Goal: Task Accomplishment & Management: Manage account settings

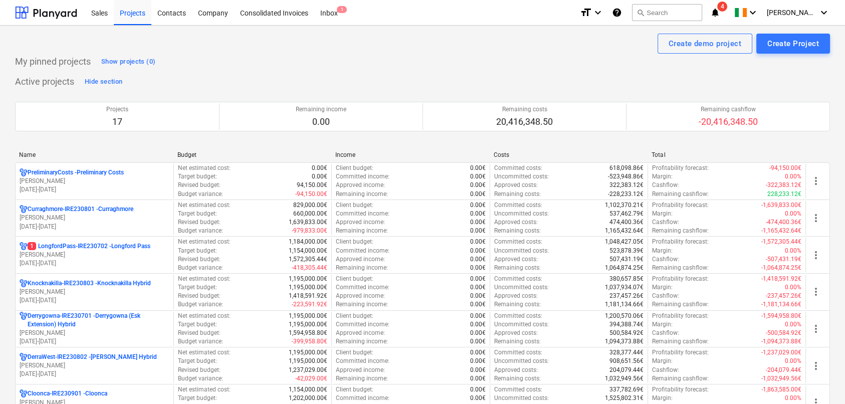
click at [384, 68] on div "My pinned projects Show projects (0)" at bounding box center [422, 62] width 814 height 16
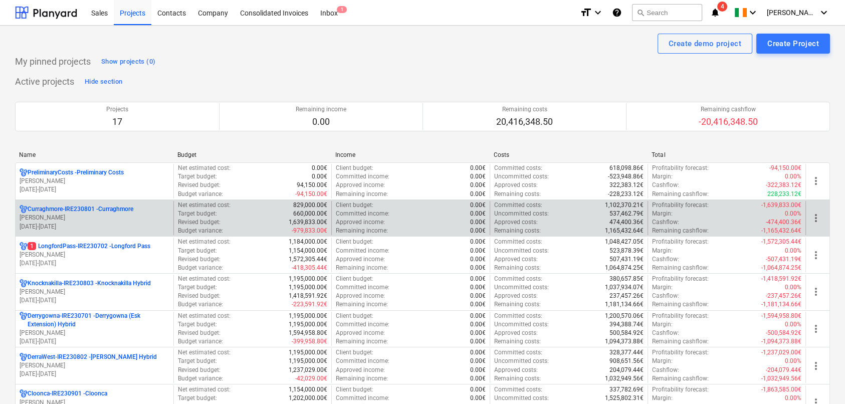
click at [73, 218] on p "[PERSON_NAME]" at bounding box center [95, 217] width 150 height 9
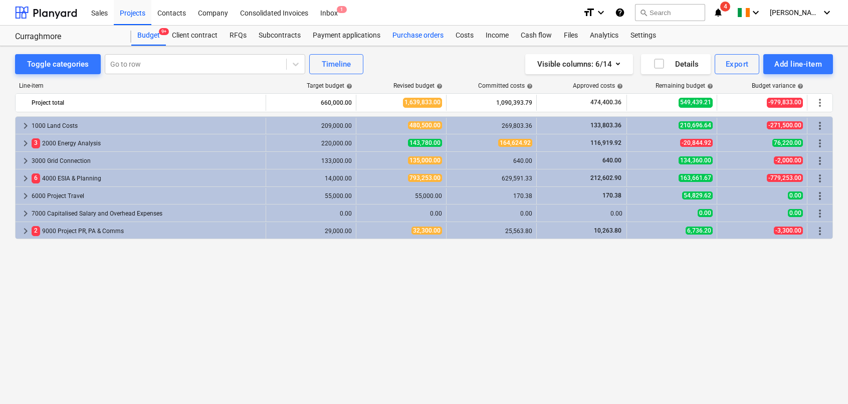
click at [422, 38] on div "Purchase orders" at bounding box center [417, 36] width 63 height 20
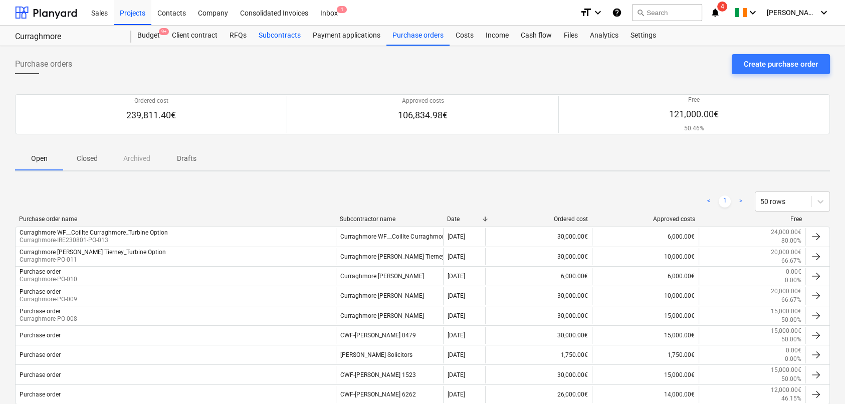
click at [283, 36] on div "Subcontracts" at bounding box center [279, 36] width 54 height 20
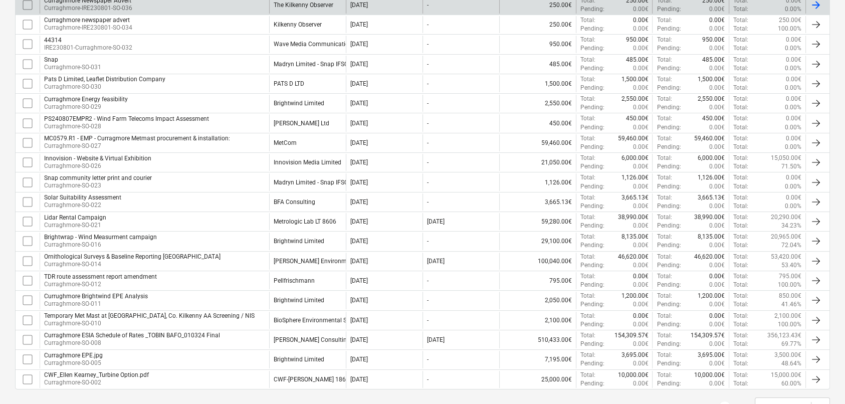
scroll to position [300, 0]
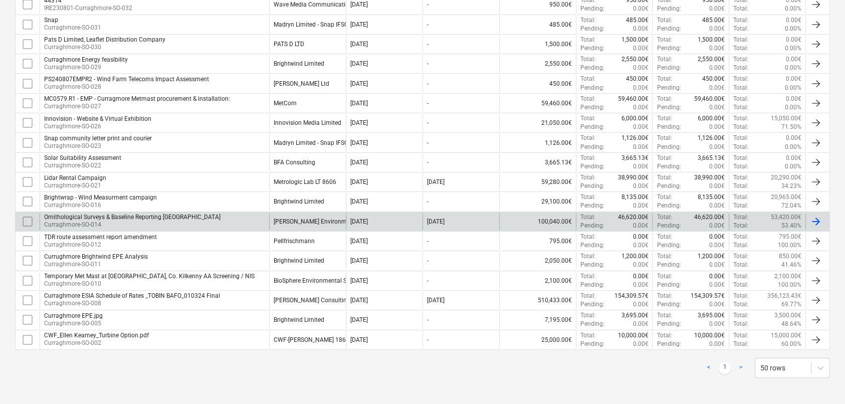
click at [289, 218] on div "[PERSON_NAME] Environmental Consultants Ltd" at bounding box center [339, 221] width 131 height 7
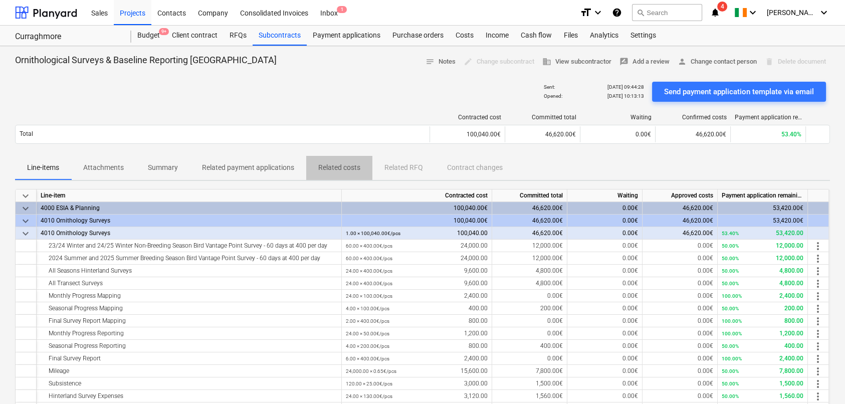
click at [328, 168] on p "Related costs" at bounding box center [339, 167] width 42 height 11
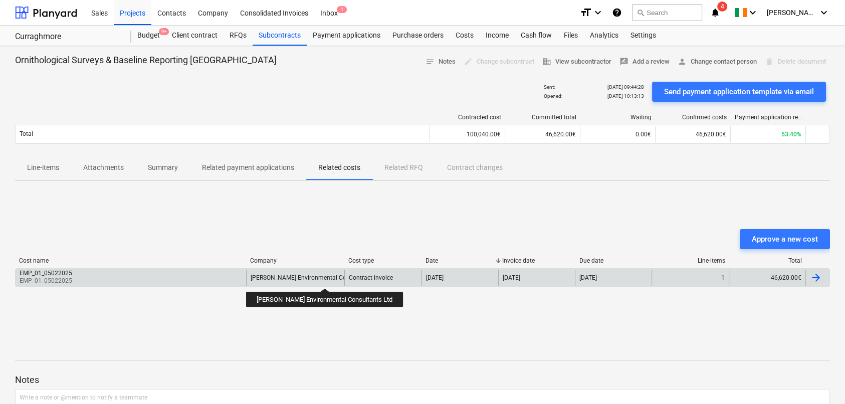
click at [313, 279] on div "[PERSON_NAME] Environmental Consultants Ltd" at bounding box center [315, 277] width 131 height 7
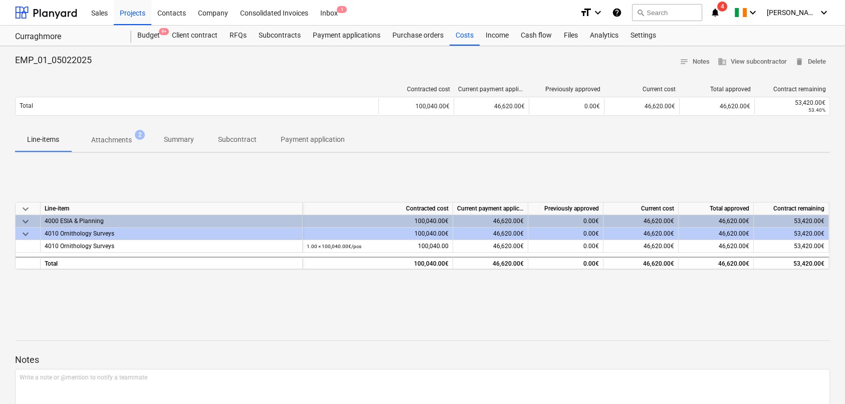
click at [116, 140] on p "Attachments" at bounding box center [111, 140] width 41 height 11
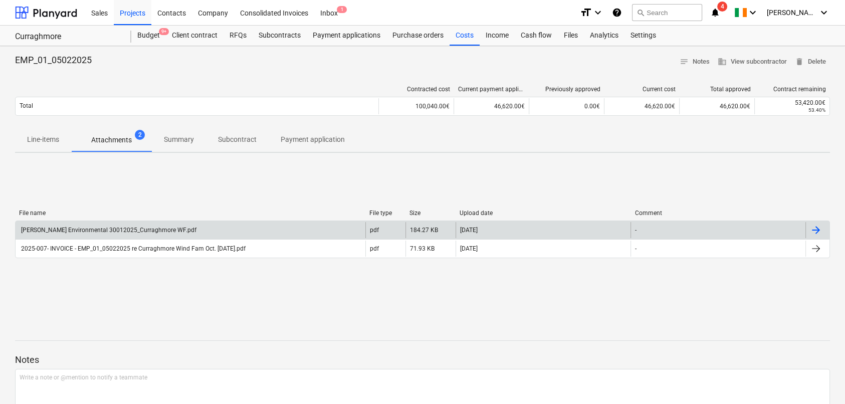
click at [111, 228] on div "[PERSON_NAME] Environmental 30012025_Curraghmore WF.pdf" at bounding box center [108, 229] width 177 height 7
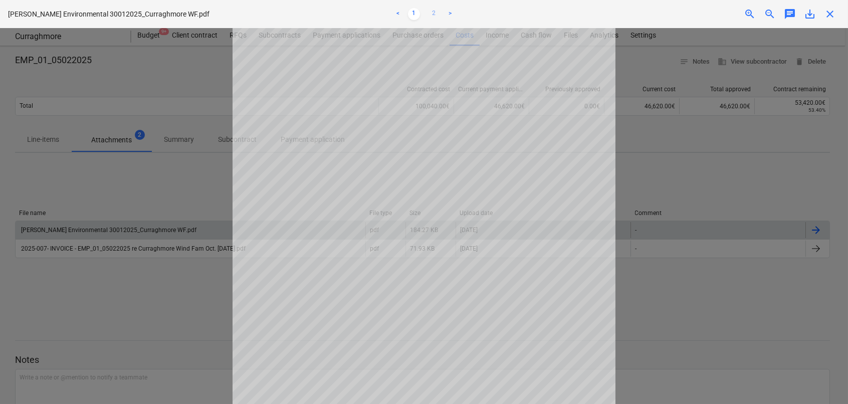
click at [436, 13] on link "2" at bounding box center [434, 14] width 12 height 12
click at [827, 13] on span "close" at bounding box center [830, 14] width 12 height 12
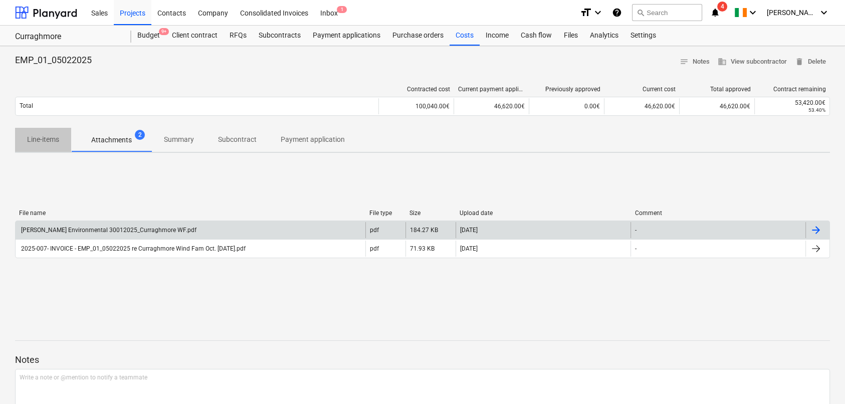
click at [40, 137] on p "Line-items" at bounding box center [43, 139] width 32 height 11
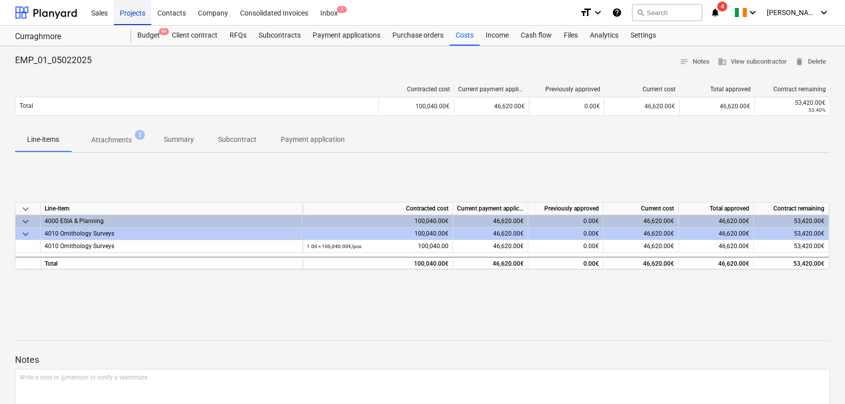
click at [130, 13] on div "Projects" at bounding box center [133, 12] width 38 height 26
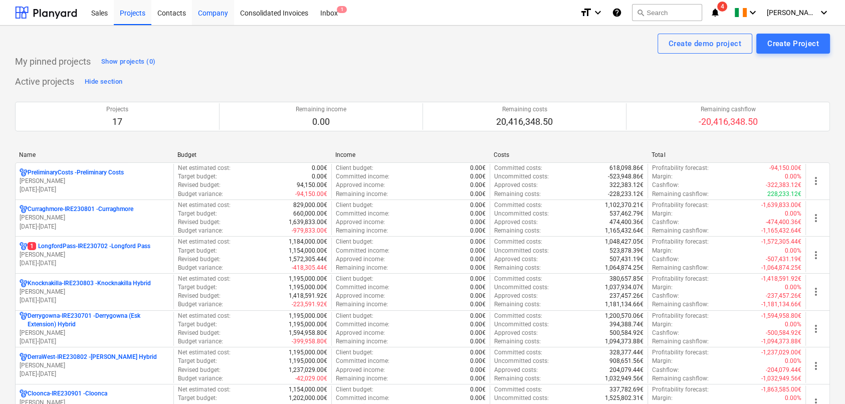
click at [211, 13] on div "Company" at bounding box center [213, 12] width 42 height 26
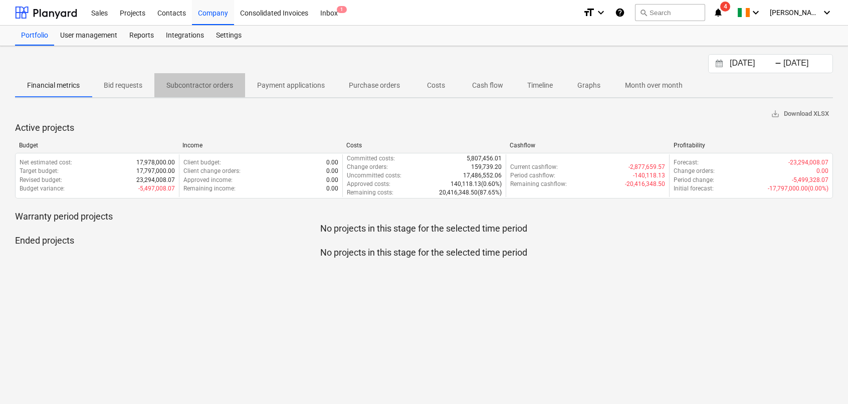
click at [197, 80] on p "Subcontractor orders" at bounding box center [199, 85] width 67 height 11
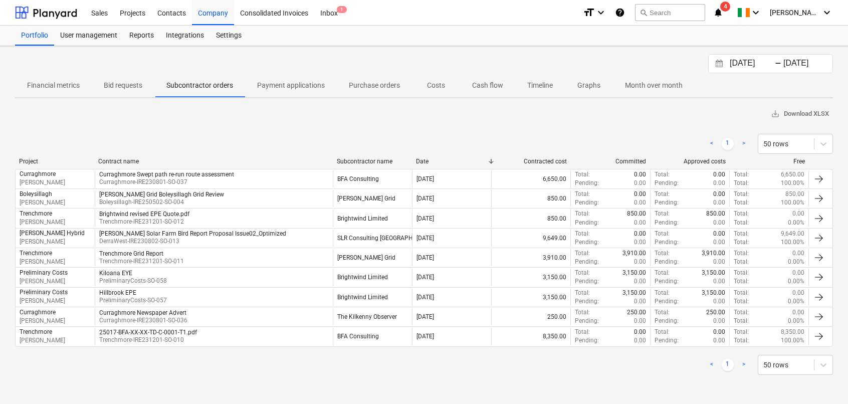
click at [737, 65] on input "[DATE]" at bounding box center [752, 64] width 51 height 14
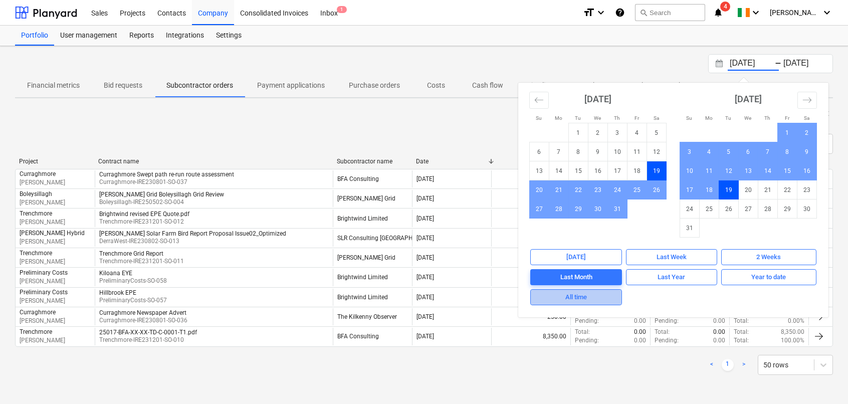
click at [584, 298] on div "All time" at bounding box center [576, 298] width 22 height 12
type input "[DATE]"
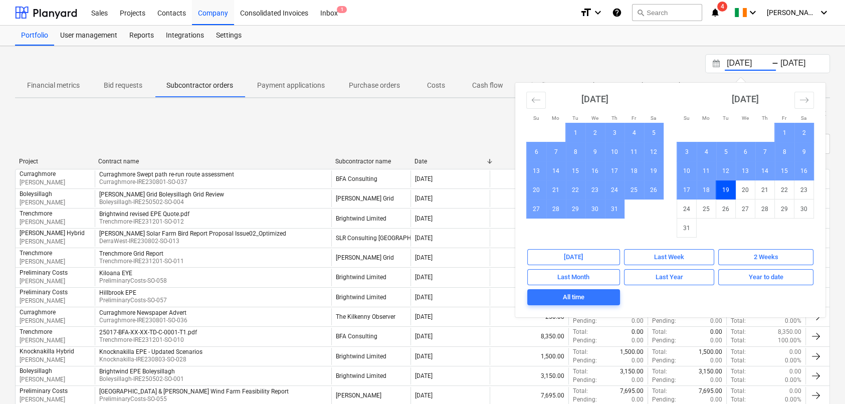
click at [536, 54] on div "[DATE] Press the down arrow key to interact with the calendar and select a date…" at bounding box center [422, 63] width 814 height 19
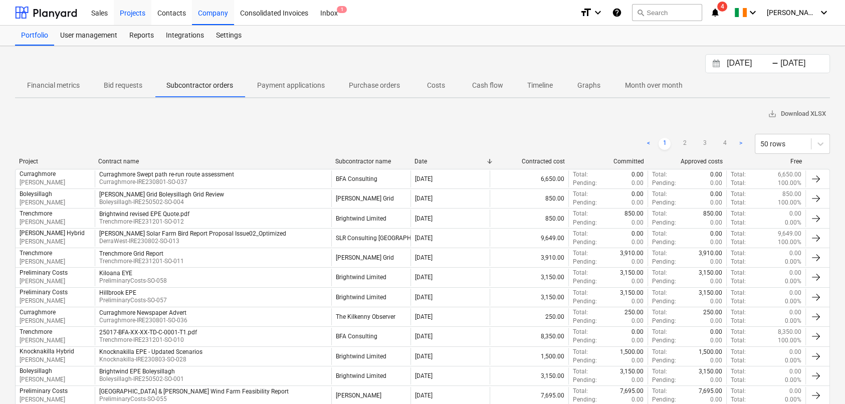
drag, startPoint x: 178, startPoint y: 15, endPoint x: 130, endPoint y: 14, distance: 48.1
click at [179, 15] on div "Contacts" at bounding box center [171, 12] width 41 height 26
click at [130, 14] on div "Projects" at bounding box center [133, 12] width 38 height 26
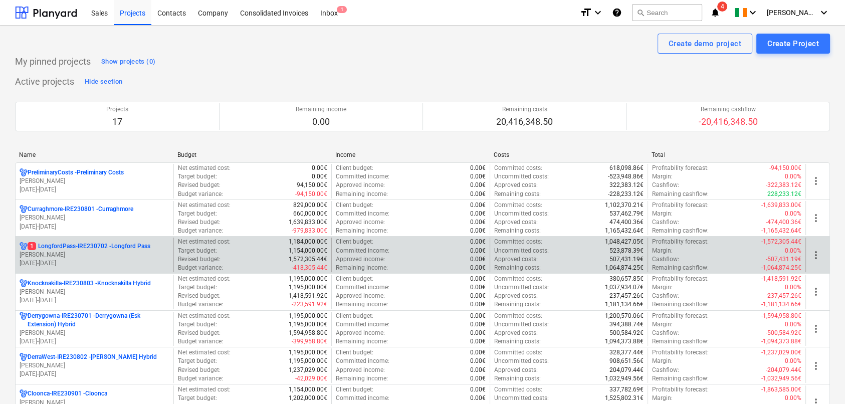
click at [83, 255] on p "[PERSON_NAME]" at bounding box center [95, 254] width 150 height 9
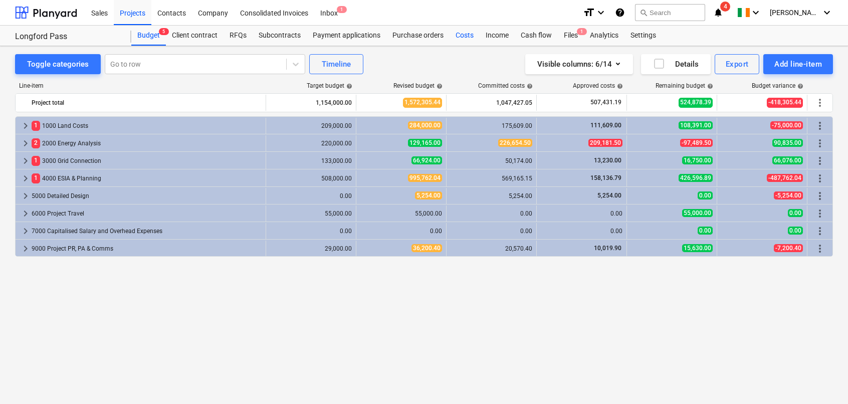
click at [462, 39] on div "Costs" at bounding box center [464, 36] width 30 height 20
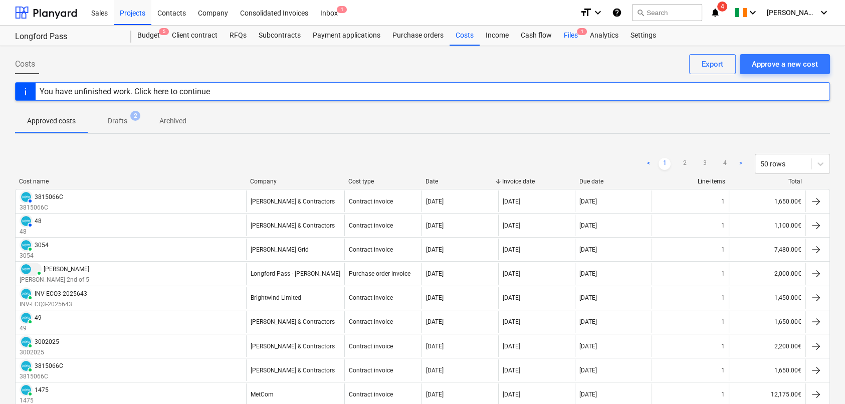
click at [569, 40] on div "Files 1" at bounding box center [571, 36] width 26 height 20
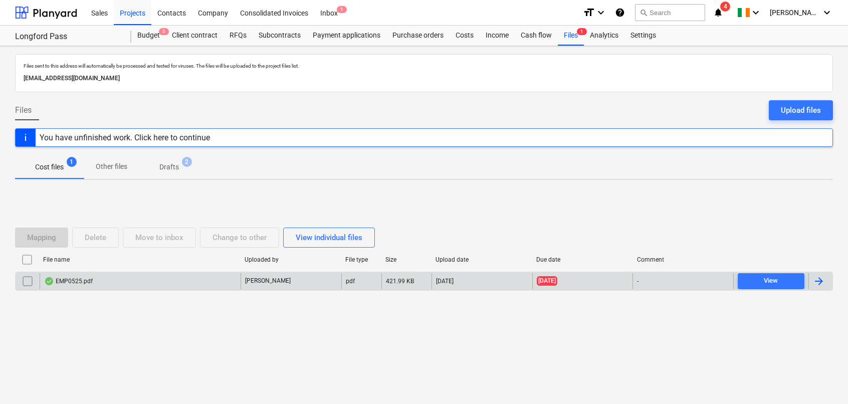
click at [136, 282] on div "EMP0525.pdf" at bounding box center [140, 281] width 201 height 16
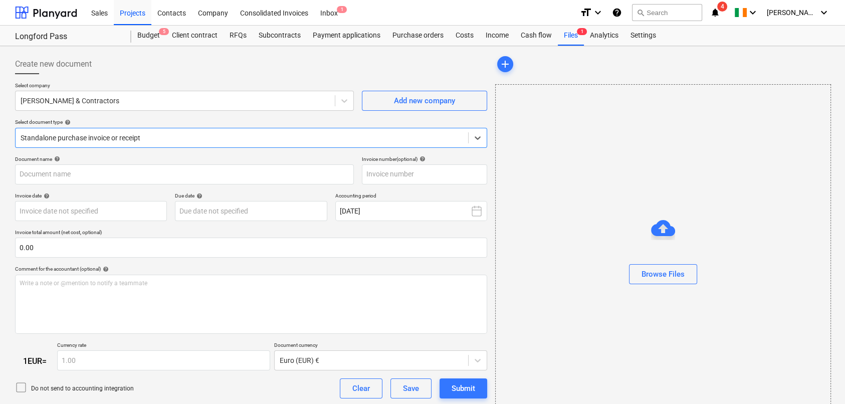
type input "0525"
type input "[DATE]"
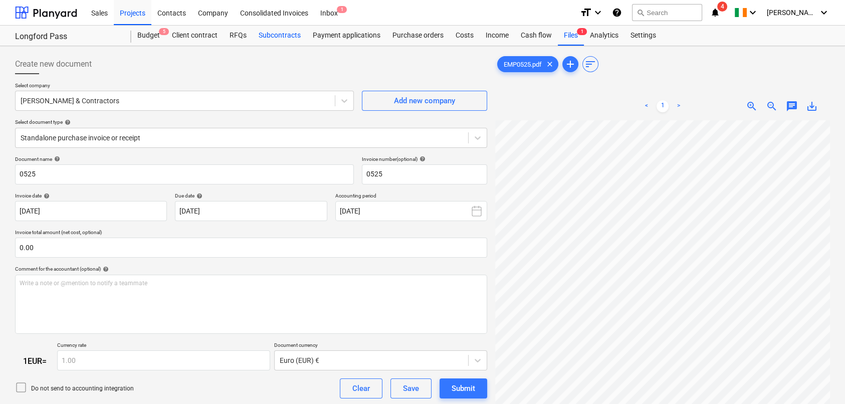
click at [272, 36] on div "Subcontracts" at bounding box center [279, 36] width 54 height 20
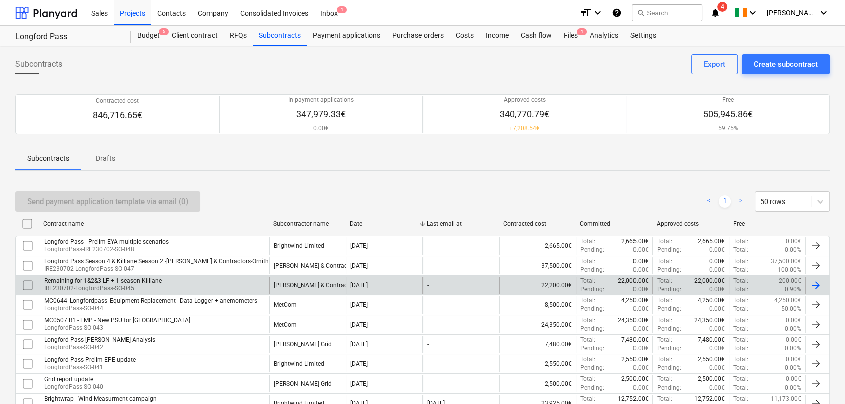
click at [176, 283] on div "Remaining for 1&2&3 LF + 1 season [GEOGRAPHIC_DATA] IRE230702-LongfordPass-SO-0…" at bounding box center [154, 285] width 229 height 17
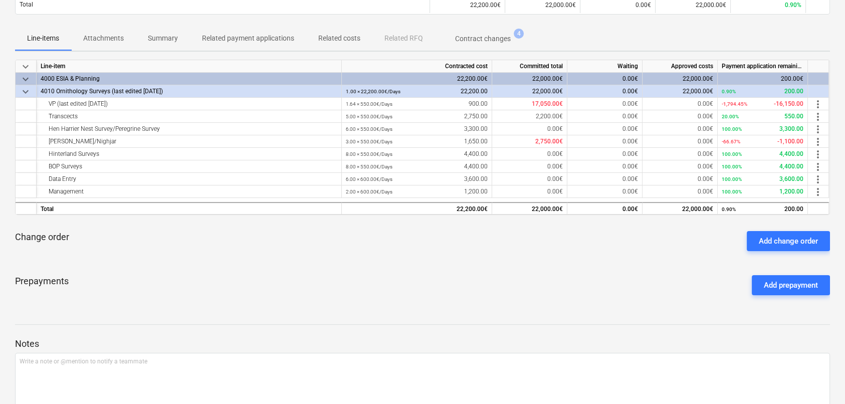
scroll to position [26, 0]
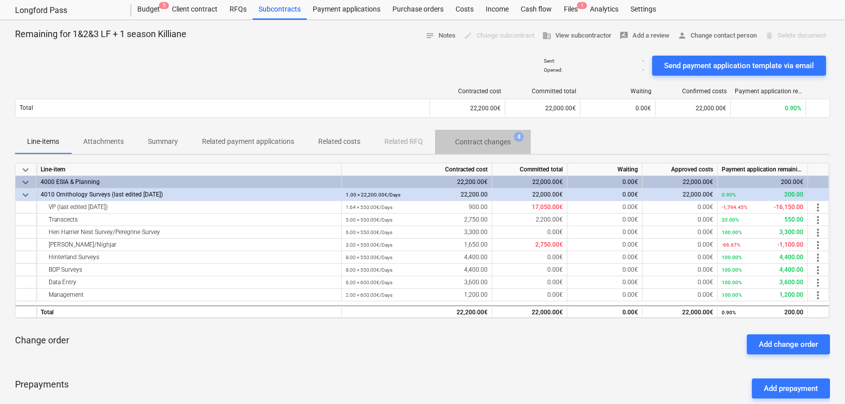
click at [470, 138] on p "Contract changes" at bounding box center [483, 142] width 56 height 11
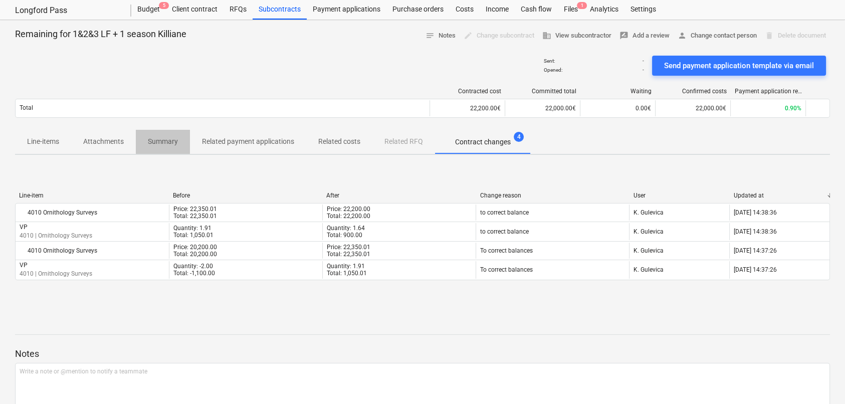
click at [163, 139] on p "Summary" at bounding box center [163, 141] width 30 height 11
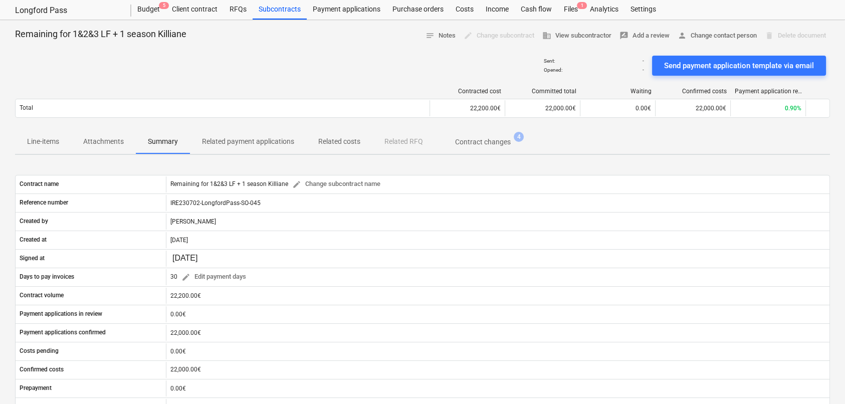
click at [33, 142] on p "Line-items" at bounding box center [43, 141] width 32 height 11
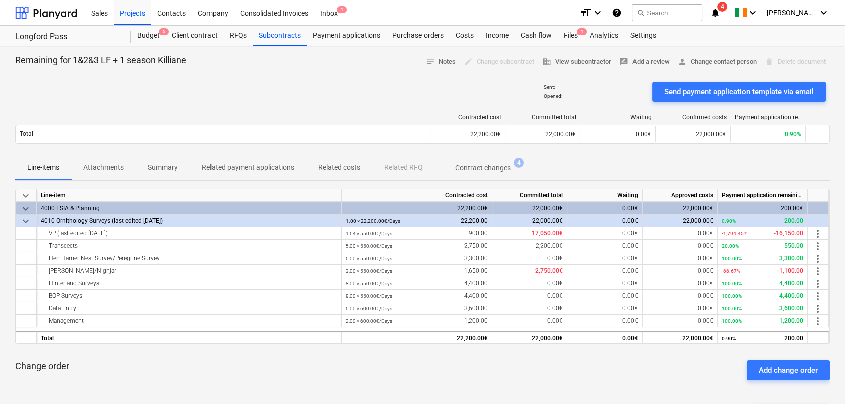
click at [167, 168] on p "Summary" at bounding box center [163, 167] width 30 height 11
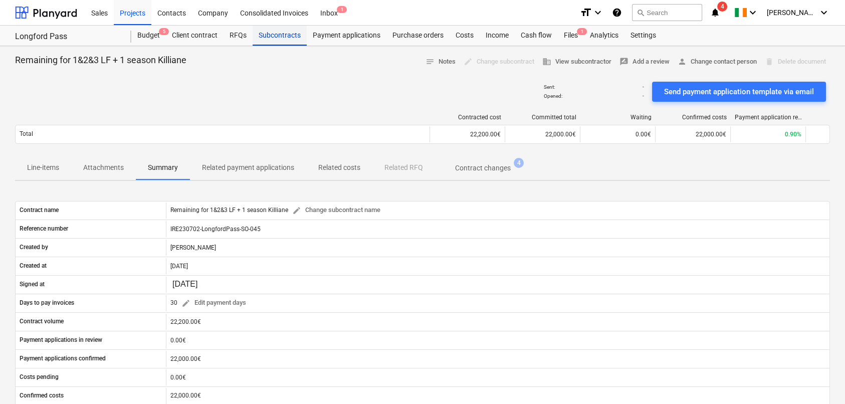
click at [275, 35] on div "Subcontracts" at bounding box center [279, 36] width 54 height 20
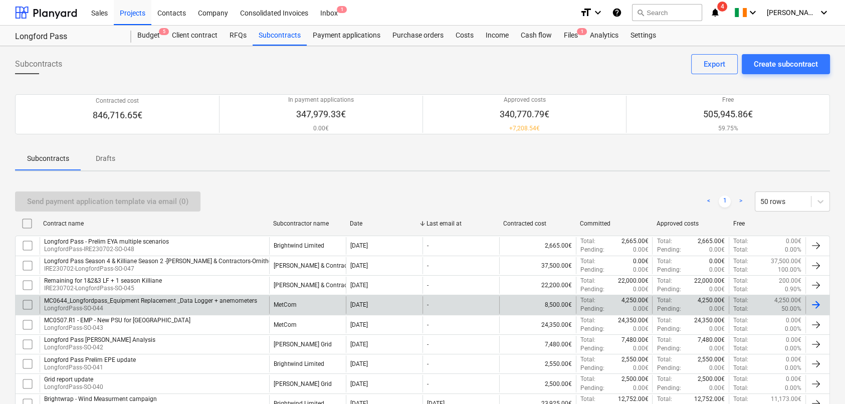
scroll to position [50, 0]
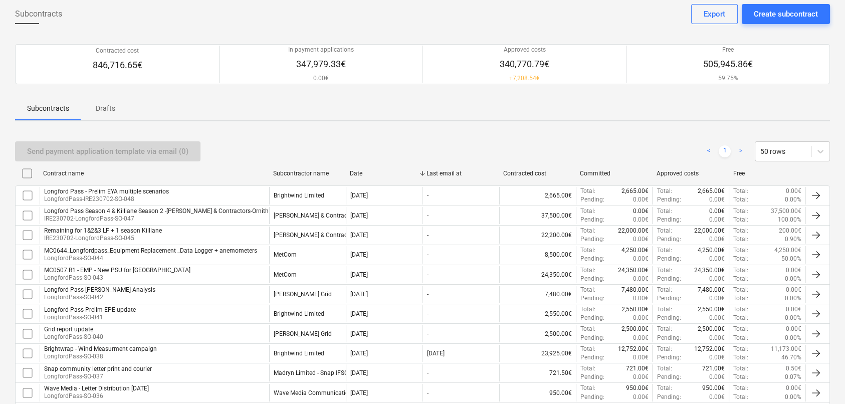
click at [735, 175] on div at bounding box center [729, 173] width 18 height 16
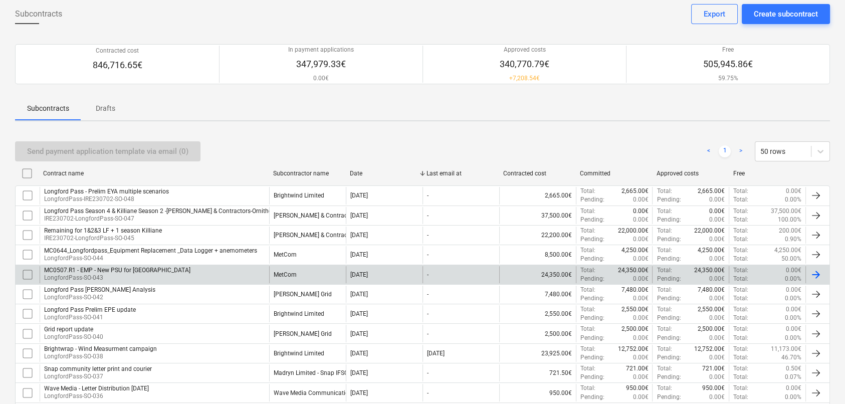
click at [815, 275] on div at bounding box center [815, 274] width 12 height 12
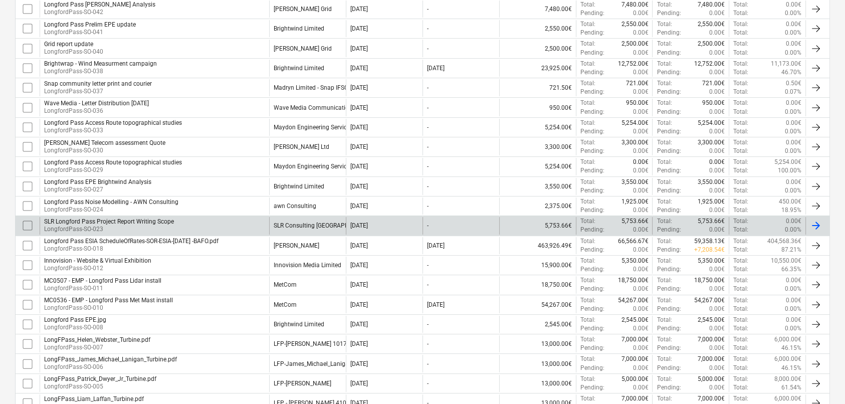
scroll to position [351, 0]
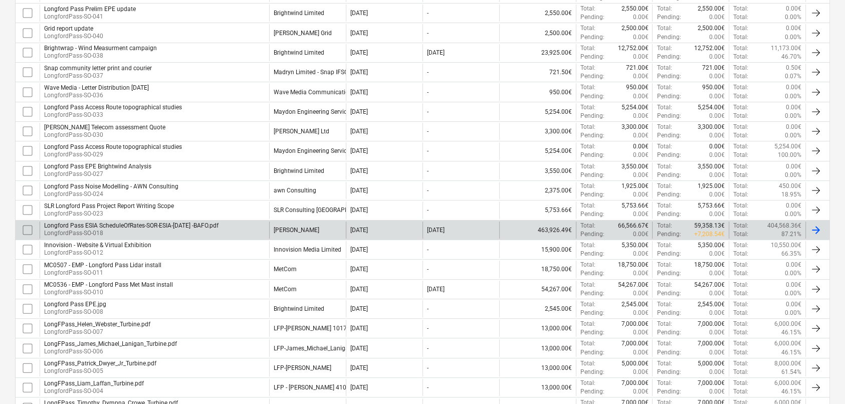
click at [171, 229] on p "LongfordPass-SO-018" at bounding box center [131, 233] width 174 height 9
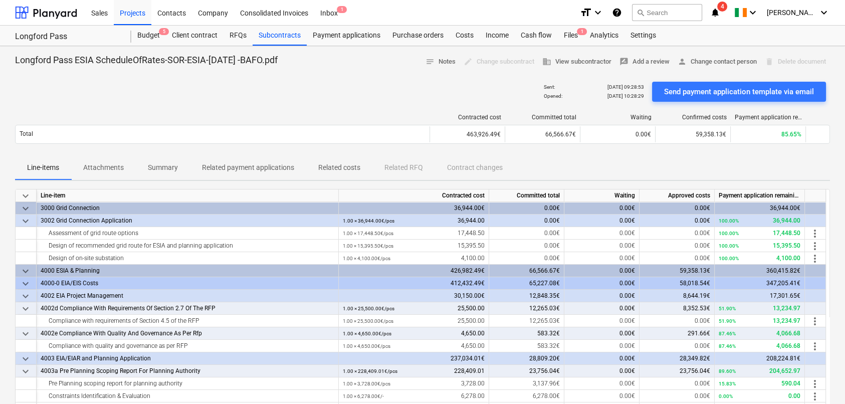
click at [334, 167] on p "Related costs" at bounding box center [339, 167] width 42 height 11
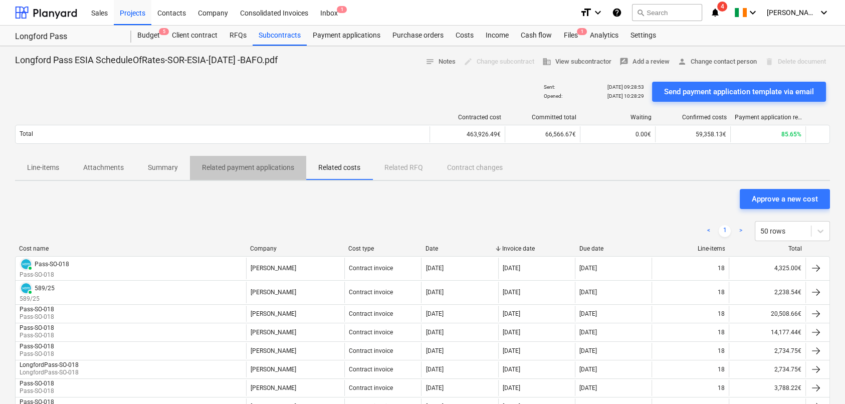
click at [267, 168] on p "Related payment applications" at bounding box center [248, 167] width 92 height 11
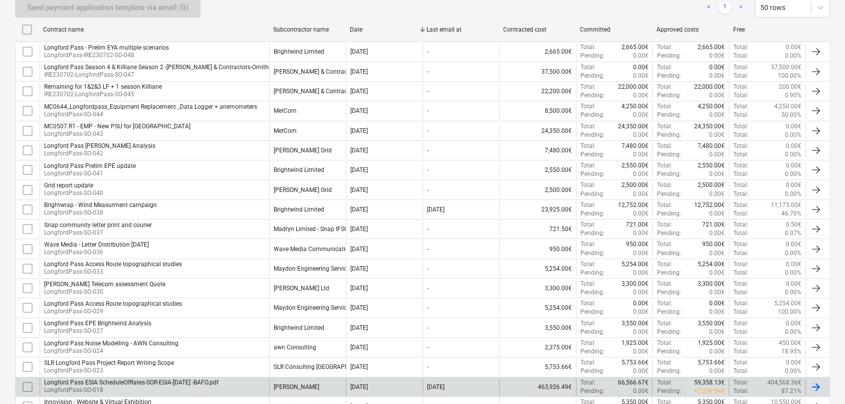
scroll to position [250, 0]
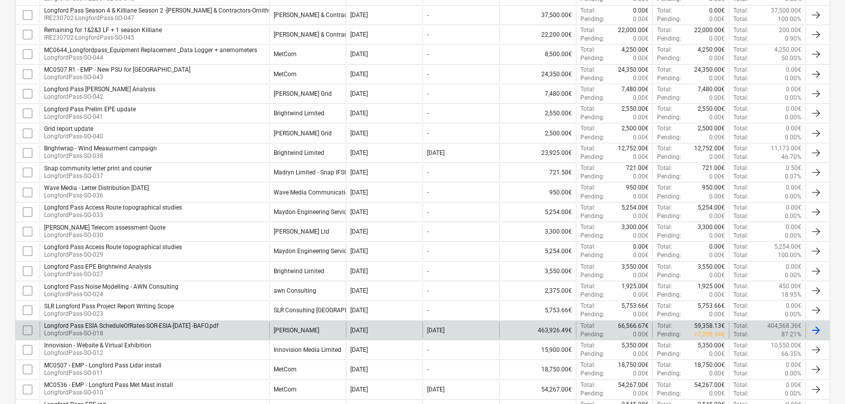
click at [319, 328] on div "[PERSON_NAME]" at bounding box center [297, 330] width 46 height 7
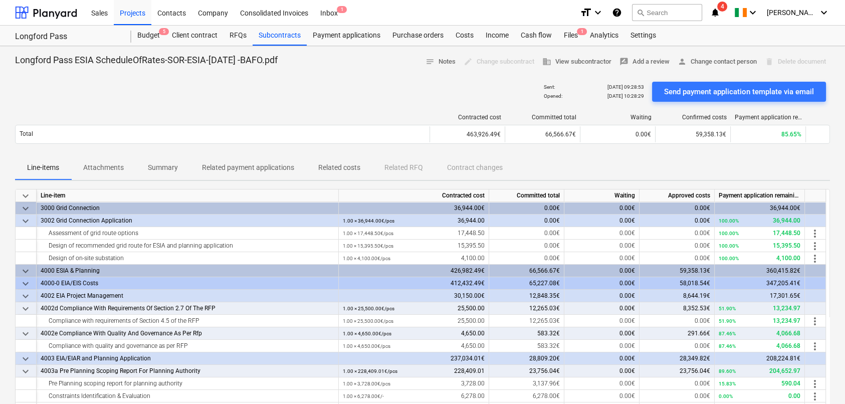
click at [320, 167] on p "Related costs" at bounding box center [339, 167] width 42 height 11
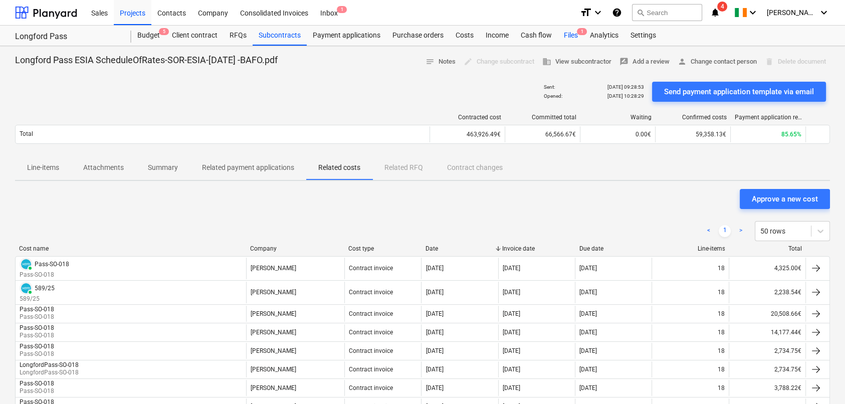
click at [571, 32] on div "Files 1" at bounding box center [571, 36] width 26 height 20
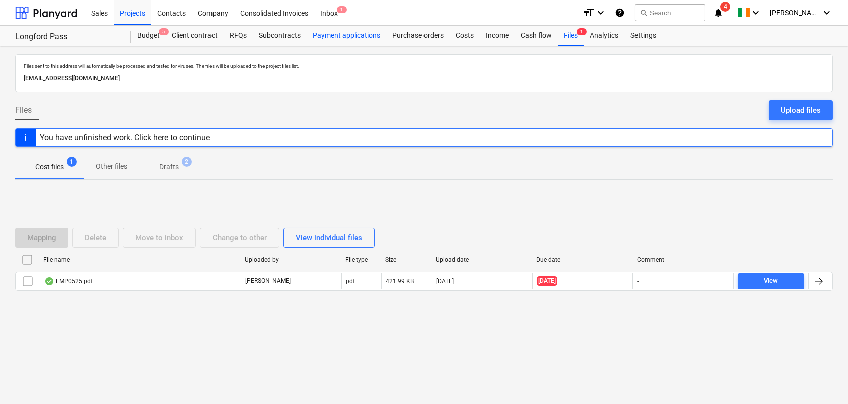
click at [369, 32] on div "Payment applications" at bounding box center [347, 36] width 80 height 20
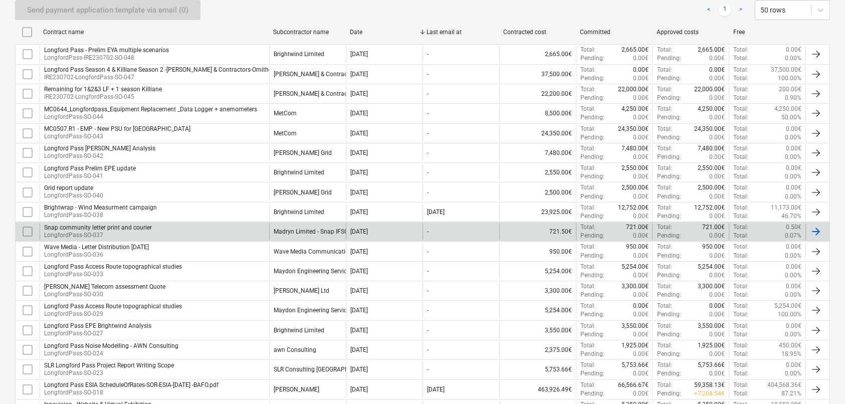
scroll to position [250, 0]
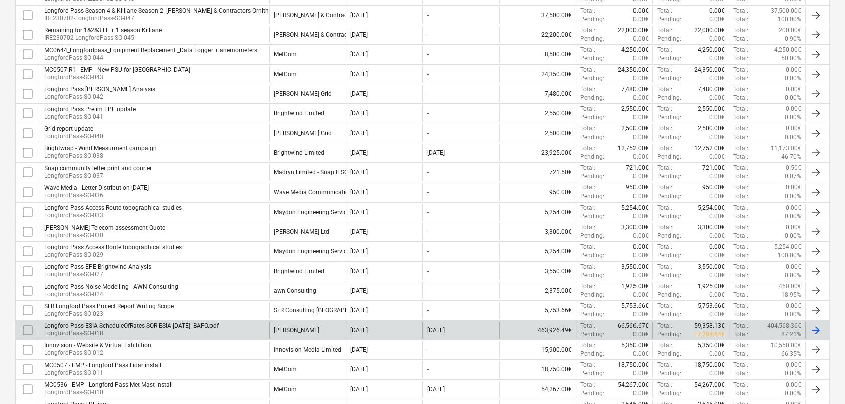
click at [193, 329] on p "LongfordPass-SO-018" at bounding box center [131, 333] width 174 height 9
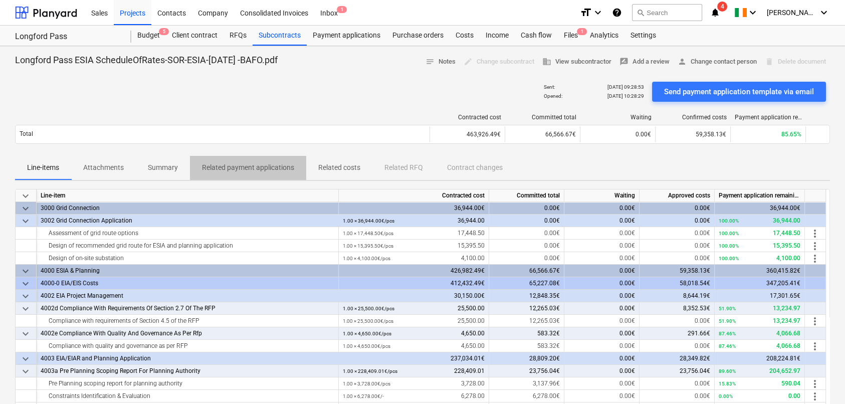
click at [279, 165] on p "Related payment applications" at bounding box center [248, 167] width 92 height 11
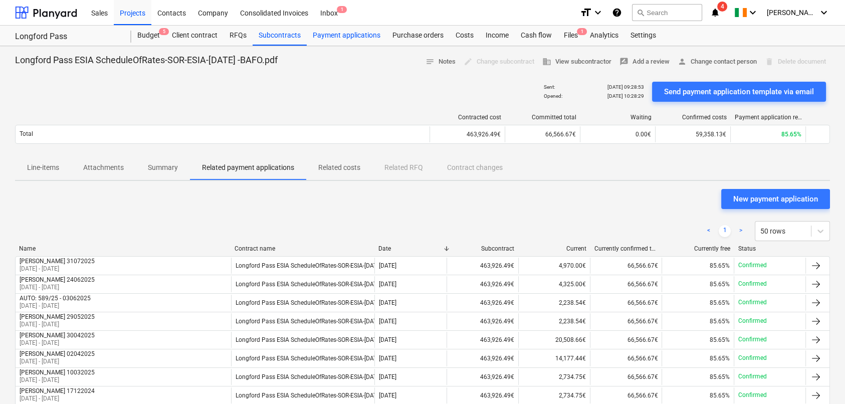
click at [332, 37] on div "Payment applications" at bounding box center [347, 36] width 80 height 20
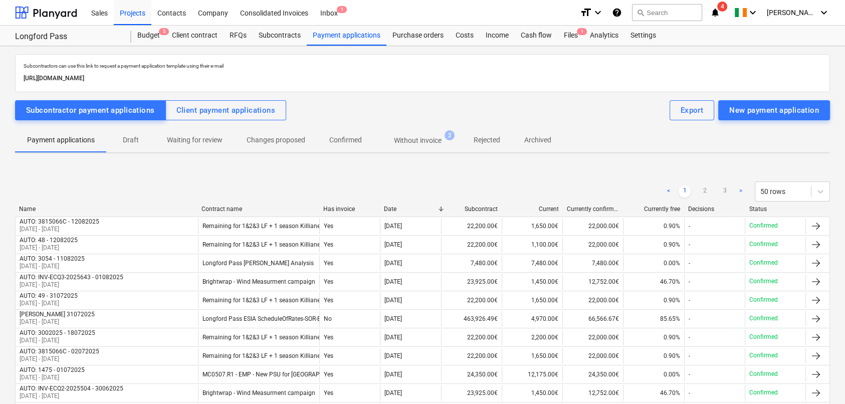
click at [411, 139] on p "Without invoice" at bounding box center [418, 140] width 48 height 11
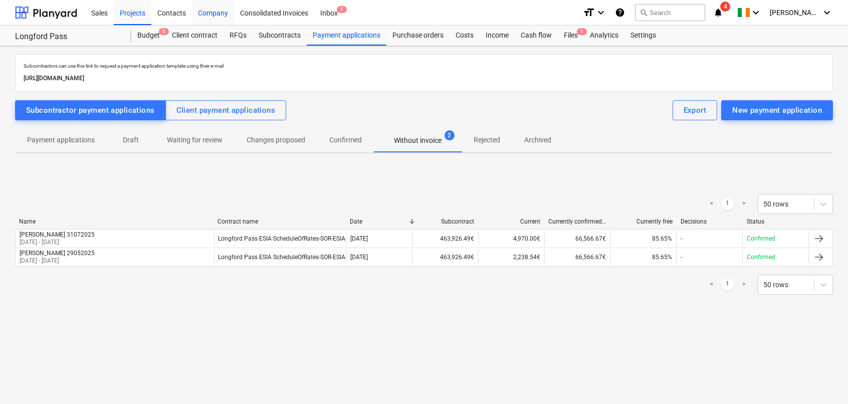
click at [202, 15] on div "Company" at bounding box center [213, 12] width 42 height 26
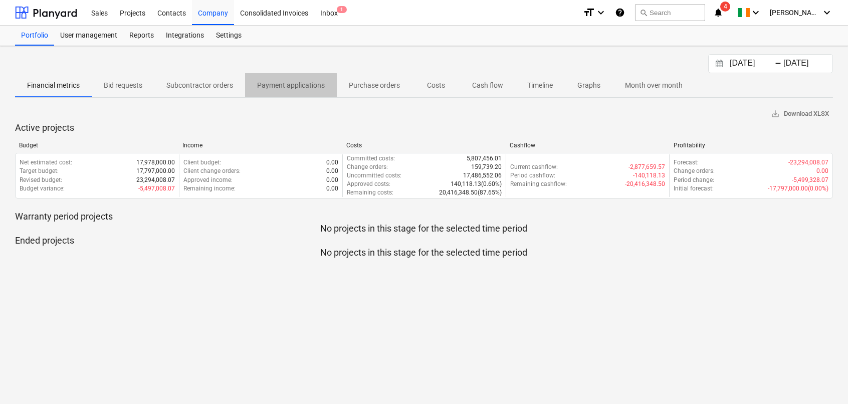
click at [270, 85] on p "Payment applications" at bounding box center [291, 85] width 68 height 11
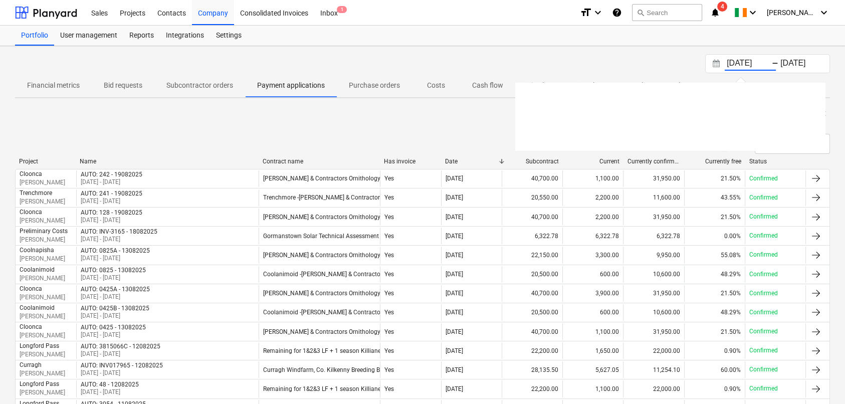
click at [745, 66] on input "[DATE]" at bounding box center [749, 64] width 51 height 14
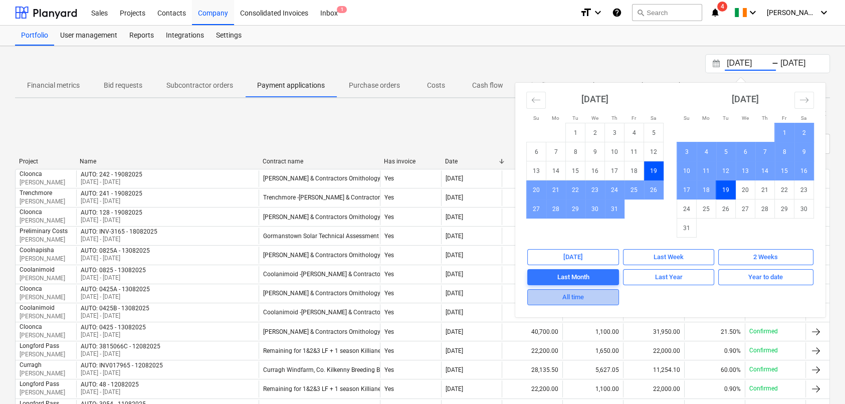
click at [600, 295] on span "All time" at bounding box center [572, 298] width 83 height 12
type input "[DATE]"
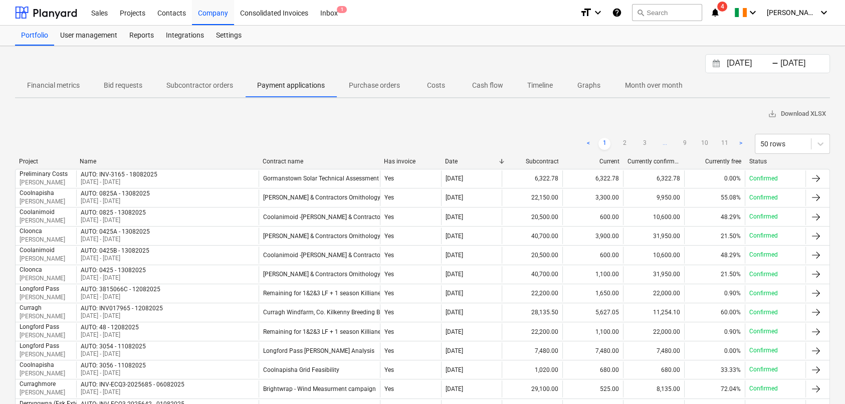
click at [758, 163] on div "Status" at bounding box center [775, 161] width 53 height 7
click at [757, 162] on div "Status" at bounding box center [775, 161] width 53 height 7
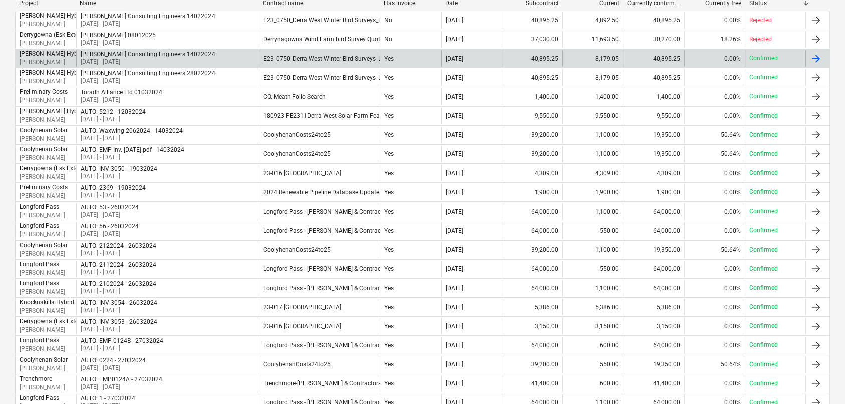
scroll to position [26, 0]
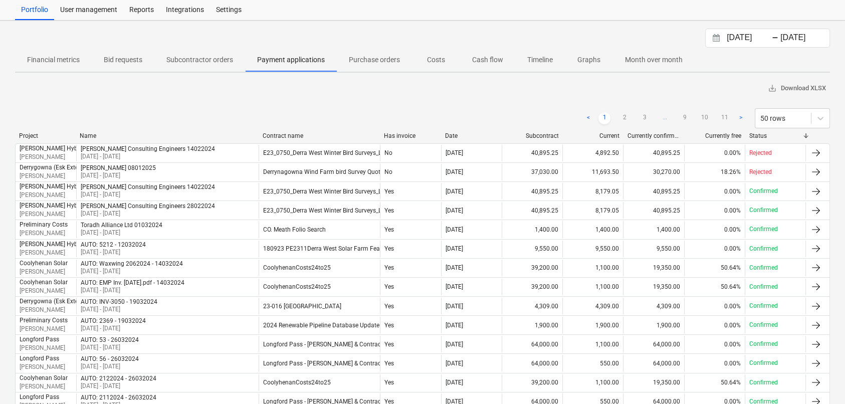
click at [757, 136] on div "Status" at bounding box center [775, 135] width 53 height 7
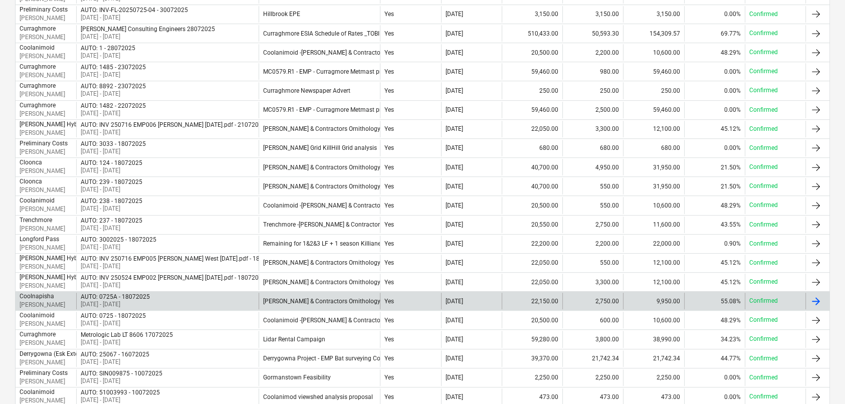
scroll to position [777, 0]
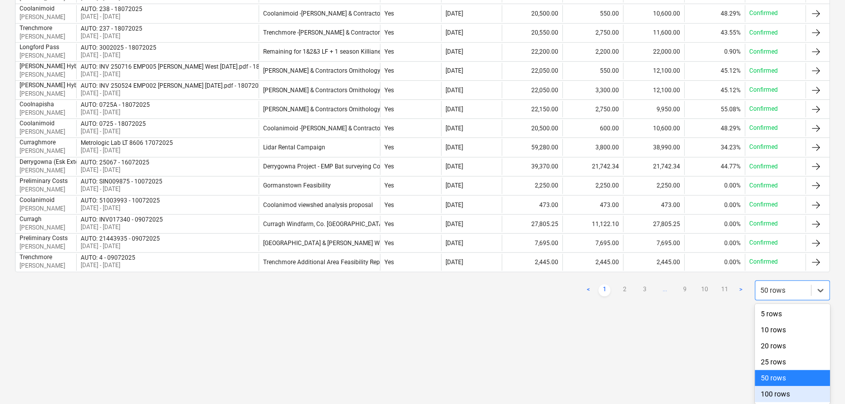
click at [780, 394] on div "100 rows" at bounding box center [791, 394] width 75 height 16
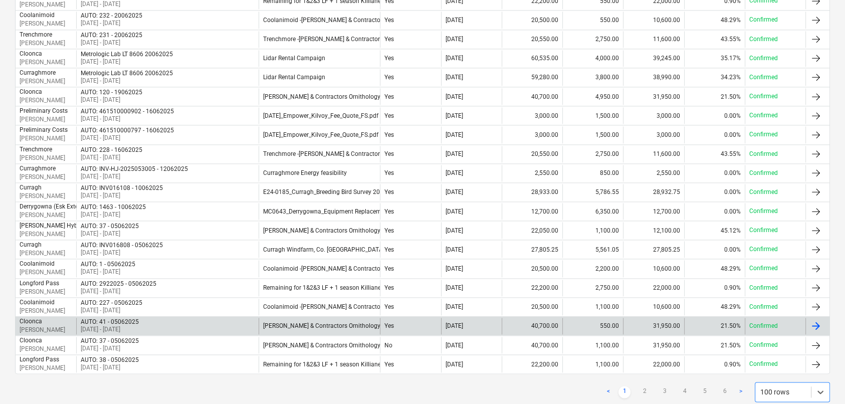
scroll to position [1733, 0]
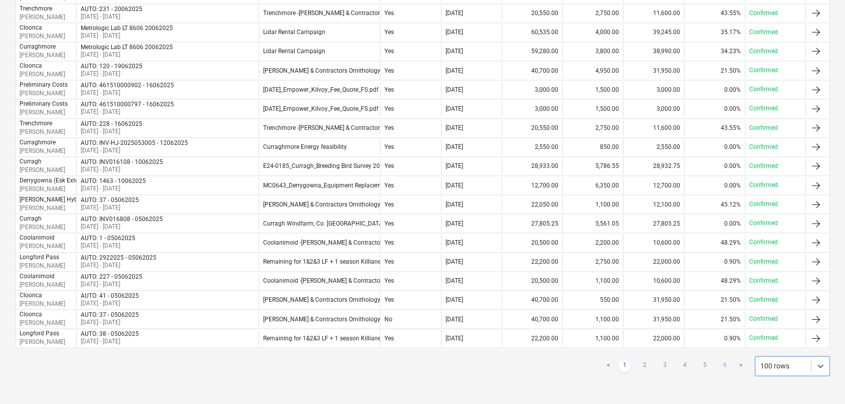
click at [723, 364] on link "6" at bounding box center [724, 366] width 12 height 12
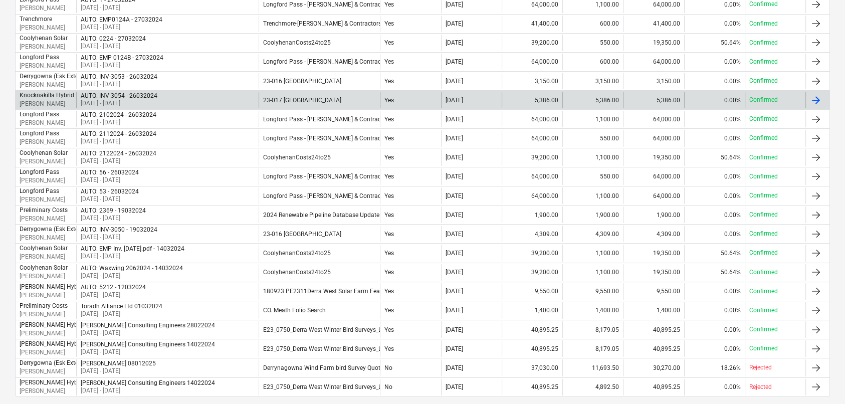
scroll to position [299, 0]
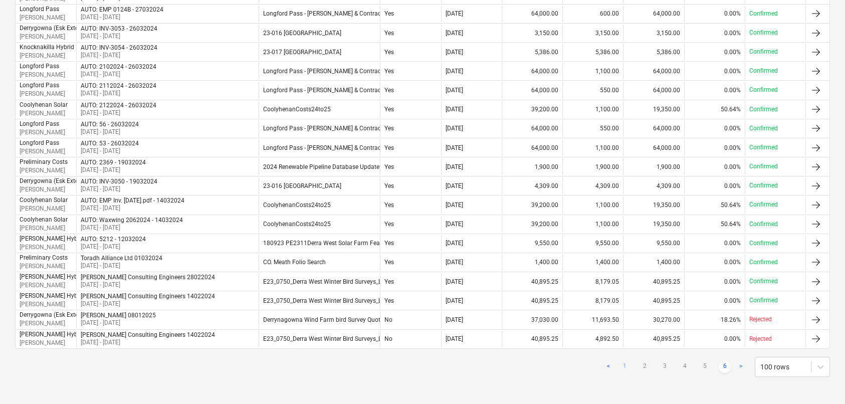
click at [626, 368] on link "1" at bounding box center [624, 367] width 12 height 12
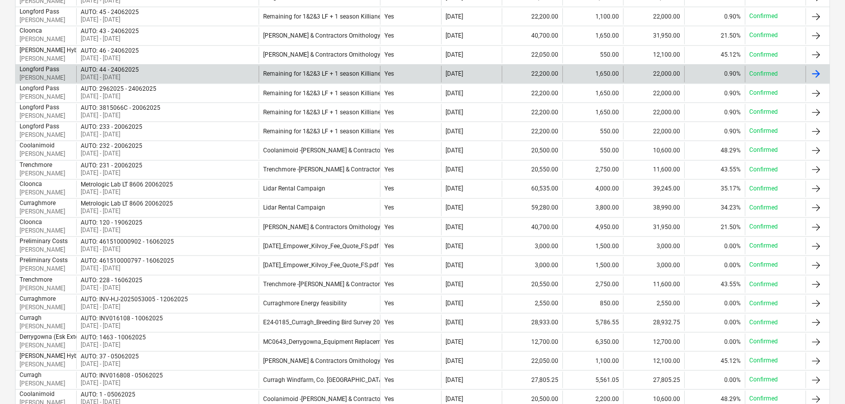
scroll to position [1733, 0]
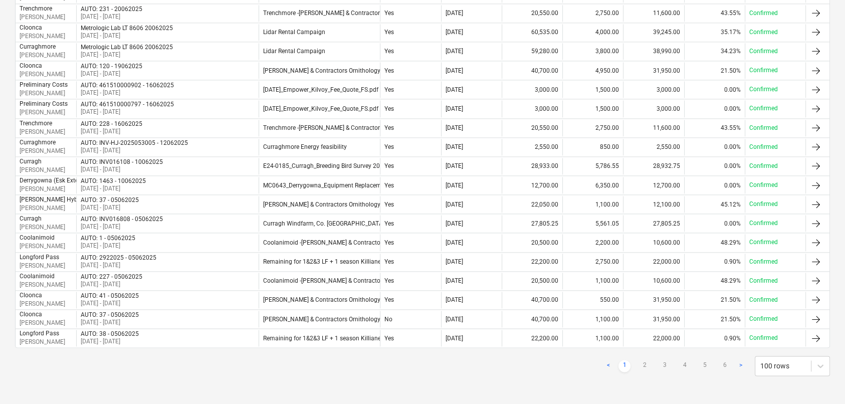
click at [647, 366] on link "2" at bounding box center [644, 366] width 12 height 12
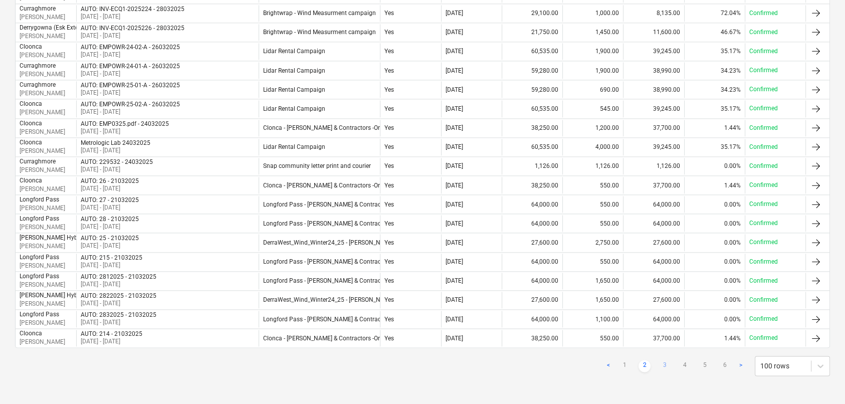
click at [663, 368] on link "3" at bounding box center [664, 366] width 12 height 12
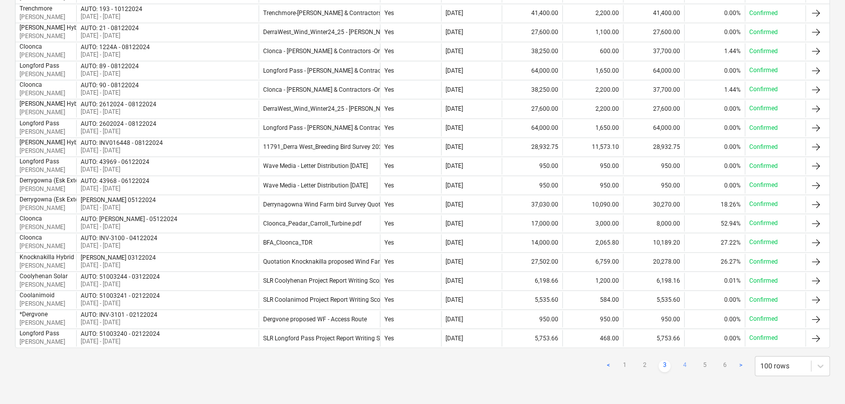
click at [687, 366] on link "4" at bounding box center [684, 366] width 12 height 12
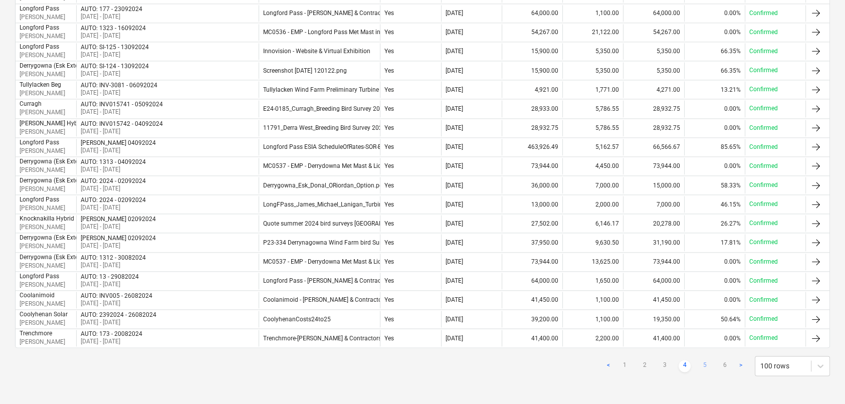
click at [704, 364] on link "5" at bounding box center [704, 366] width 12 height 12
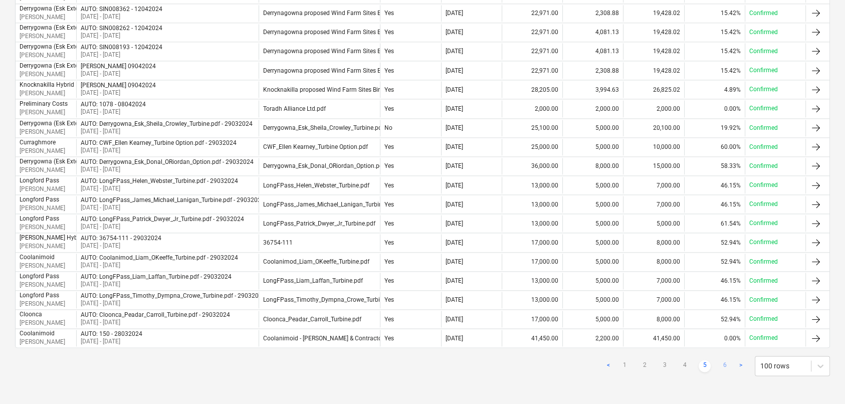
click at [723, 365] on link "6" at bounding box center [724, 366] width 12 height 12
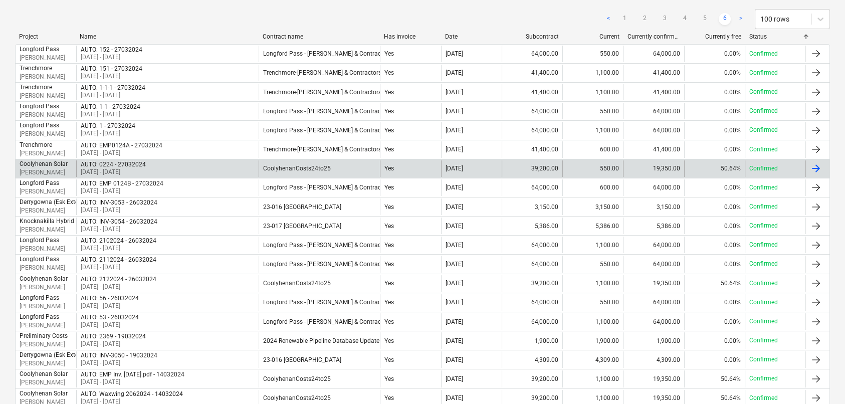
scroll to position [0, 0]
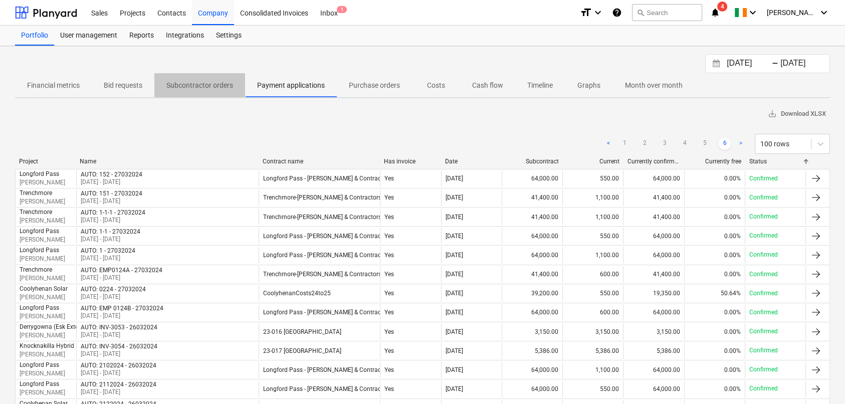
click at [222, 86] on p "Subcontractor orders" at bounding box center [199, 85] width 67 height 11
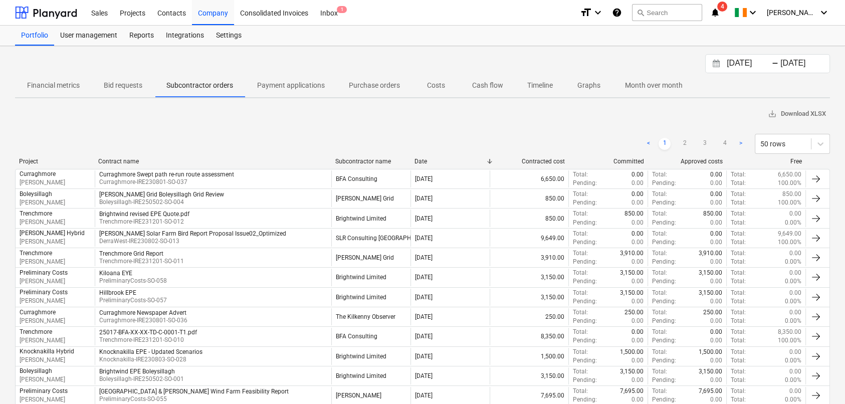
click at [274, 87] on p "Payment applications" at bounding box center [291, 85] width 68 height 11
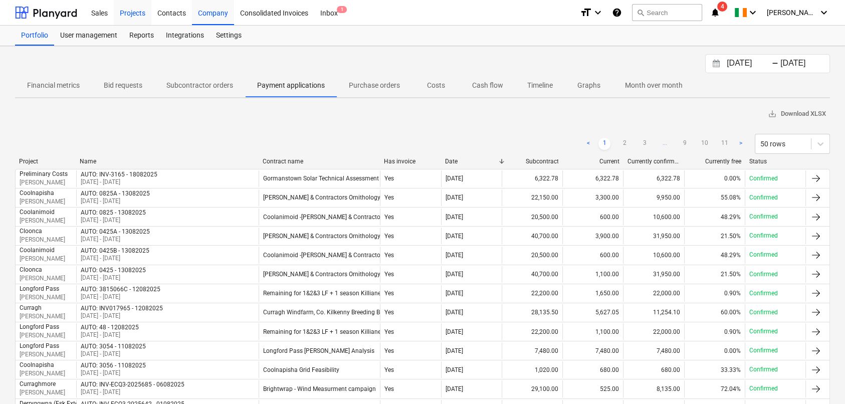
click at [136, 13] on div "Projects" at bounding box center [133, 12] width 38 height 26
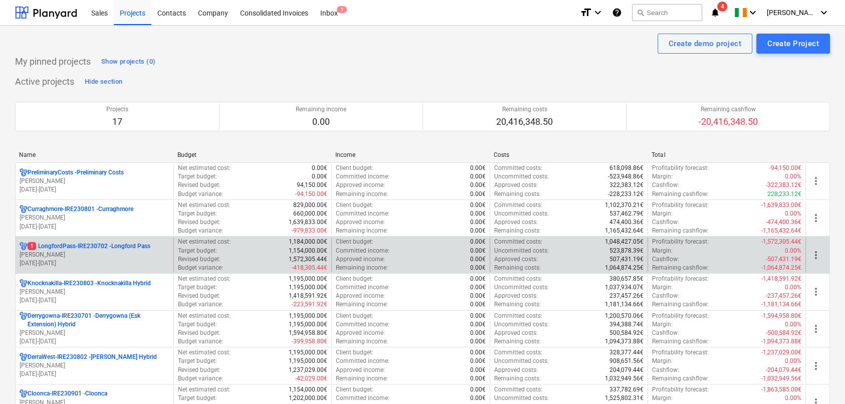
click at [112, 254] on p "[PERSON_NAME]" at bounding box center [95, 254] width 150 height 9
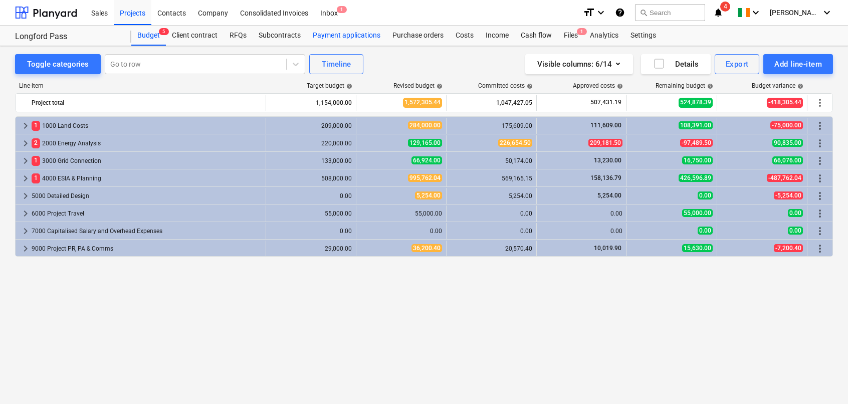
click at [350, 39] on div "Payment applications" at bounding box center [347, 36] width 80 height 20
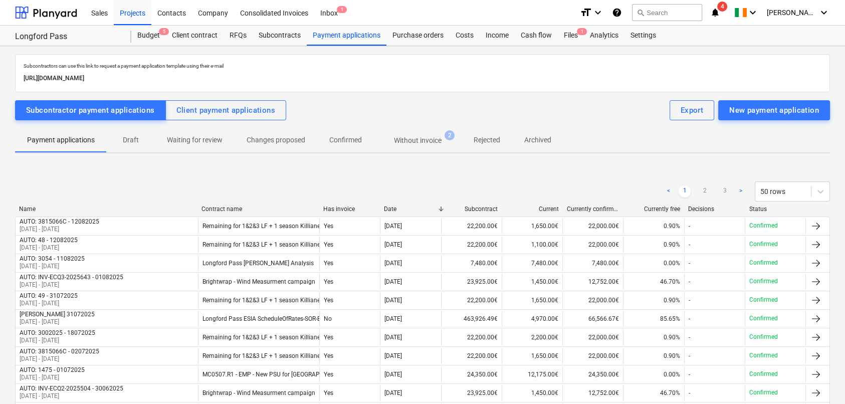
click at [422, 140] on p "Without invoice" at bounding box center [418, 140] width 48 height 11
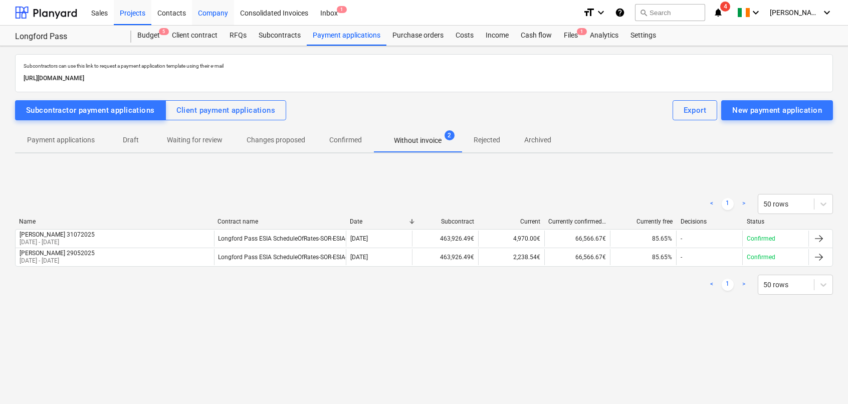
click at [218, 14] on div "Company" at bounding box center [213, 12] width 42 height 26
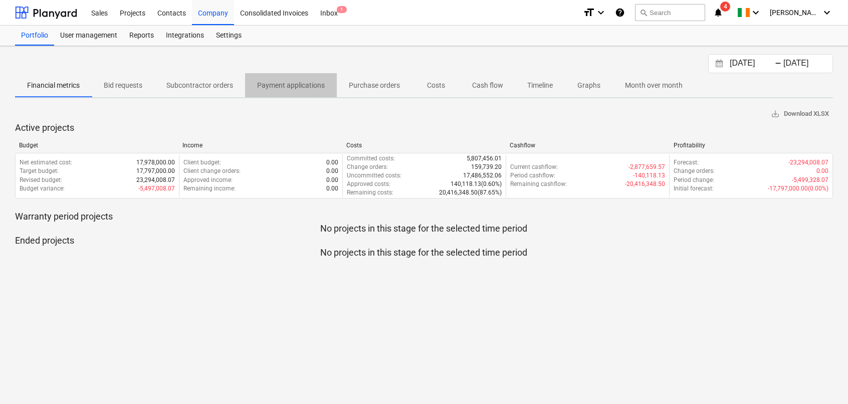
click at [285, 84] on p "Payment applications" at bounding box center [291, 85] width 68 height 11
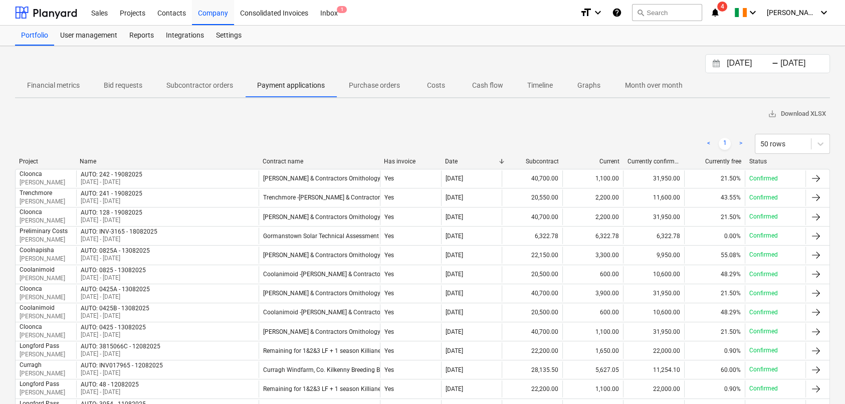
click at [201, 84] on p "Subcontractor orders" at bounding box center [199, 85] width 67 height 11
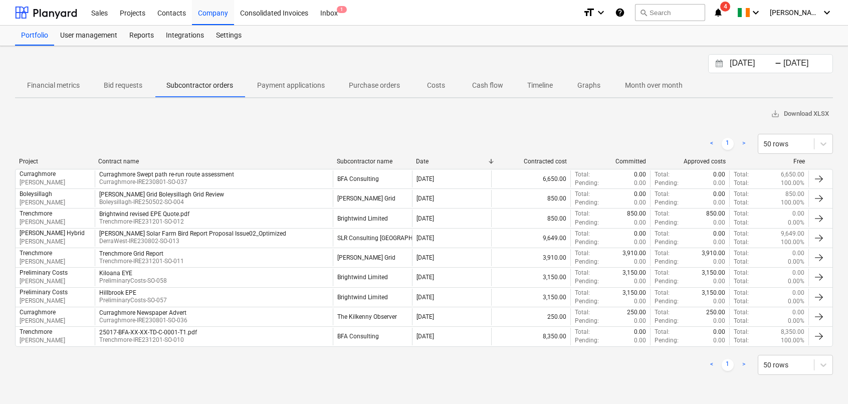
click at [774, 61] on div "-" at bounding box center [777, 64] width 7 height 6
click at [742, 63] on input "[DATE]" at bounding box center [752, 64] width 51 height 14
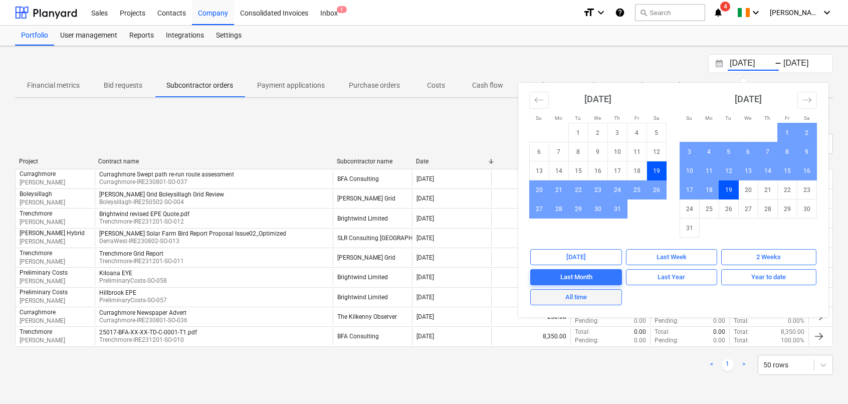
click at [573, 296] on div "All time" at bounding box center [576, 298] width 22 height 12
type input "[DATE]"
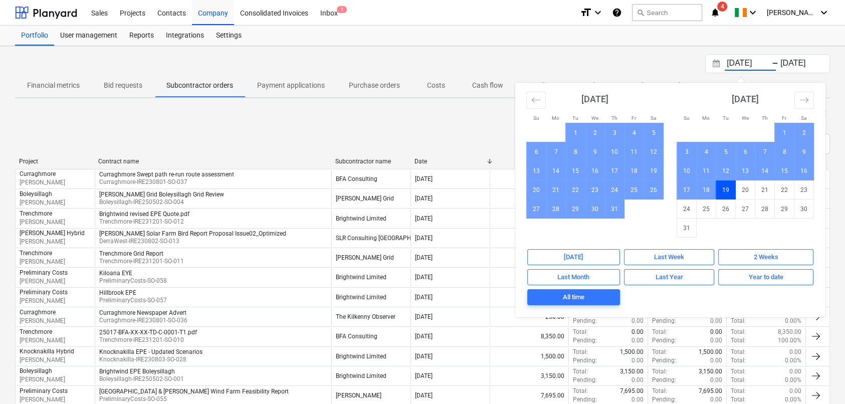
click at [505, 56] on div "[DATE] Press the down arrow key to interact with the calendar and select a date…" at bounding box center [422, 63] width 814 height 19
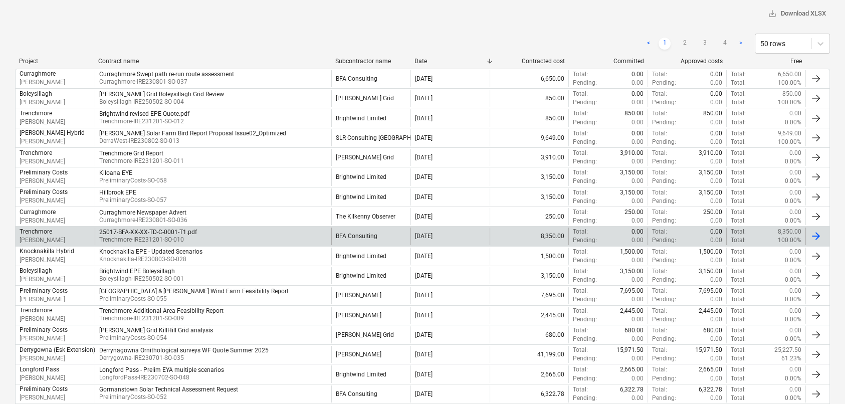
scroll to position [351, 0]
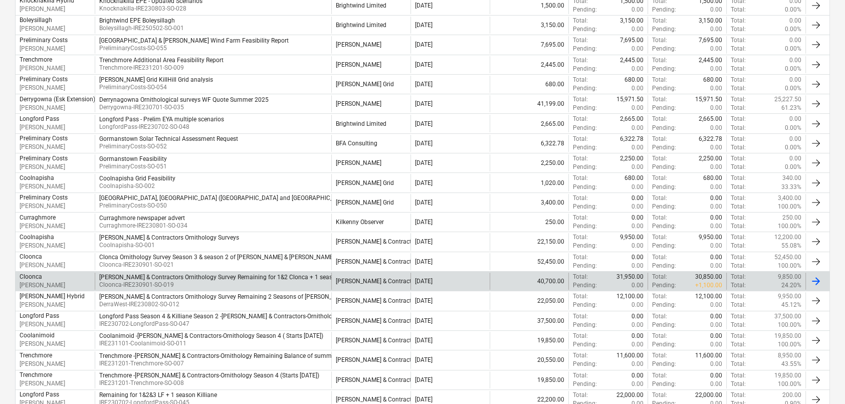
click at [688, 284] on div "Pending : + 1,100.00" at bounding box center [687, 285] width 71 height 9
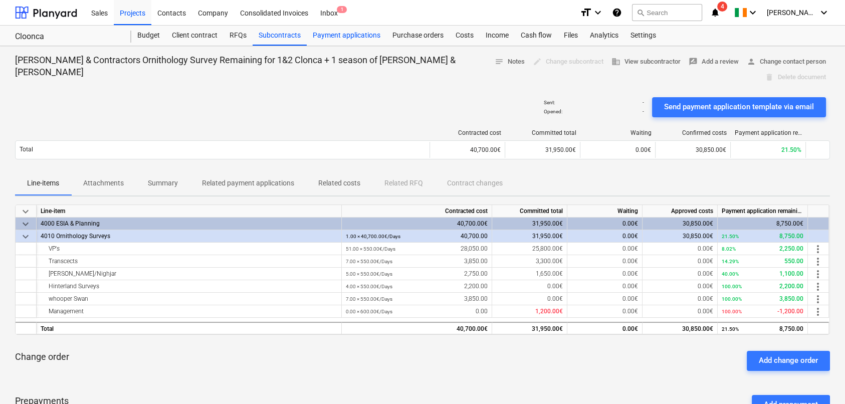
click at [335, 38] on div "Payment applications" at bounding box center [347, 36] width 80 height 20
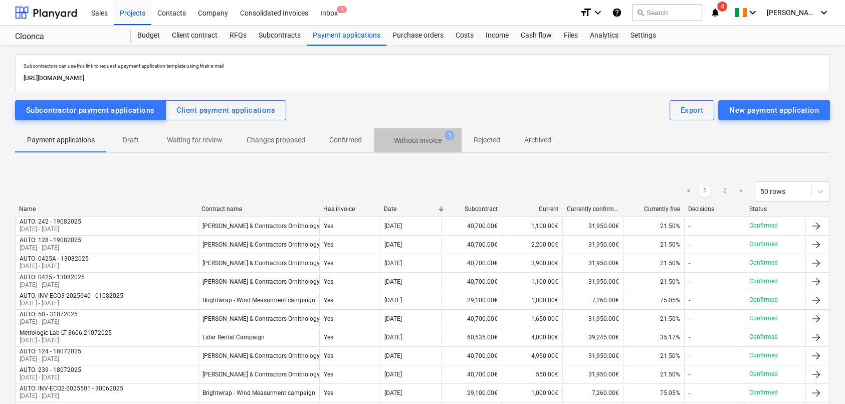
click at [418, 138] on p "Without invoice" at bounding box center [418, 140] width 48 height 11
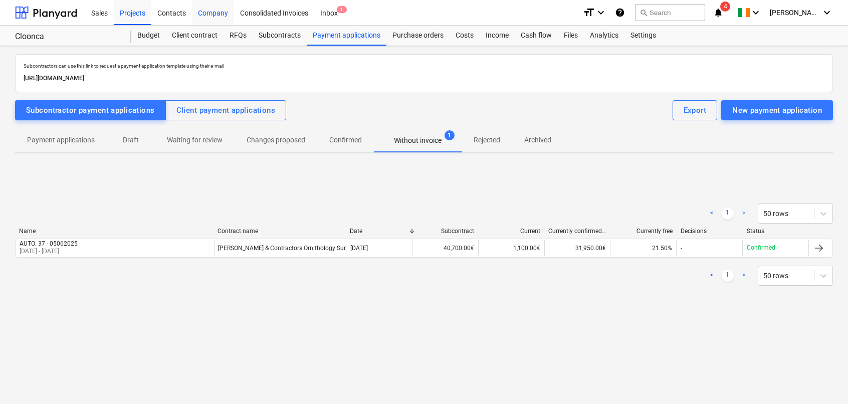
click at [213, 14] on div "Company" at bounding box center [213, 12] width 42 height 26
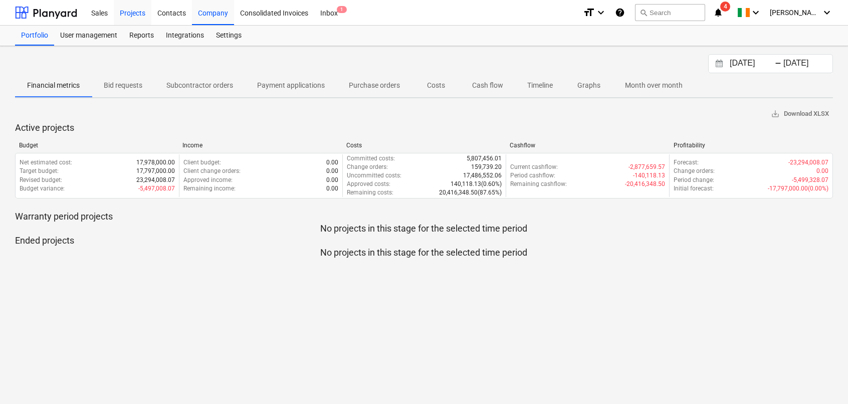
click at [125, 12] on div "Projects" at bounding box center [133, 12] width 38 height 26
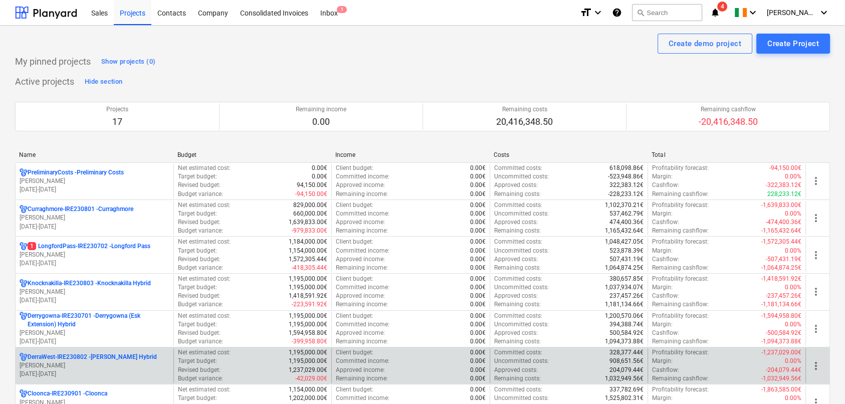
click at [58, 363] on p "[PERSON_NAME]" at bounding box center [95, 365] width 150 height 9
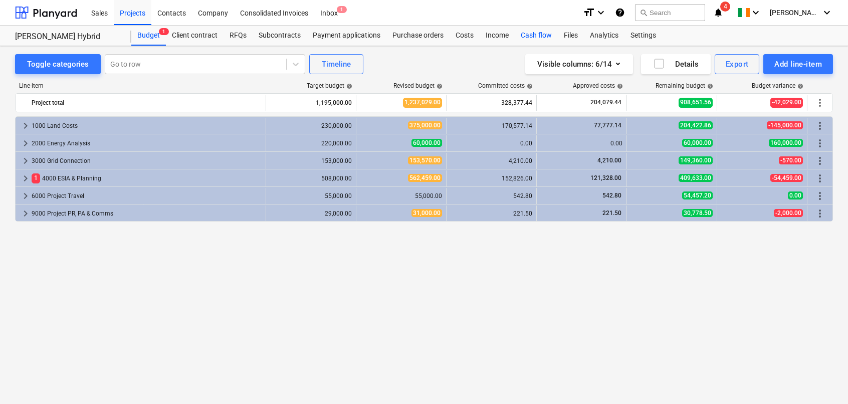
click at [538, 39] on div "Cash flow" at bounding box center [535, 36] width 43 height 20
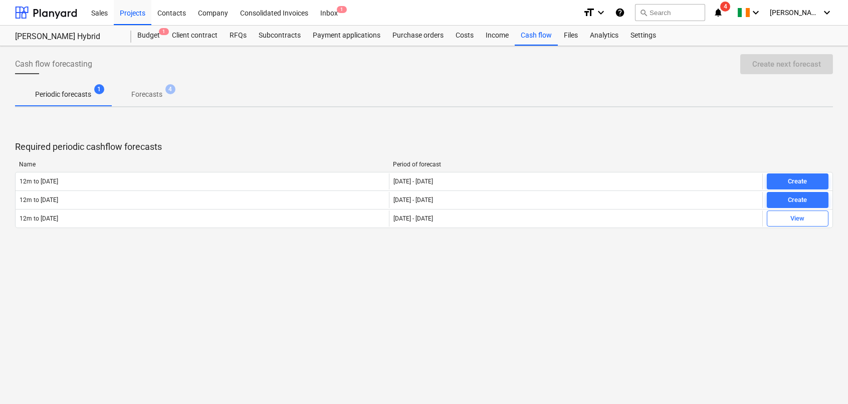
click at [55, 96] on p "Periodic forecasts" at bounding box center [63, 94] width 56 height 11
click at [139, 95] on p "Forecasts" at bounding box center [146, 94] width 31 height 11
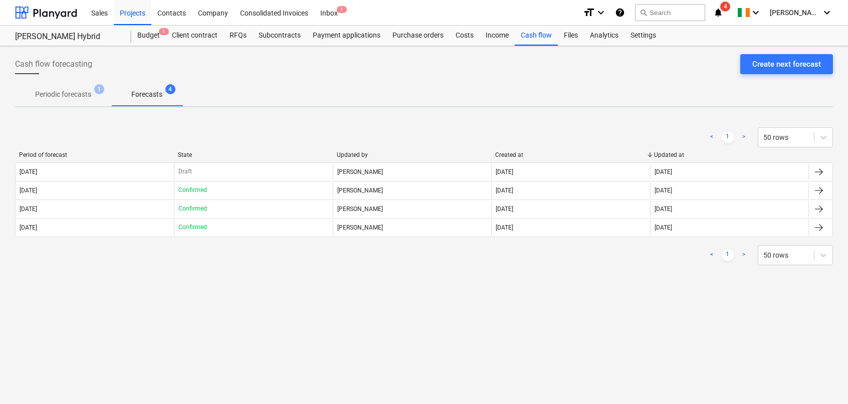
click at [67, 93] on p "Periodic forecasts" at bounding box center [63, 94] width 56 height 11
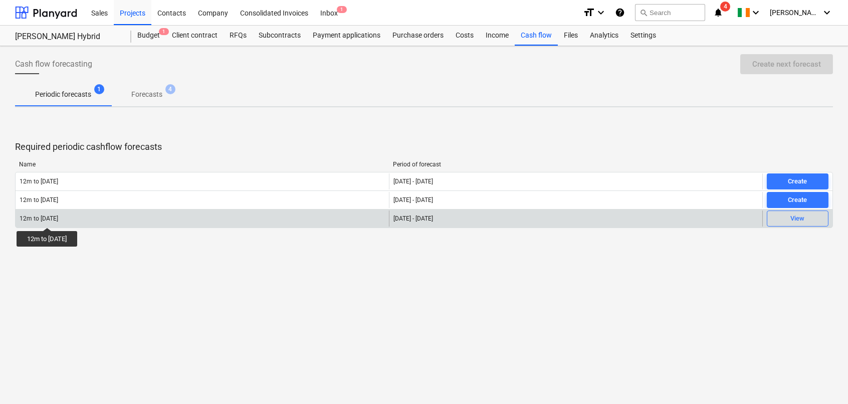
click at [52, 218] on div "12m to [DATE]" at bounding box center [39, 218] width 39 height 7
click at [798, 223] on div "View" at bounding box center [797, 219] width 14 height 12
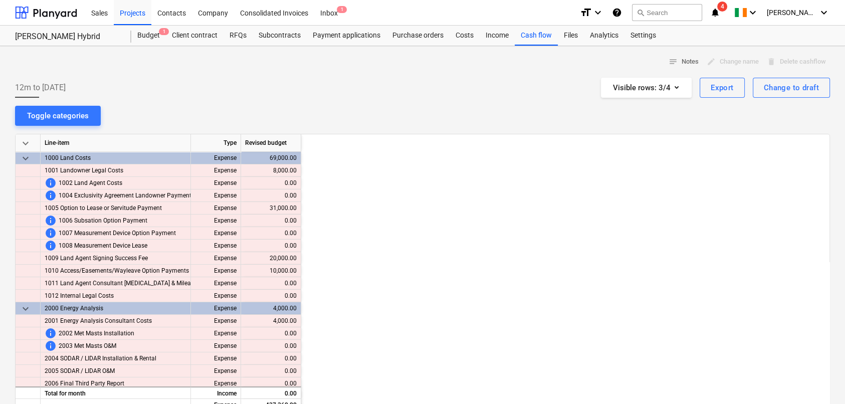
scroll to position [0, 721]
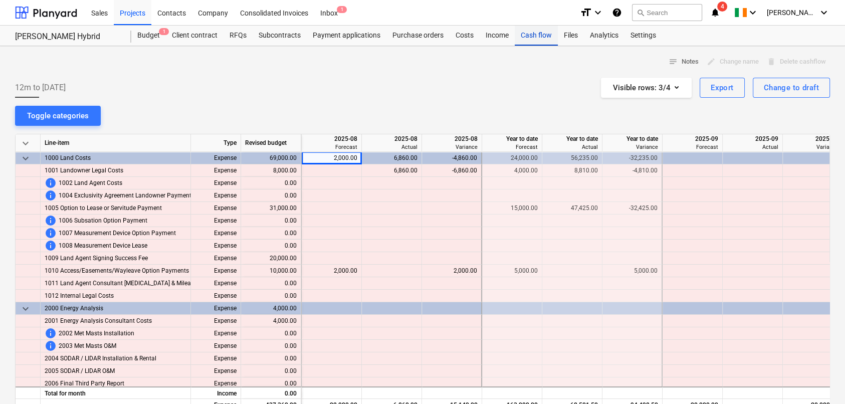
click at [534, 37] on div "Cash flow" at bounding box center [535, 36] width 43 height 20
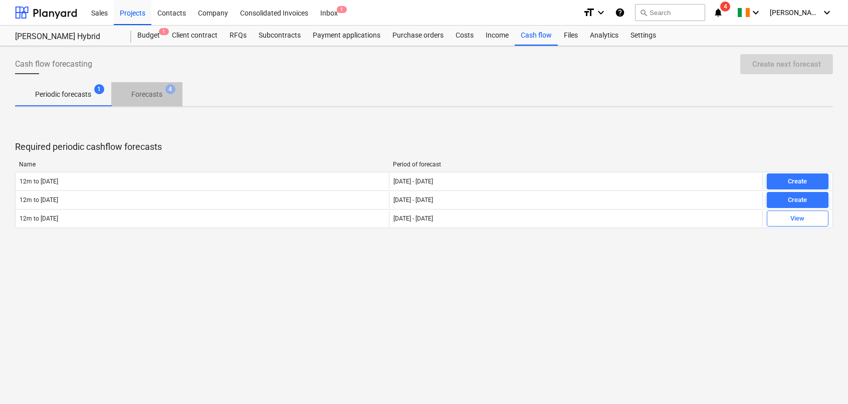
click at [153, 94] on p "Forecasts" at bounding box center [146, 94] width 31 height 11
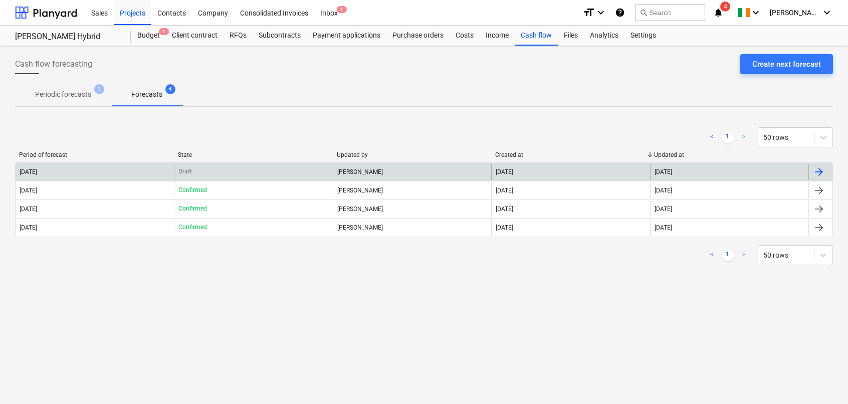
click at [67, 167] on div "[DATE]" at bounding box center [95, 172] width 158 height 16
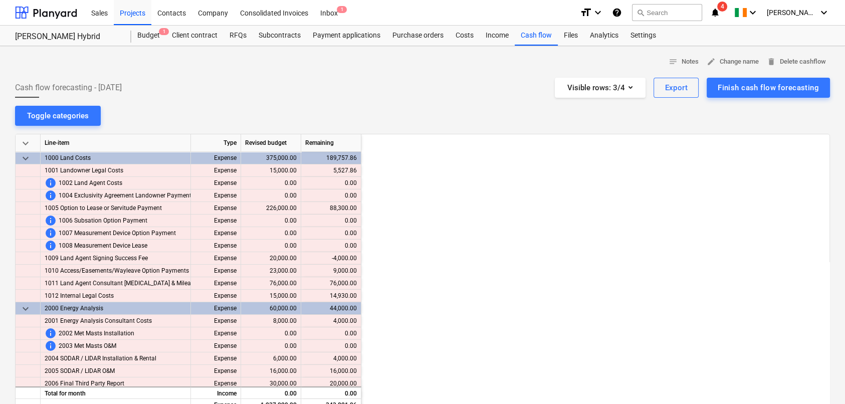
scroll to position [0, 1503]
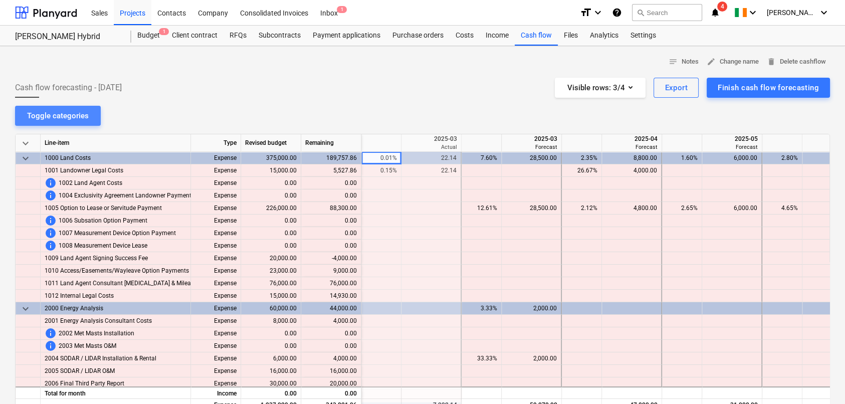
click at [64, 113] on div "Toggle categories" at bounding box center [58, 115] width 62 height 13
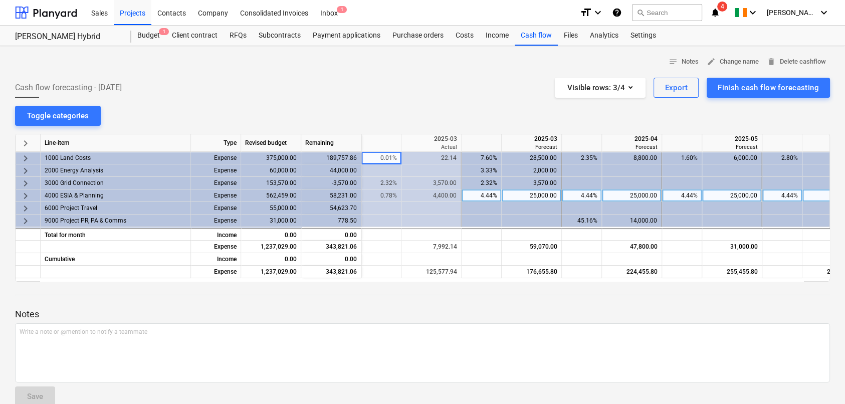
click at [26, 194] on span "keyboard_arrow_right" at bounding box center [26, 196] width 12 height 12
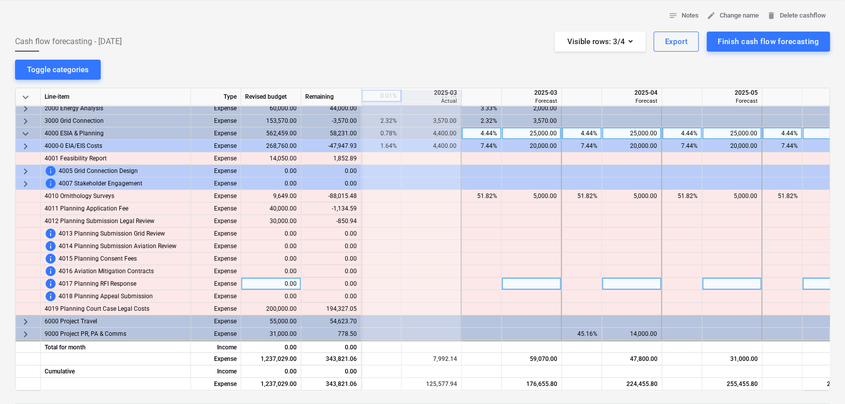
scroll to position [100, 0]
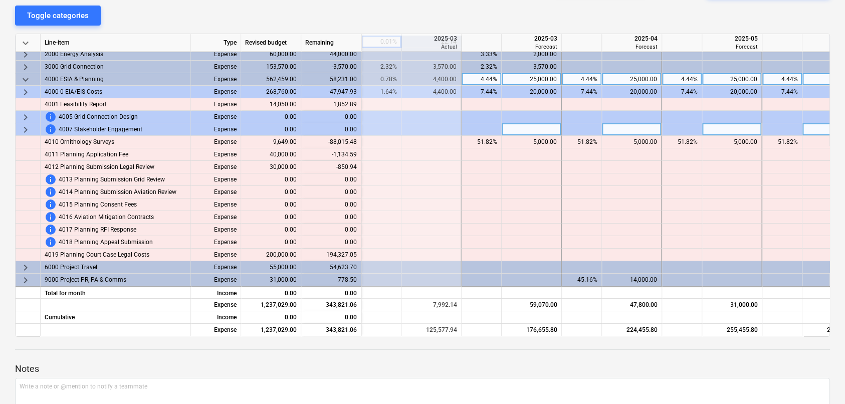
click at [24, 126] on span "keyboard_arrow_right" at bounding box center [26, 130] width 12 height 12
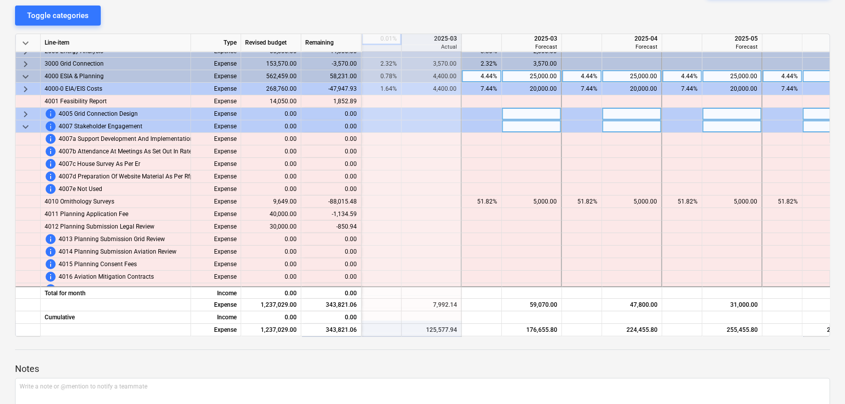
click at [26, 111] on span "keyboard_arrow_right" at bounding box center [26, 114] width 12 height 12
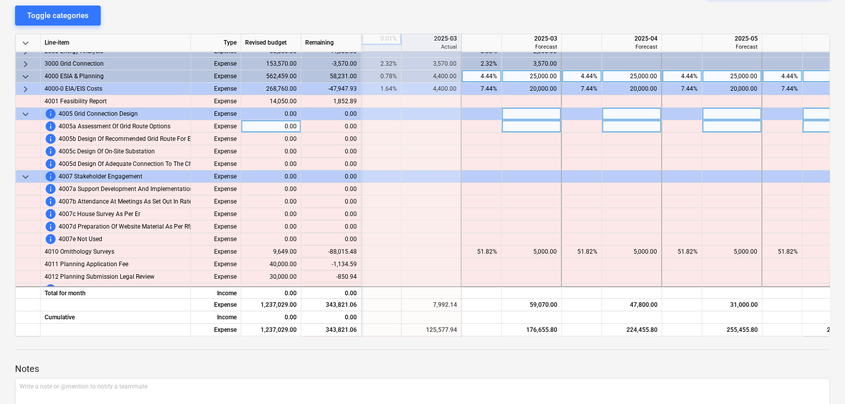
click at [269, 126] on div "0.00" at bounding box center [271, 126] width 60 height 13
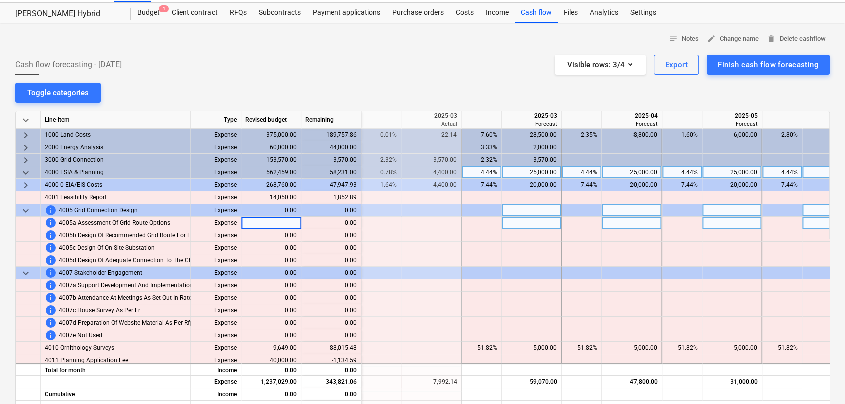
scroll to position [0, 0]
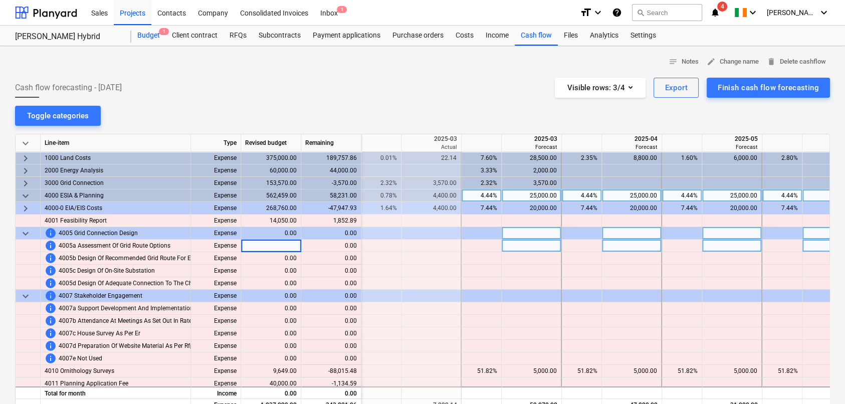
click at [143, 36] on div "Budget 1" at bounding box center [148, 36] width 35 height 20
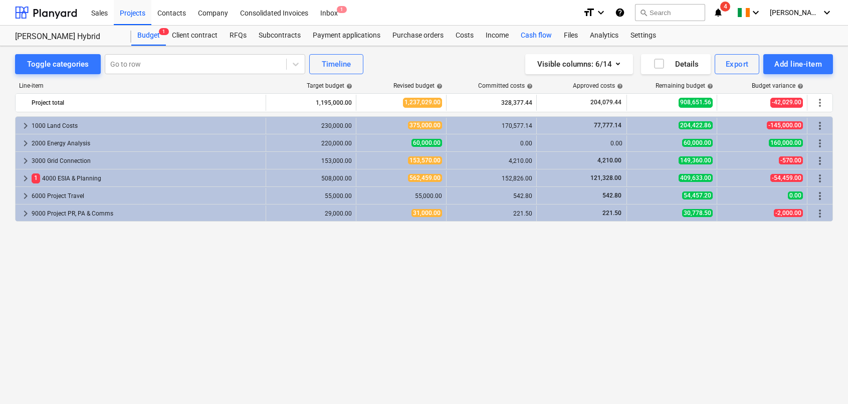
click at [529, 38] on div "Cash flow" at bounding box center [535, 36] width 43 height 20
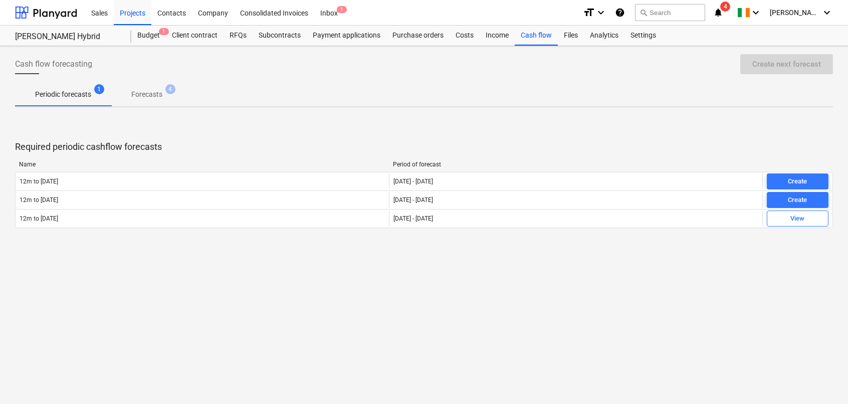
click at [144, 95] on p "Forecasts" at bounding box center [146, 94] width 31 height 11
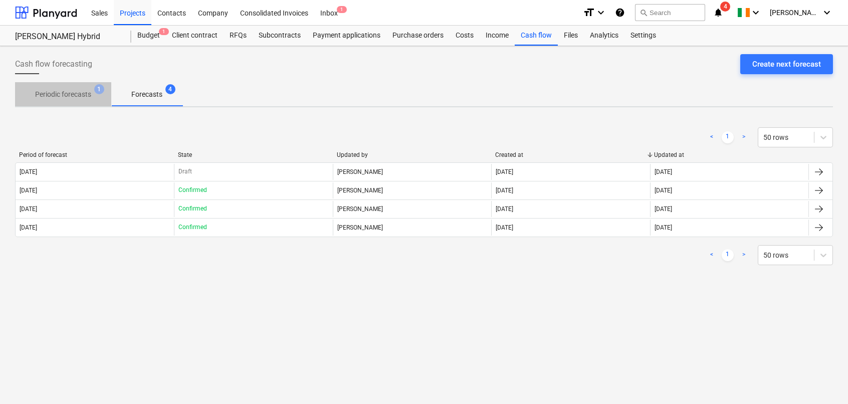
click at [51, 99] on p "Periodic forecasts" at bounding box center [63, 94] width 56 height 11
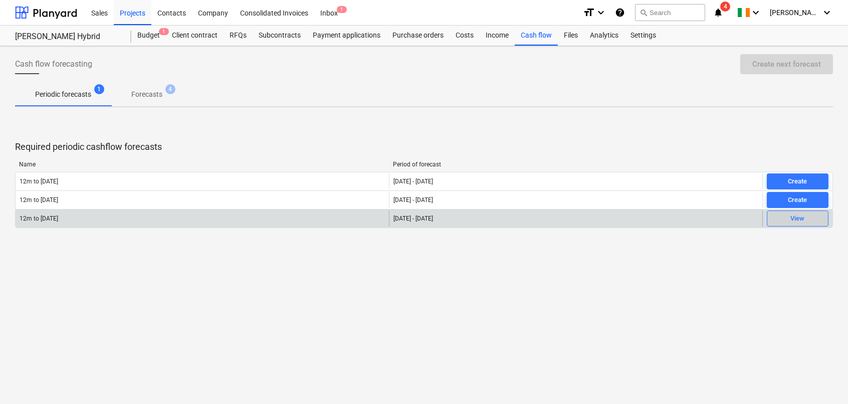
click at [794, 216] on div "View" at bounding box center [797, 219] width 14 height 12
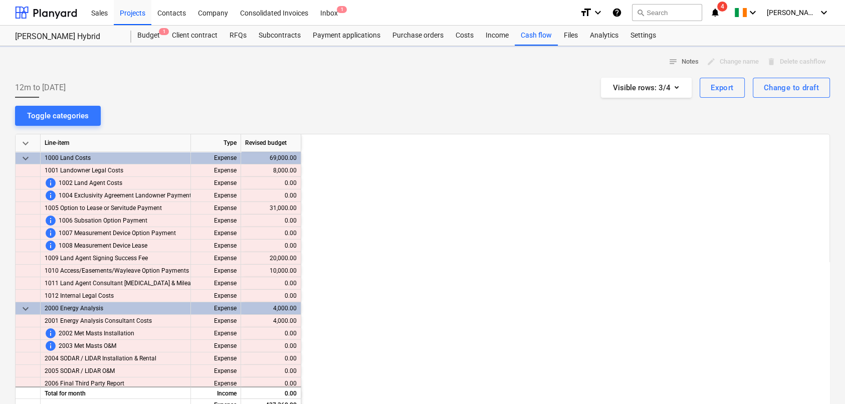
scroll to position [0, 721]
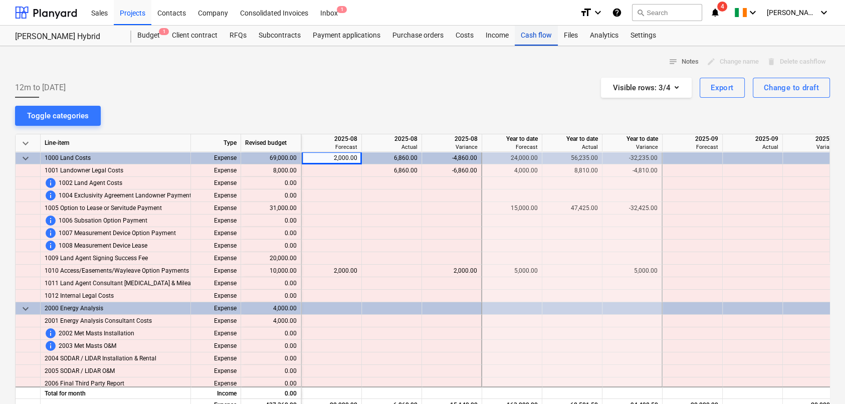
click at [534, 38] on div "Cash flow" at bounding box center [535, 36] width 43 height 20
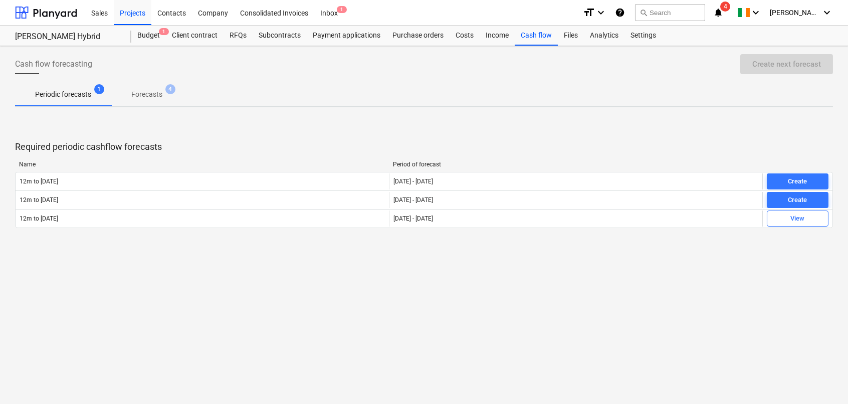
click at [139, 91] on p "Forecasts" at bounding box center [146, 94] width 31 height 11
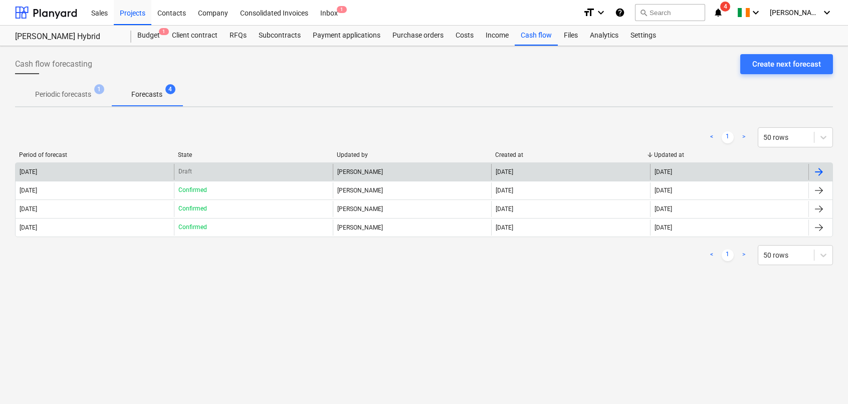
click at [105, 173] on div "[DATE]" at bounding box center [95, 172] width 158 height 16
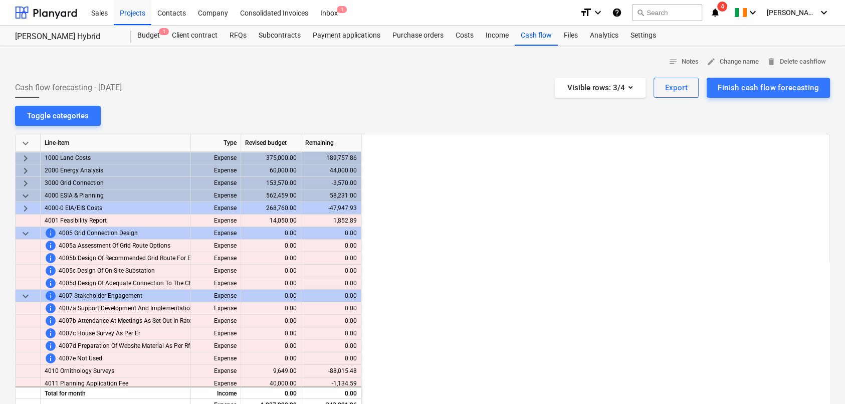
scroll to position [0, 1503]
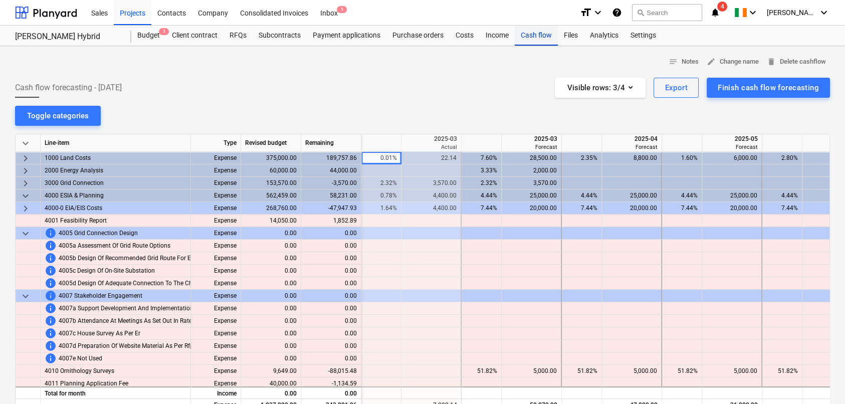
click at [537, 38] on div "Cash flow" at bounding box center [535, 36] width 43 height 20
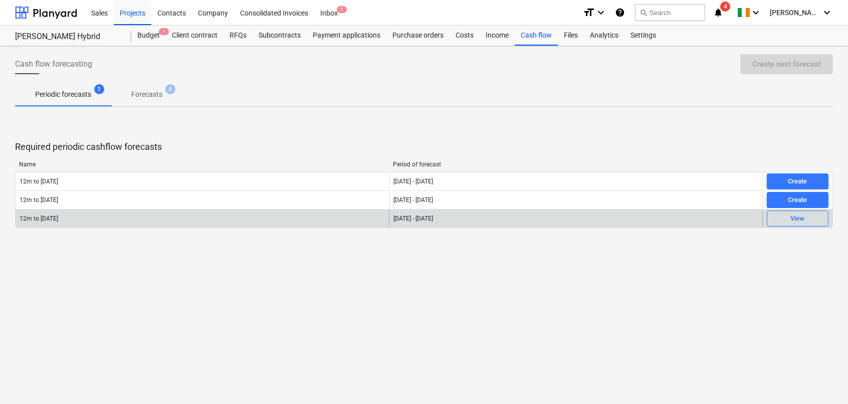
click at [166, 216] on div "12m to [DATE]" at bounding box center [202, 218] width 373 height 16
click at [804, 217] on span "View" at bounding box center [797, 219] width 53 height 12
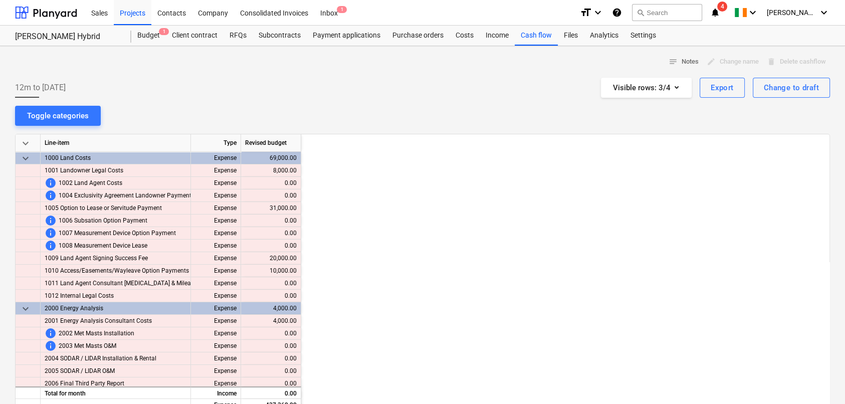
scroll to position [0, 721]
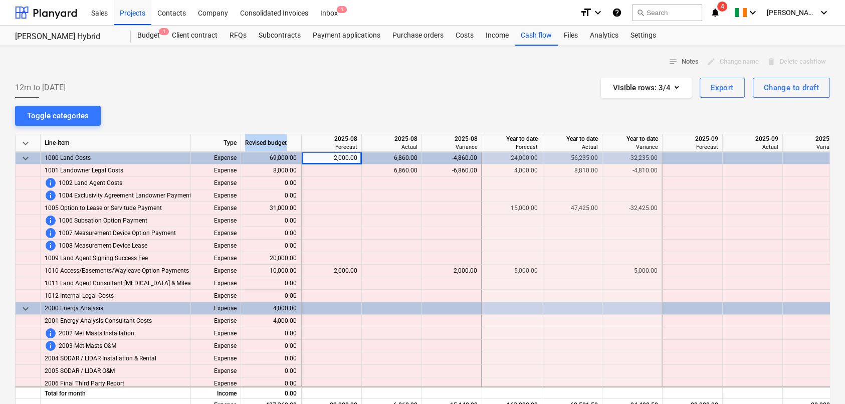
drag, startPoint x: 245, startPoint y: 143, endPoint x: 287, endPoint y: 142, distance: 41.6
click at [287, 142] on div "Revised budget" at bounding box center [271, 143] width 60 height 18
click at [27, 146] on span "keyboard_arrow_down" at bounding box center [26, 143] width 12 height 12
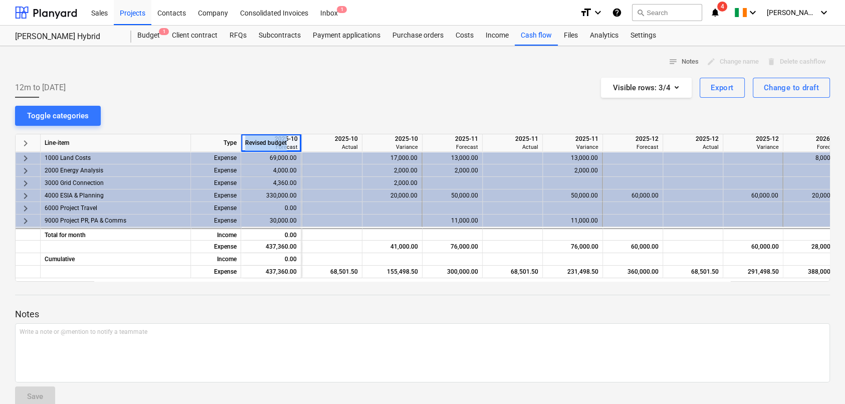
scroll to position [0, 1318]
click at [276, 36] on div "Subcontracts" at bounding box center [279, 36] width 54 height 20
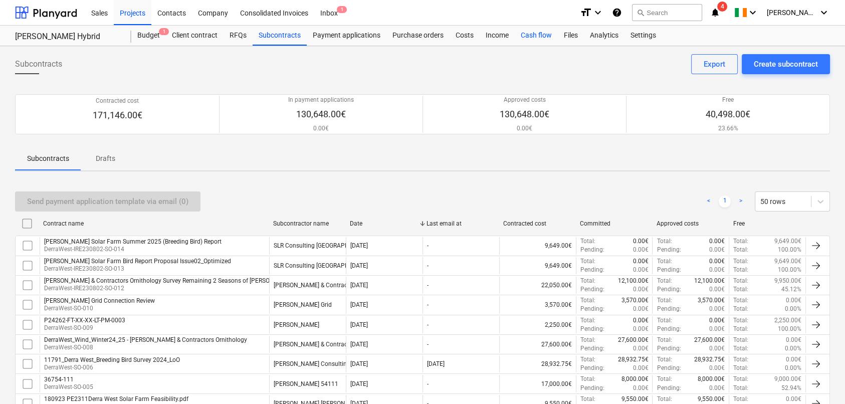
click at [528, 40] on div "Cash flow" at bounding box center [535, 36] width 43 height 20
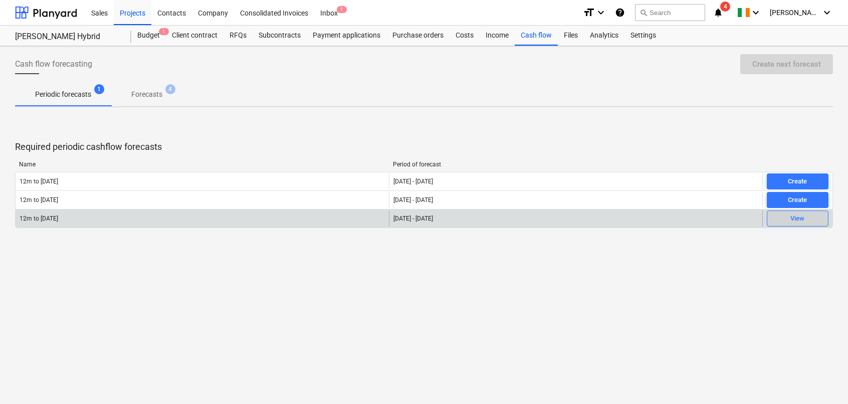
click at [795, 218] on div "View" at bounding box center [797, 219] width 14 height 12
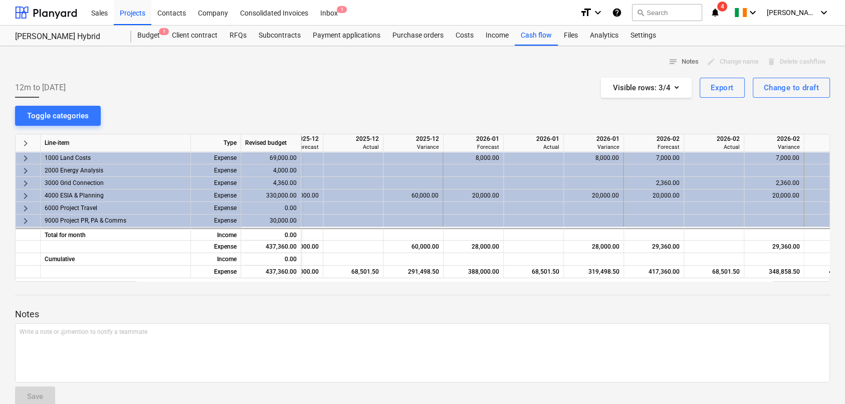
scroll to position [0, 1816]
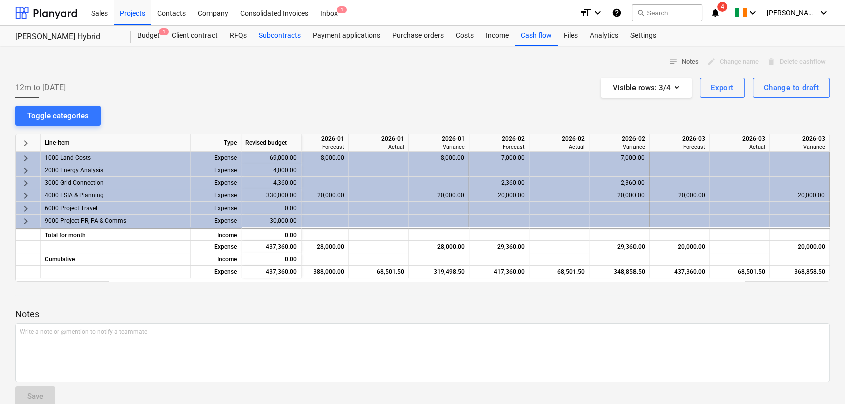
click at [270, 36] on div "Subcontracts" at bounding box center [279, 36] width 54 height 20
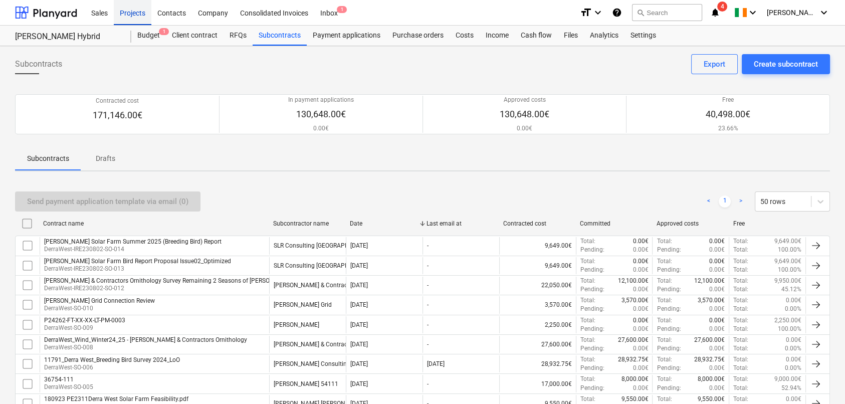
click at [134, 17] on div "Projects" at bounding box center [133, 12] width 38 height 26
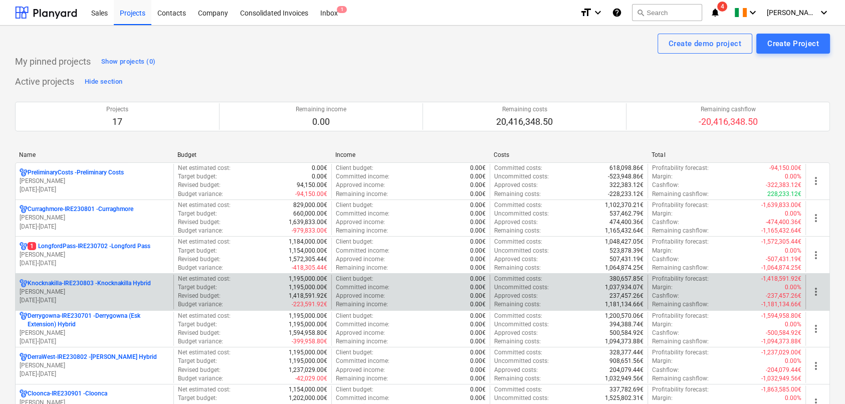
click at [46, 285] on p "Knocknakilla-IRE230803 - Knocknakilla Hybrid" at bounding box center [89, 283] width 123 height 9
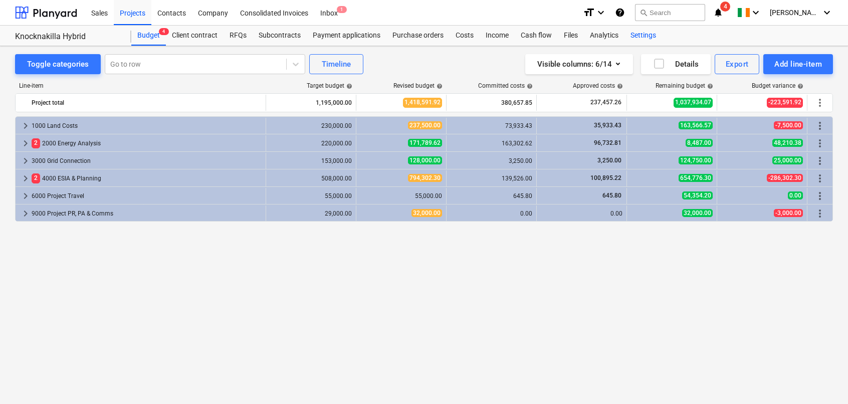
click at [635, 41] on div "Settings" at bounding box center [643, 36] width 38 height 20
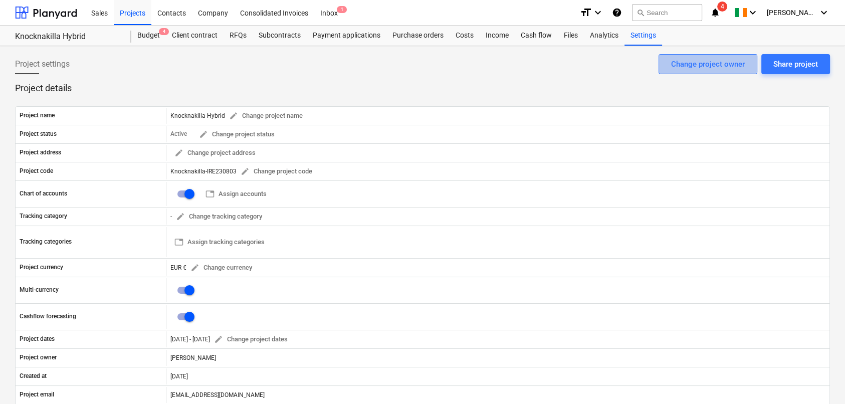
click at [690, 66] on div "Change project owner" at bounding box center [708, 64] width 74 height 13
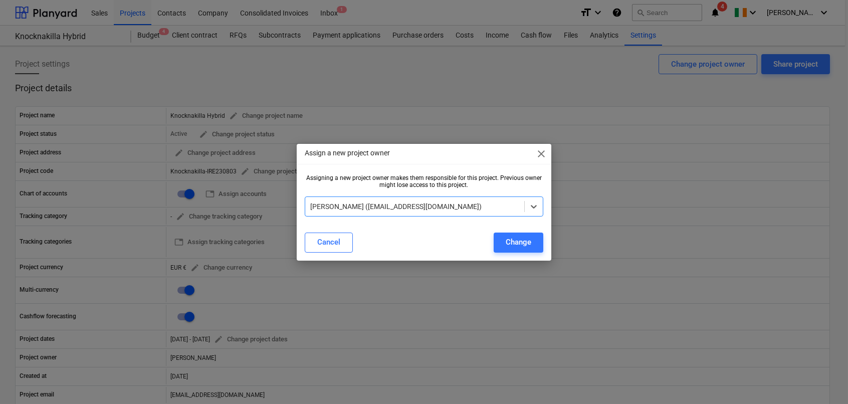
click at [431, 208] on div at bounding box center [414, 206] width 209 height 10
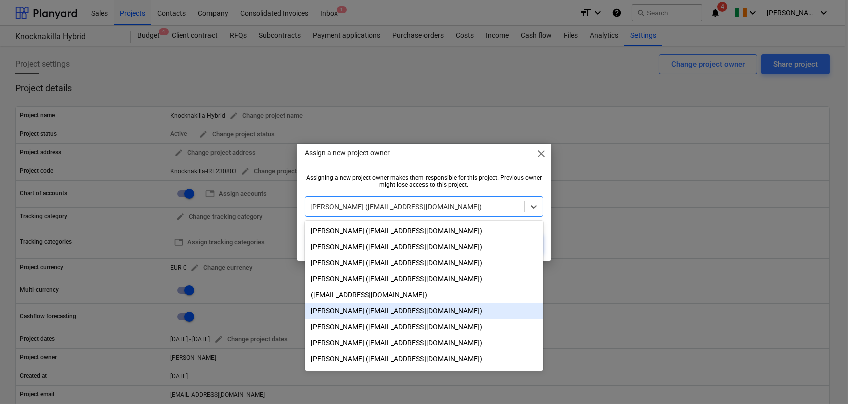
click at [375, 310] on div "[PERSON_NAME] ([EMAIL_ADDRESS][DOMAIN_NAME])" at bounding box center [424, 311] width 238 height 16
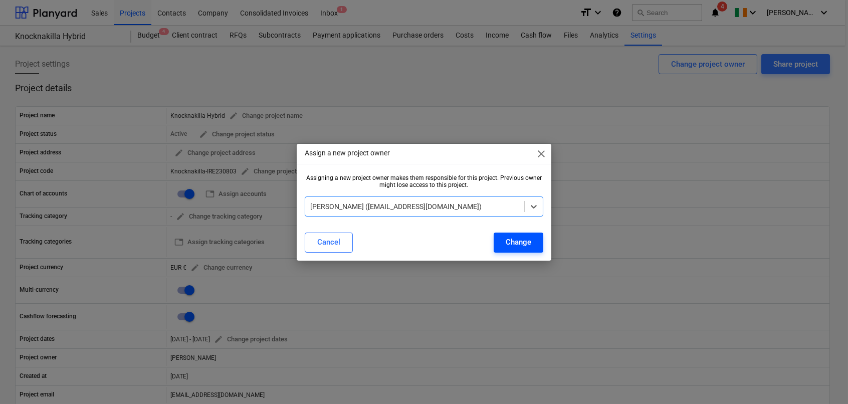
click at [528, 242] on div "Change" at bounding box center [518, 241] width 26 height 13
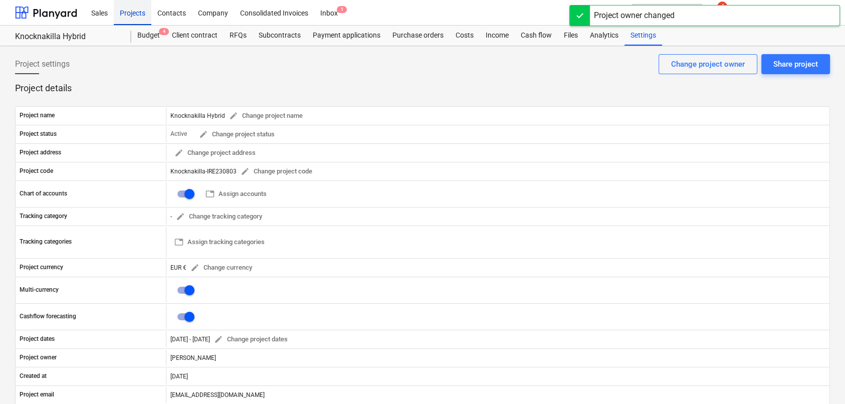
click at [140, 13] on div "Projects" at bounding box center [133, 12] width 38 height 26
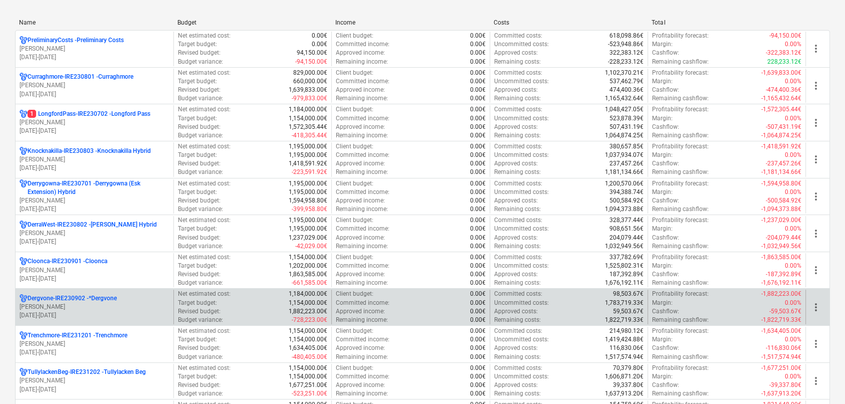
scroll to position [150, 0]
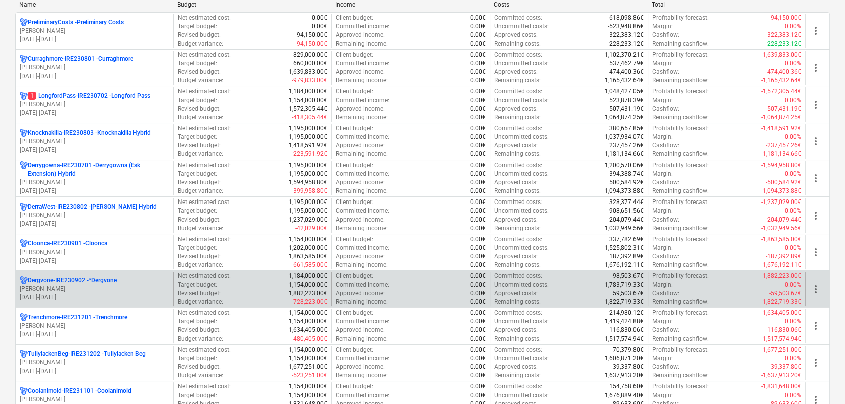
click at [52, 288] on p "[PERSON_NAME]" at bounding box center [95, 289] width 150 height 9
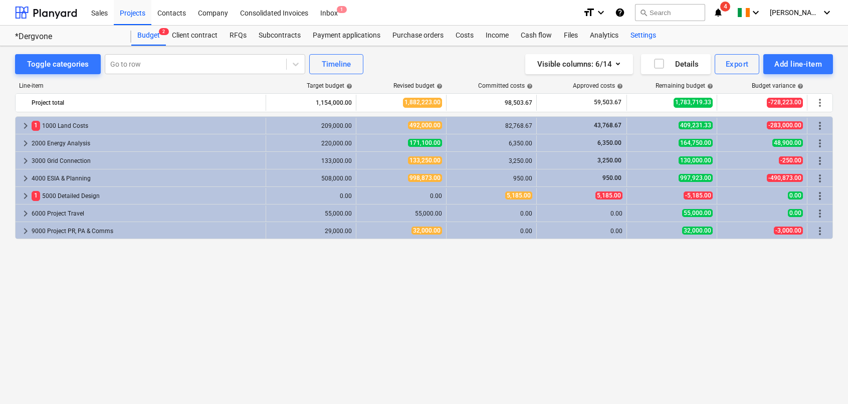
click at [637, 35] on div "Settings" at bounding box center [643, 36] width 38 height 20
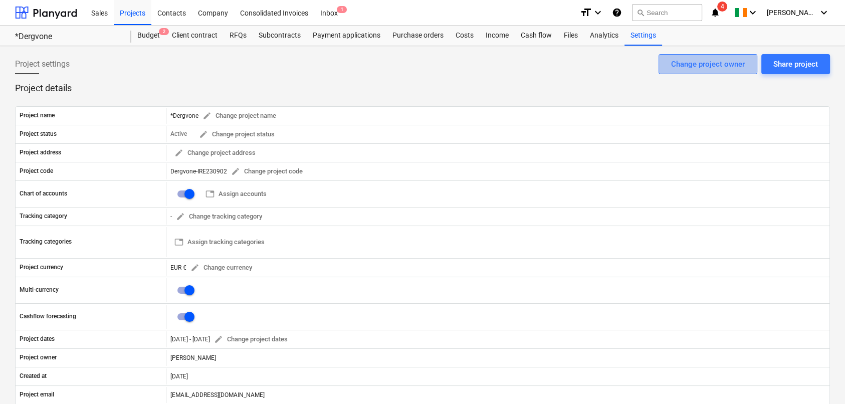
click at [735, 63] on div "Change project owner" at bounding box center [708, 64] width 74 height 13
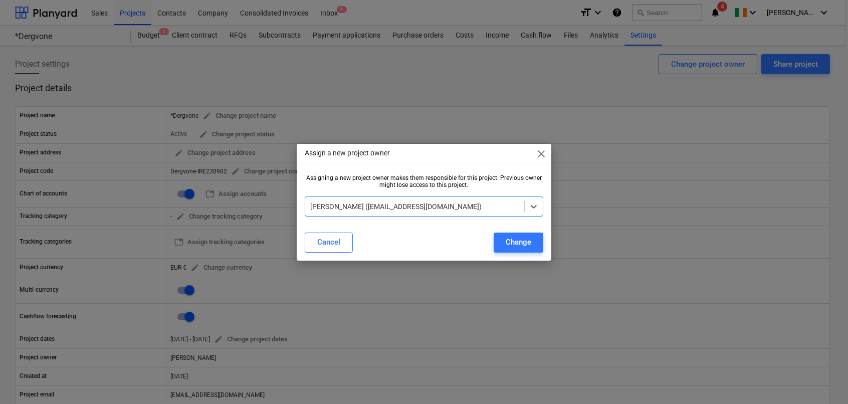
click at [392, 202] on div at bounding box center [414, 206] width 209 height 10
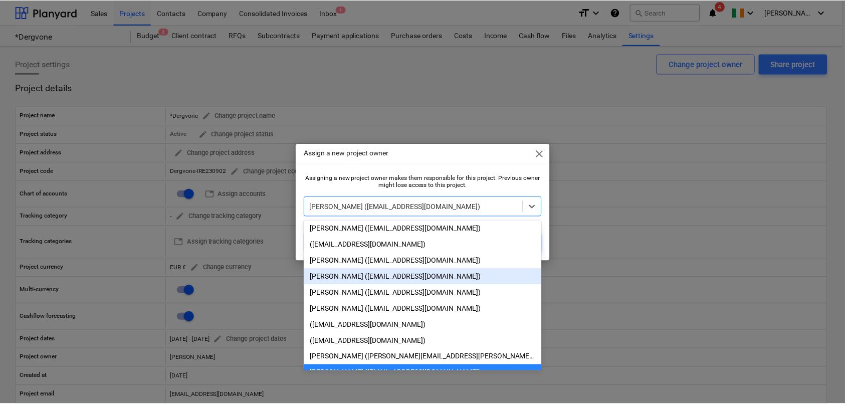
scroll to position [100, 0]
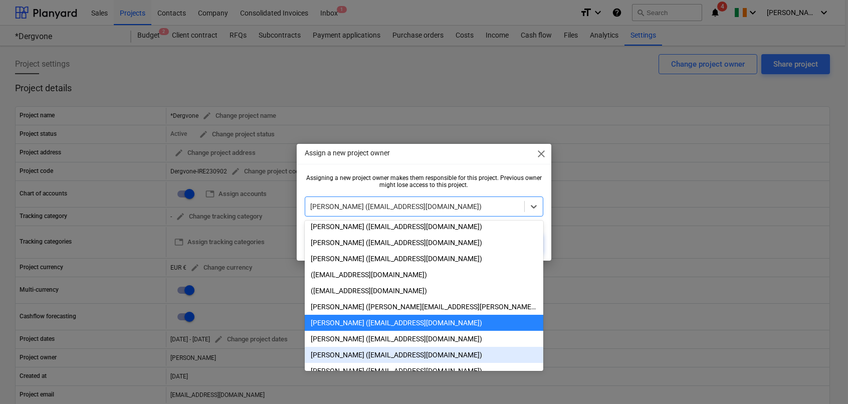
click at [376, 363] on div "[PERSON_NAME] ([EMAIL_ADDRESS][DOMAIN_NAME])" at bounding box center [424, 355] width 238 height 16
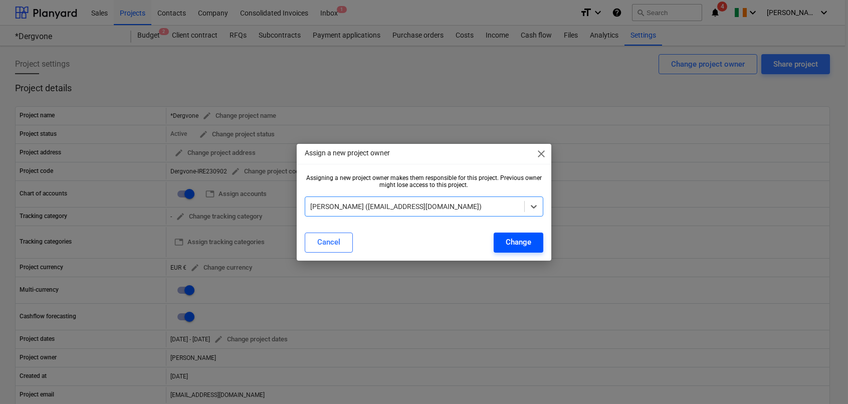
click at [520, 240] on div "Change" at bounding box center [518, 241] width 26 height 13
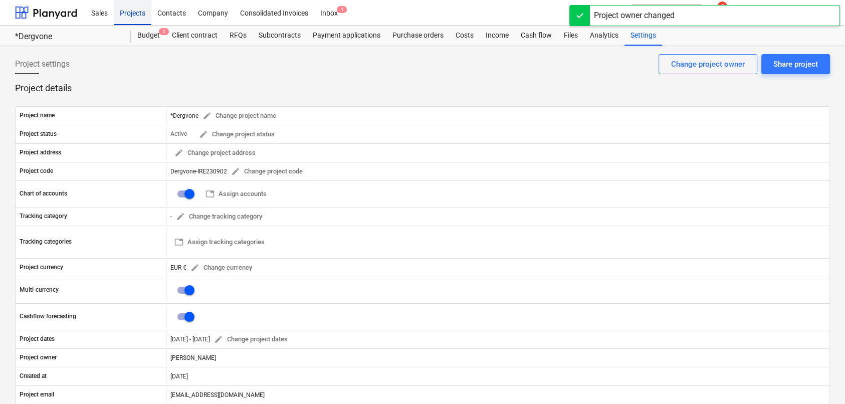
click at [129, 15] on div "Projects" at bounding box center [133, 12] width 38 height 26
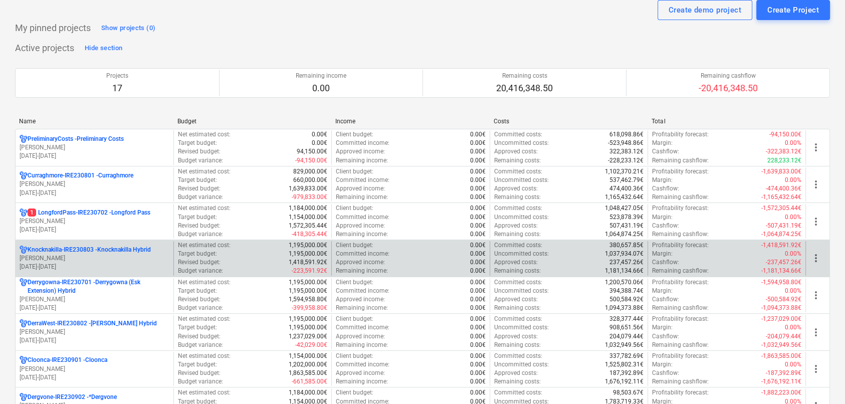
scroll to position [200, 0]
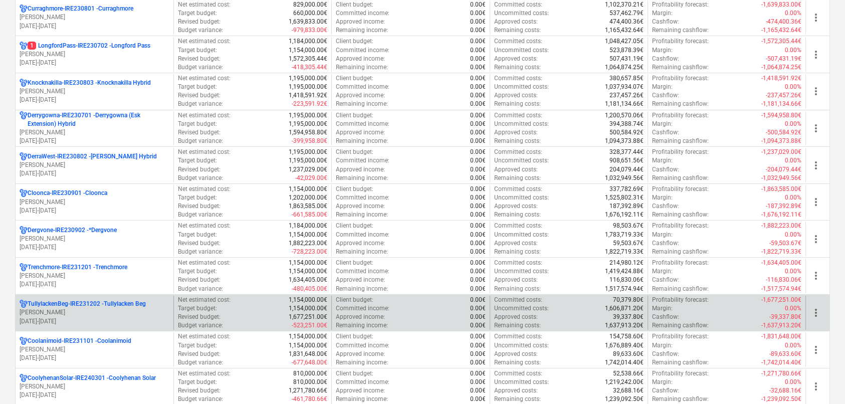
click at [48, 304] on p "TullylackenBeg-IRE231202 - Tullylacken Beg" at bounding box center [87, 304] width 118 height 9
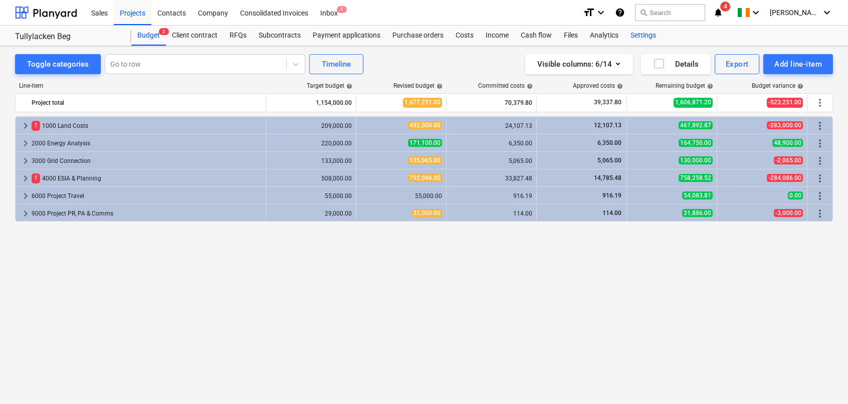
click at [642, 37] on div "Settings" at bounding box center [643, 36] width 38 height 20
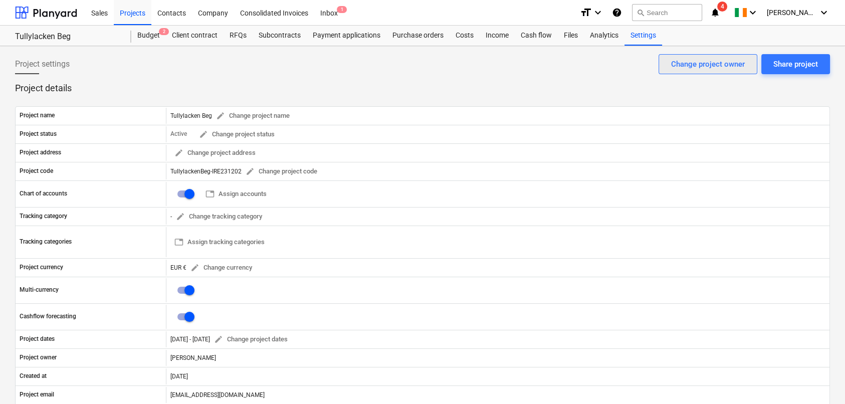
click at [688, 66] on div "Change project owner" at bounding box center [708, 64] width 74 height 13
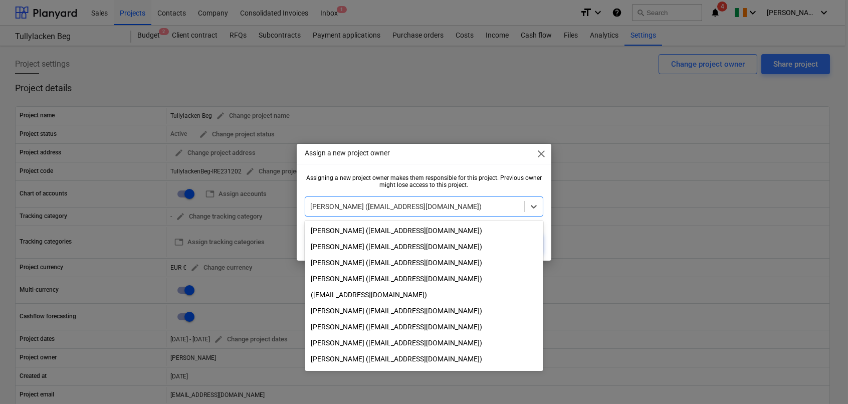
click at [414, 203] on div at bounding box center [414, 206] width 209 height 10
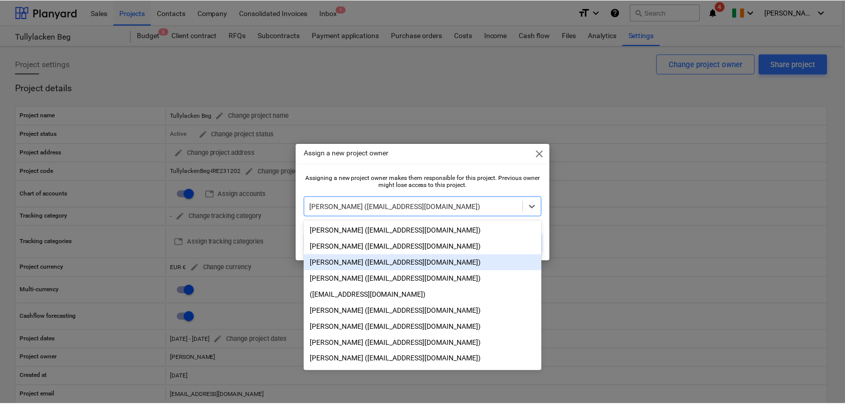
scroll to position [116, 0]
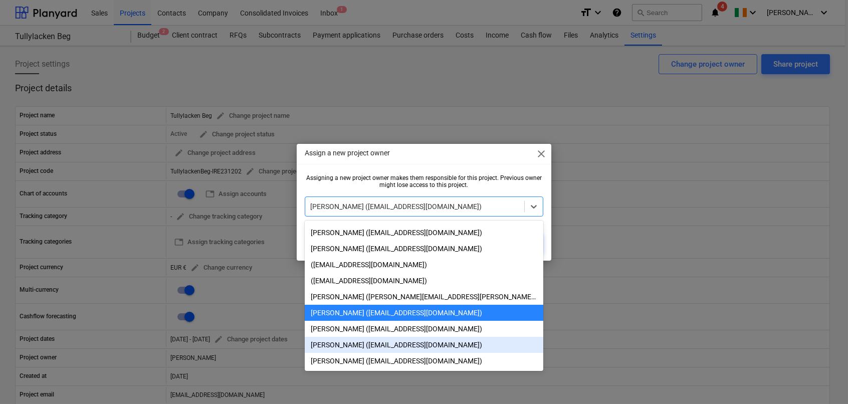
click at [365, 346] on div "[PERSON_NAME] ([EMAIL_ADDRESS][DOMAIN_NAME])" at bounding box center [424, 345] width 238 height 16
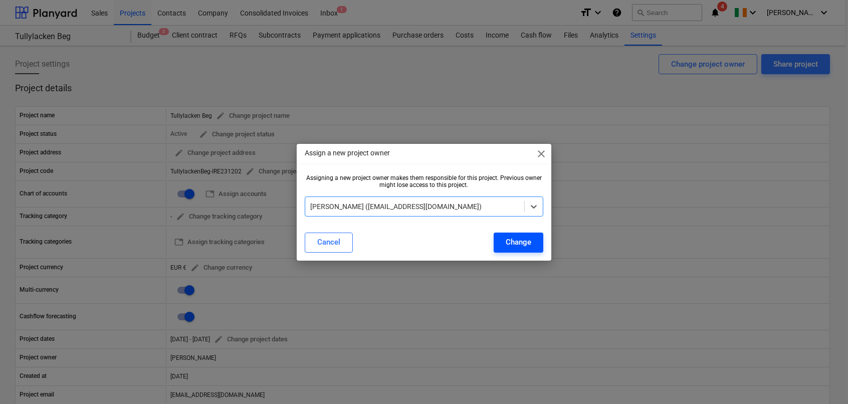
click at [516, 242] on div "Change" at bounding box center [518, 241] width 26 height 13
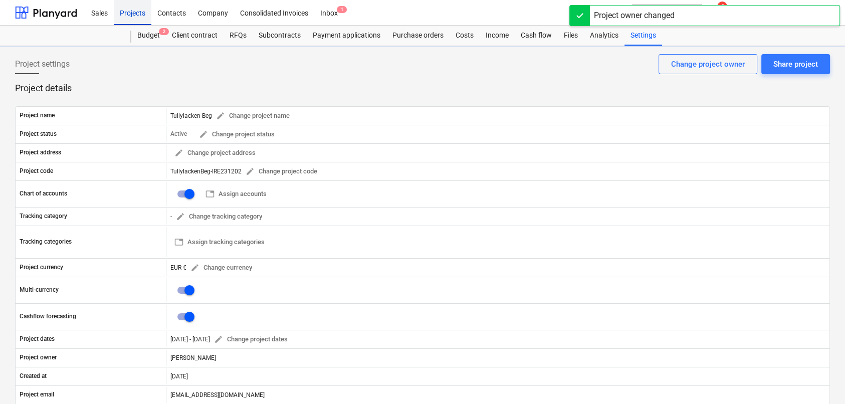
click at [129, 15] on div "Projects" at bounding box center [133, 12] width 38 height 26
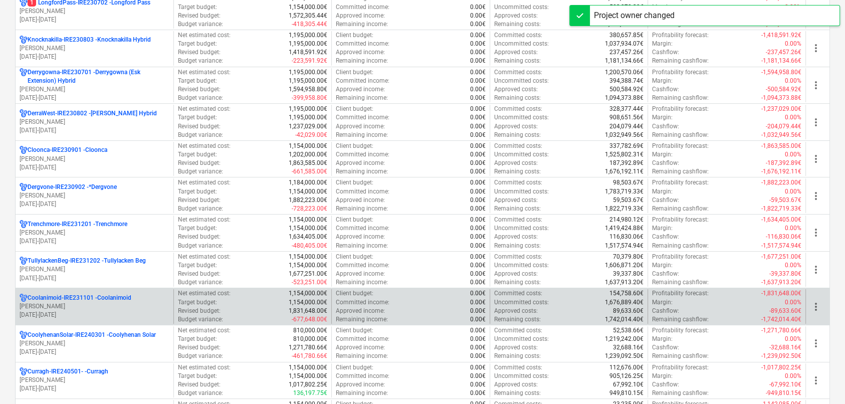
scroll to position [301, 0]
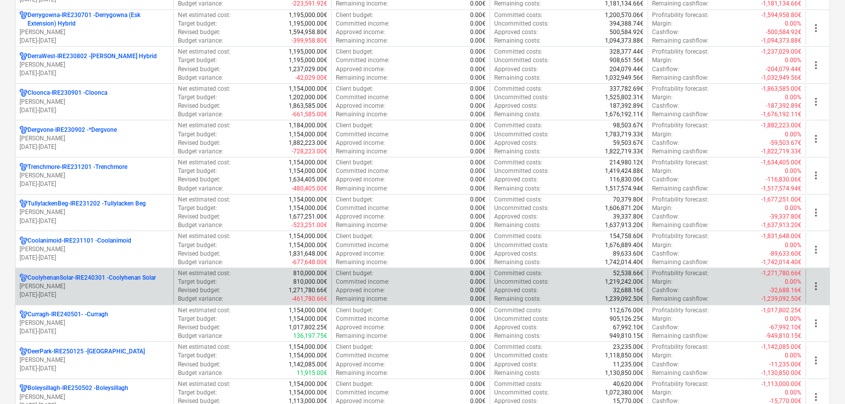
click at [62, 276] on p "CoolyhenanSolar-IRE240301 - Coolyhenan Solar" at bounding box center [92, 278] width 128 height 9
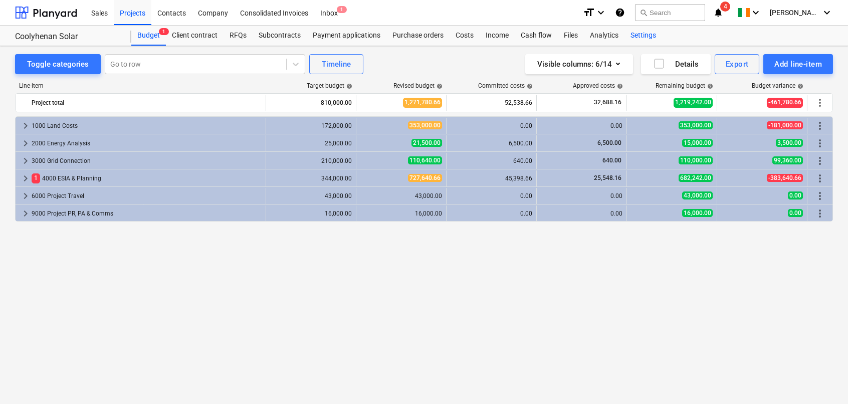
click at [643, 34] on div "Settings" at bounding box center [643, 36] width 38 height 20
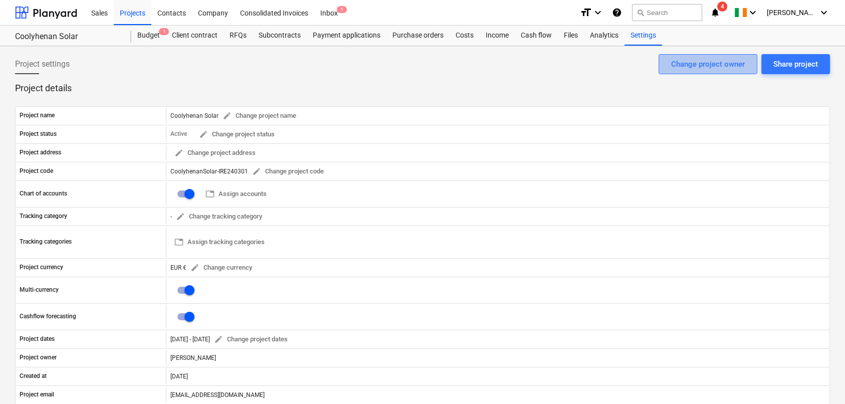
click at [714, 61] on div "Change project owner" at bounding box center [708, 64] width 74 height 13
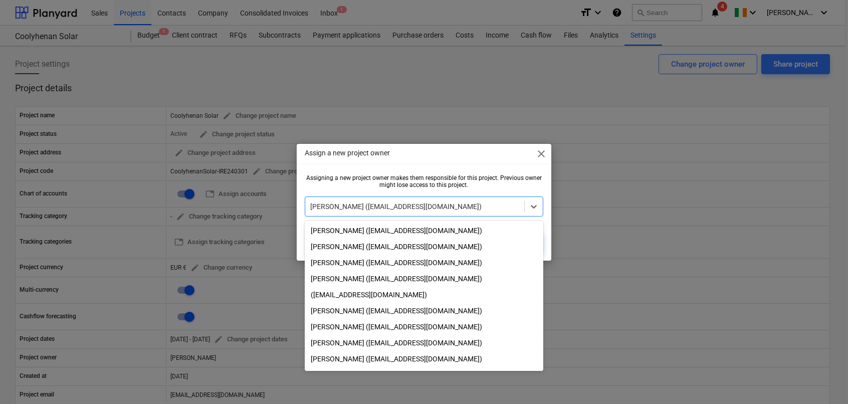
click at [370, 205] on div at bounding box center [414, 206] width 209 height 10
click at [327, 281] on div "[PERSON_NAME] ([EMAIL_ADDRESS][DOMAIN_NAME])" at bounding box center [424, 278] width 238 height 16
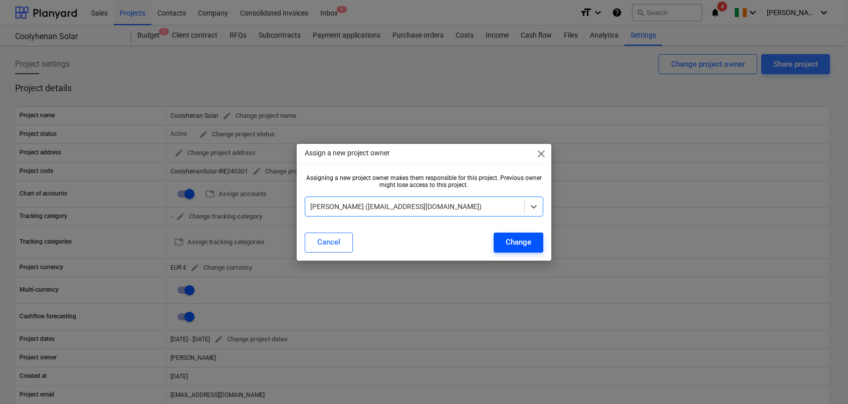
click at [525, 238] on div "Change" at bounding box center [518, 241] width 26 height 13
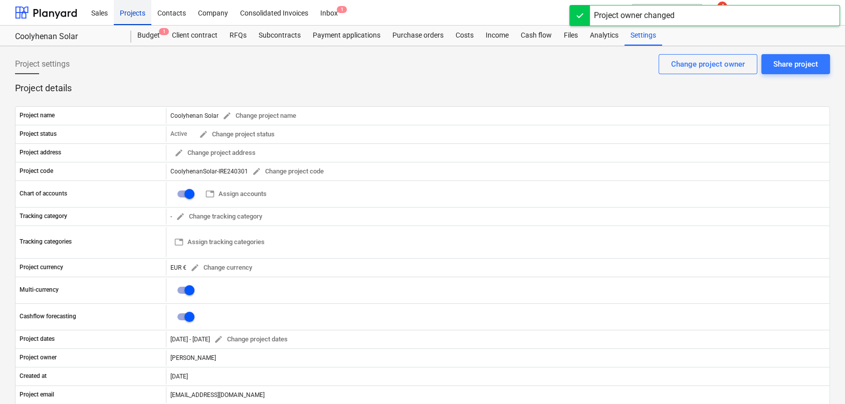
click at [131, 14] on div "Projects" at bounding box center [133, 12] width 38 height 26
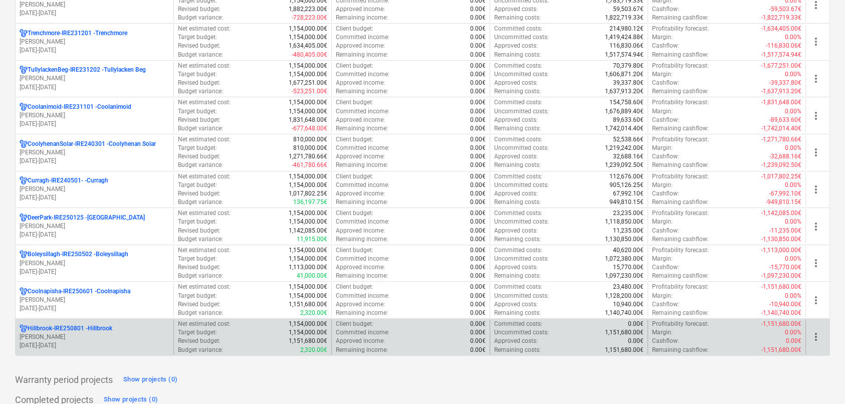
scroll to position [465, 0]
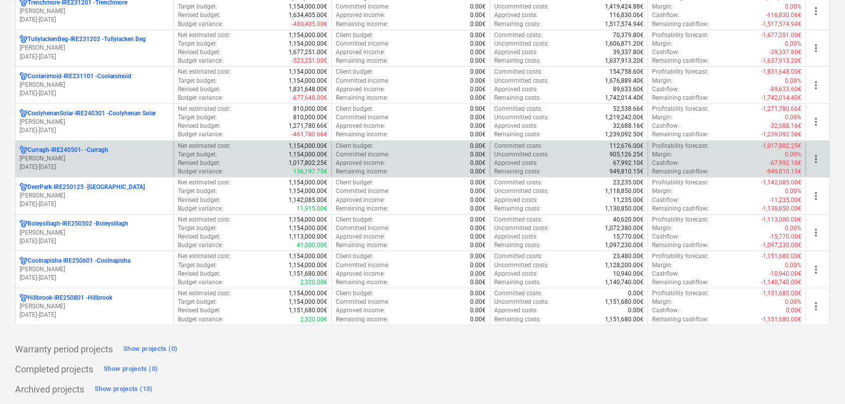
click at [60, 157] on p "[PERSON_NAME]" at bounding box center [95, 158] width 150 height 9
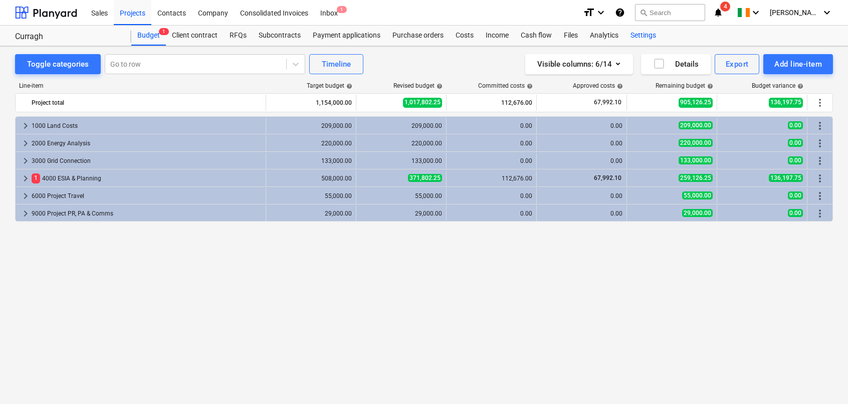
drag, startPoint x: 633, startPoint y: 34, endPoint x: 644, endPoint y: 39, distance: 12.1
click at [634, 34] on div "Settings" at bounding box center [643, 36] width 38 height 20
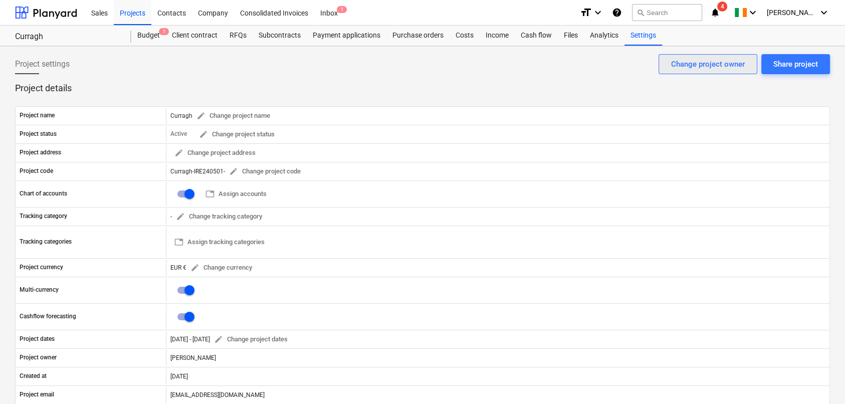
click at [693, 67] on div "Change project owner" at bounding box center [708, 64] width 74 height 13
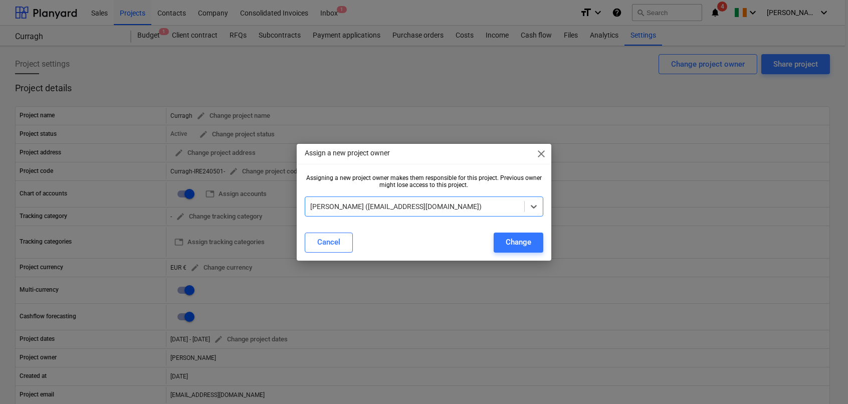
click at [378, 202] on div at bounding box center [414, 206] width 209 height 10
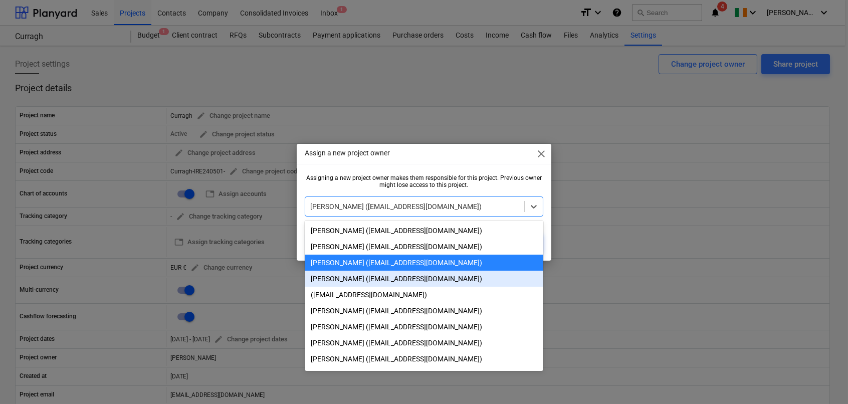
click at [363, 280] on div "[PERSON_NAME] ([EMAIL_ADDRESS][DOMAIN_NAME])" at bounding box center [424, 278] width 238 height 16
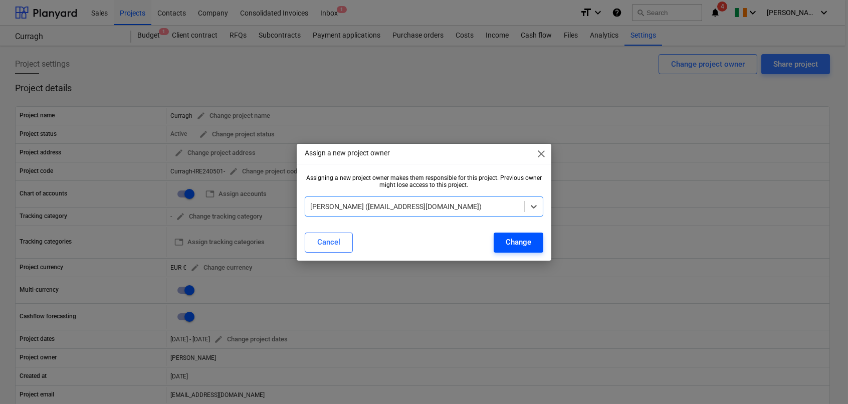
click at [514, 239] on div "Change" at bounding box center [518, 241] width 26 height 13
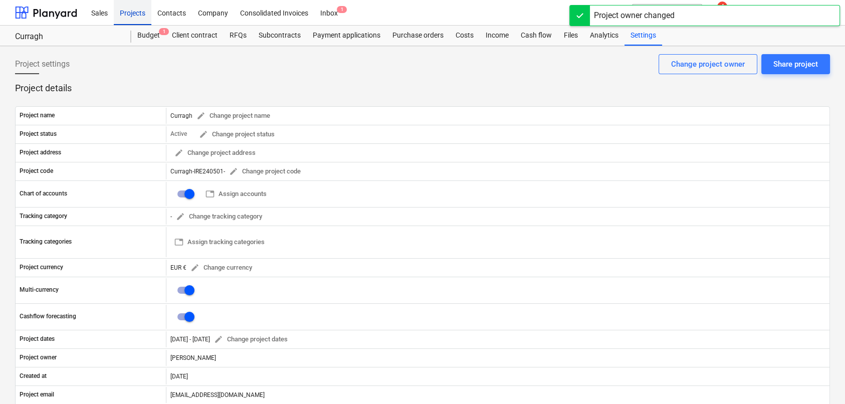
click at [133, 11] on div "Projects" at bounding box center [133, 12] width 38 height 26
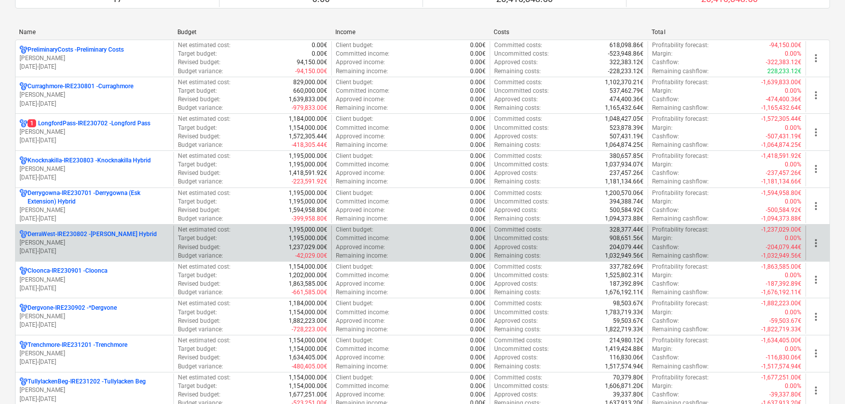
scroll to position [114, 0]
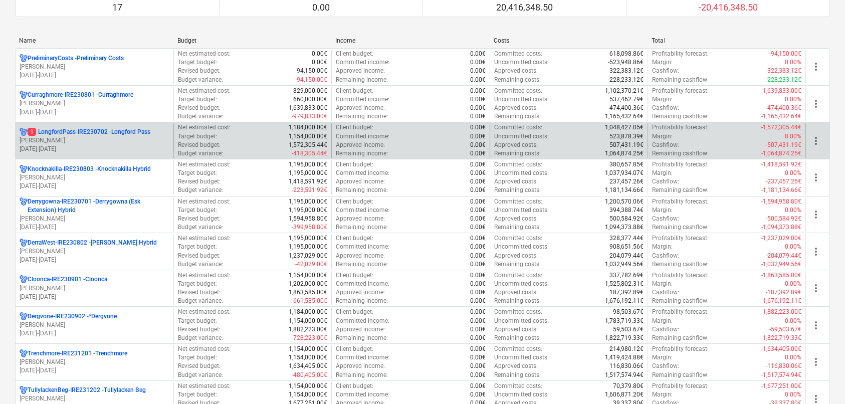
click at [65, 130] on p "1 LongfordPass-IRE230702 - [GEOGRAPHIC_DATA]" at bounding box center [89, 132] width 123 height 9
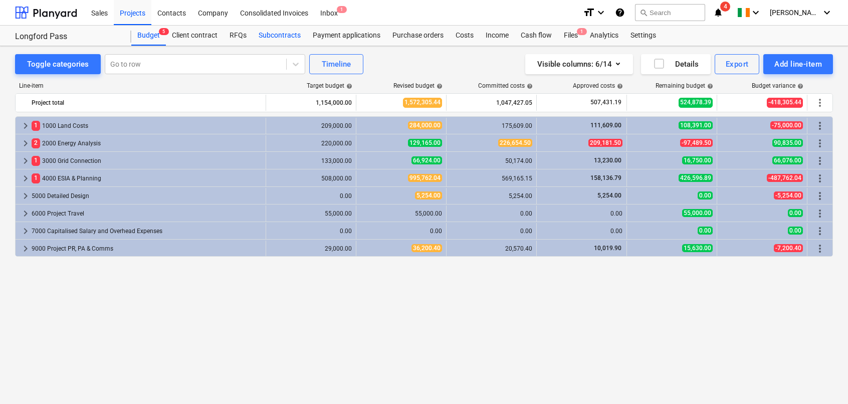
click at [268, 37] on div "Subcontracts" at bounding box center [279, 36] width 54 height 20
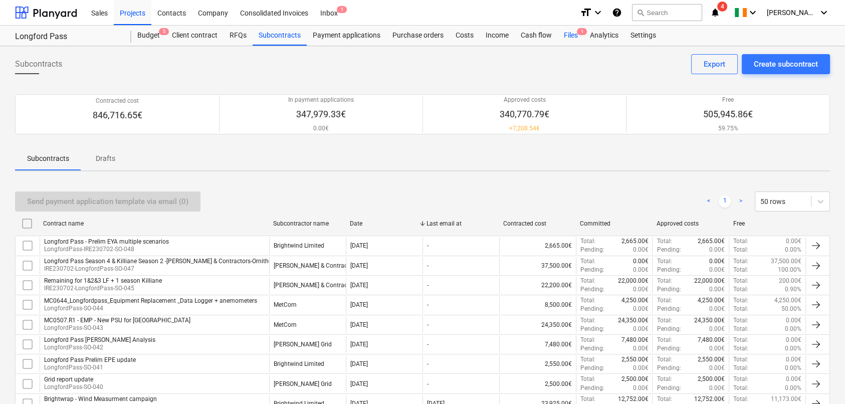
click at [565, 35] on div "Files 1" at bounding box center [571, 36] width 26 height 20
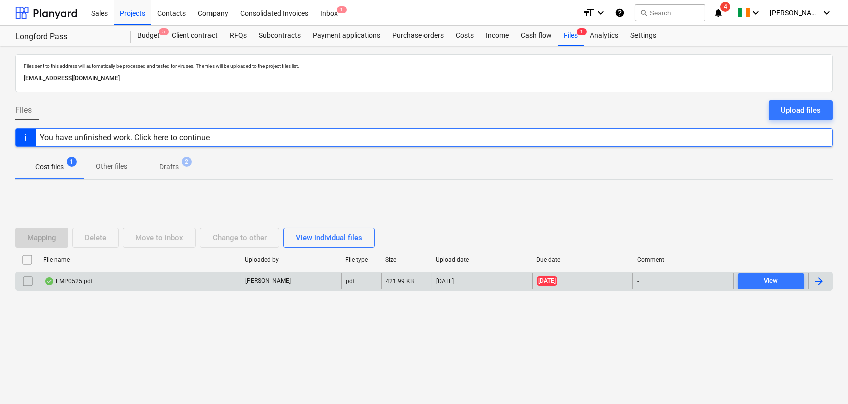
click at [88, 283] on div "EMP0525.pdf" at bounding box center [68, 281] width 49 height 8
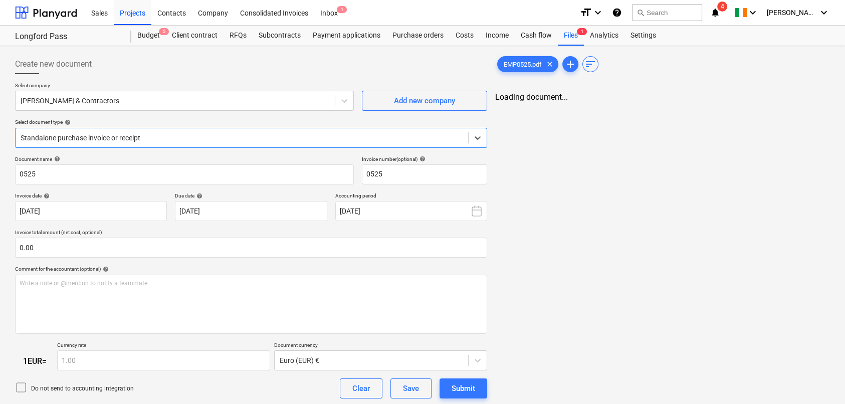
type input "0525"
type input "[DATE]"
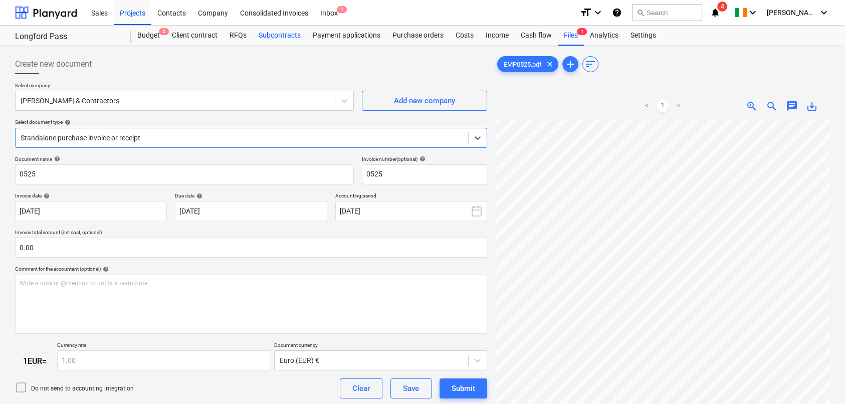
click at [273, 35] on div "Subcontracts" at bounding box center [279, 36] width 54 height 20
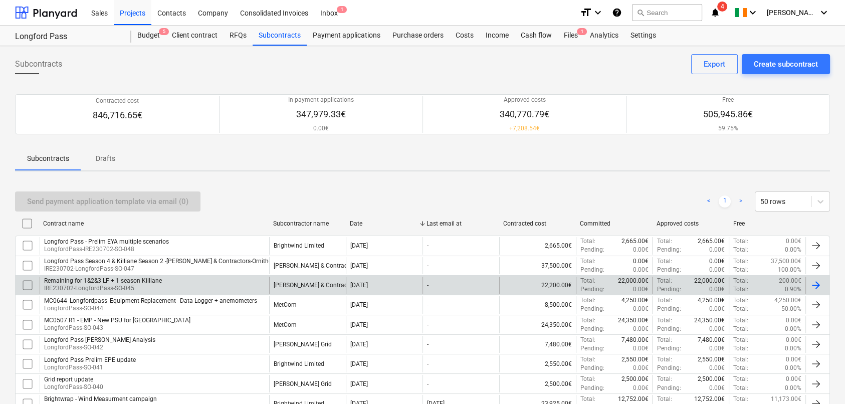
click at [142, 287] on p "IRE230702-LongfordPass-SO-045" at bounding box center [103, 288] width 118 height 9
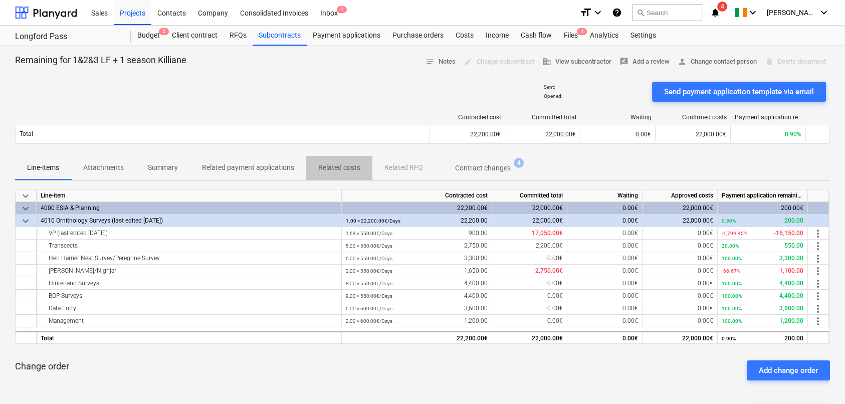
click at [338, 171] on p "Related costs" at bounding box center [339, 167] width 42 height 11
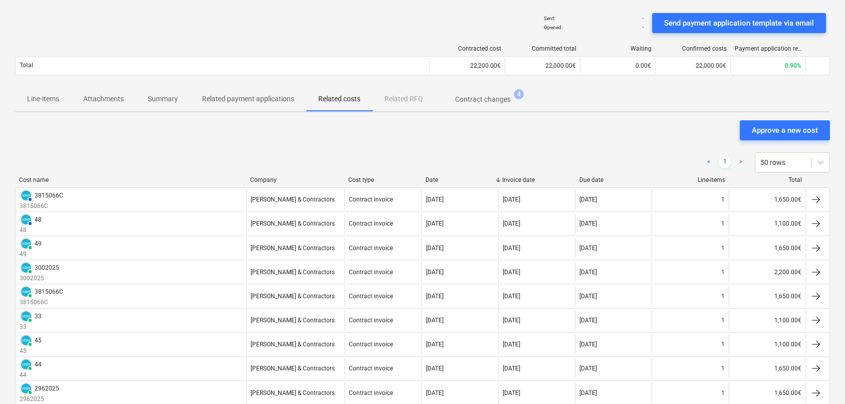
scroll to position [100, 0]
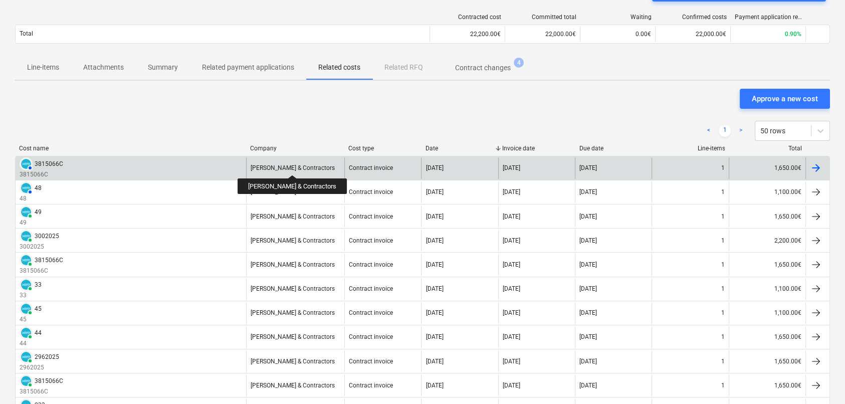
click at [288, 166] on div "[PERSON_NAME] & Contractors" at bounding box center [292, 167] width 84 height 7
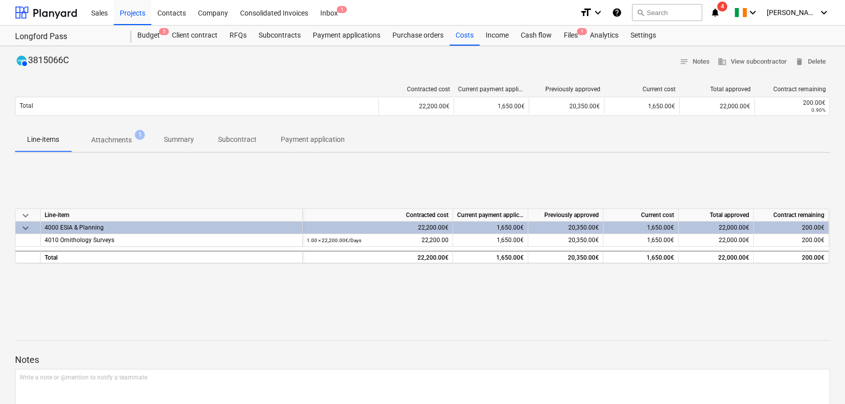
click at [117, 140] on p "Attachments" at bounding box center [111, 140] width 41 height 11
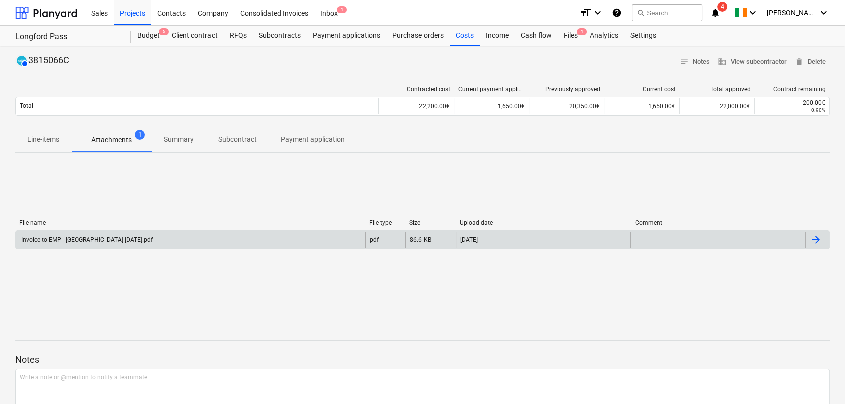
click at [128, 237] on div "Invoice to EMP - [GEOGRAPHIC_DATA] [DATE].pdf" at bounding box center [86, 239] width 133 height 7
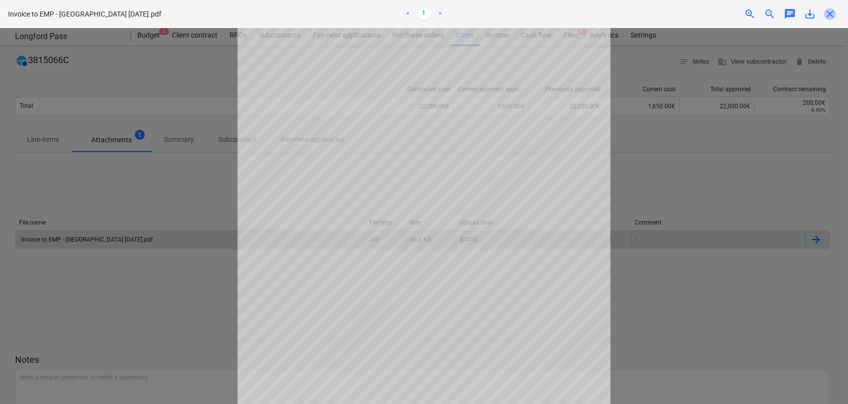
click at [832, 14] on span "close" at bounding box center [830, 14] width 12 height 12
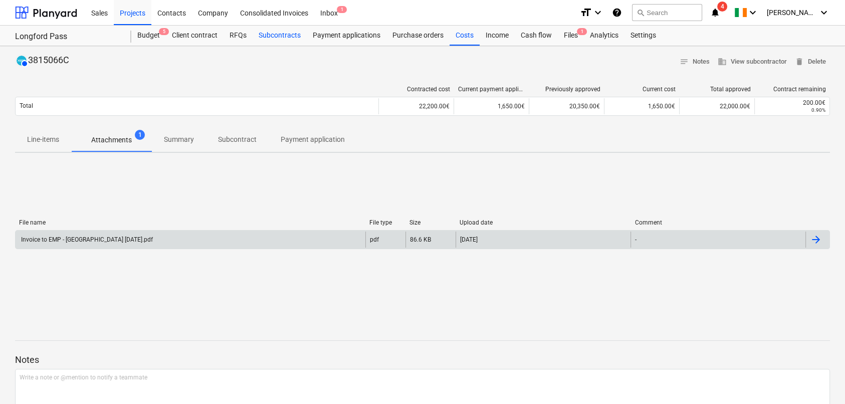
click at [280, 36] on div "Subcontracts" at bounding box center [279, 36] width 54 height 20
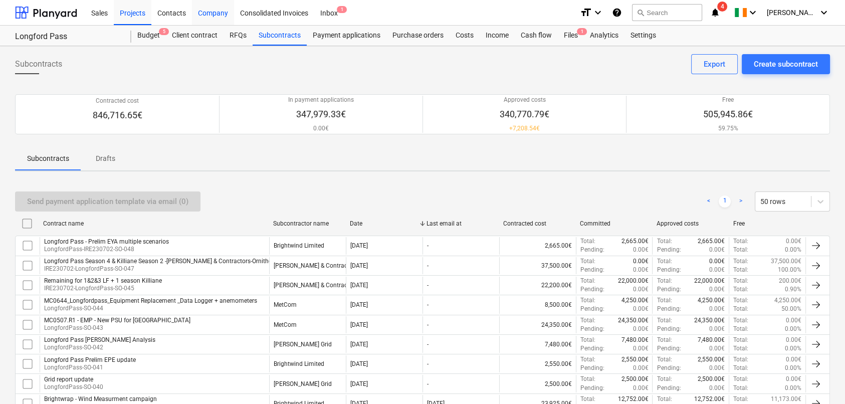
click at [213, 14] on div "Company" at bounding box center [213, 12] width 42 height 26
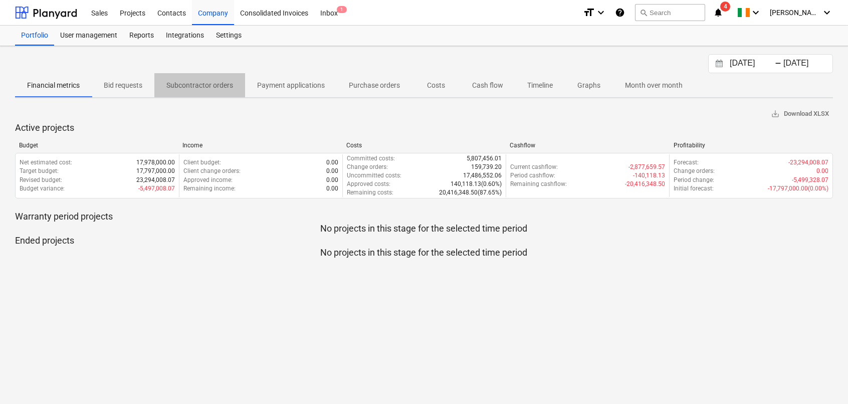
click at [213, 86] on p "Subcontractor orders" at bounding box center [199, 85] width 67 height 11
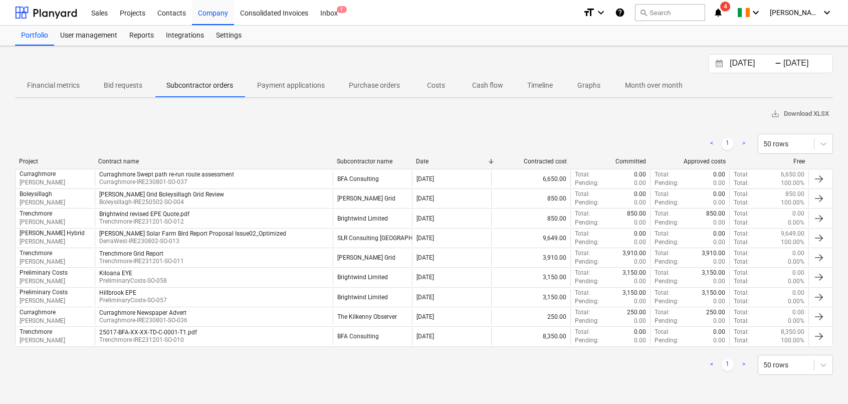
click at [741, 63] on input "[DATE]" at bounding box center [752, 64] width 51 height 14
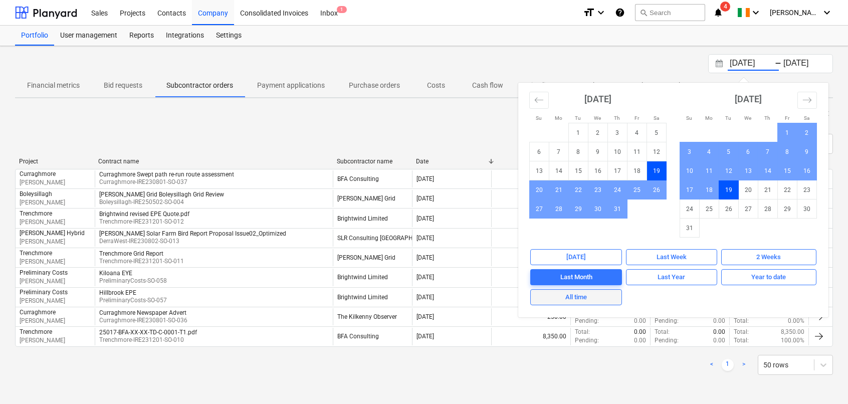
click at [568, 299] on div "All time" at bounding box center [576, 298] width 22 height 12
type input "[DATE]"
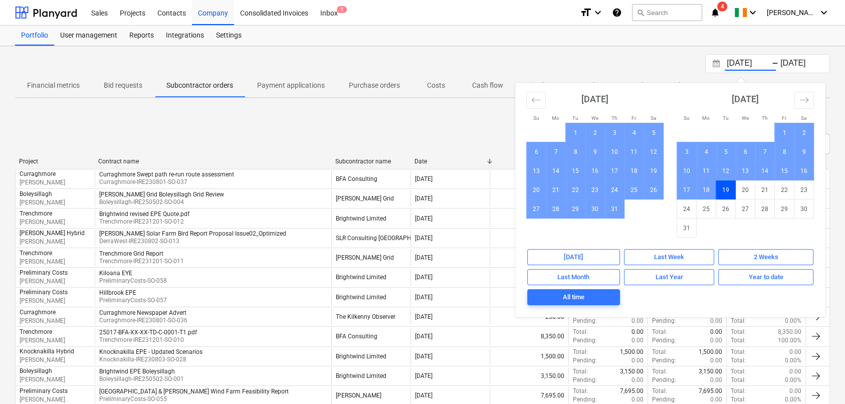
click at [491, 54] on div "[DATE] Press the down arrow key to interact with the calendar and select a date…" at bounding box center [422, 63] width 814 height 19
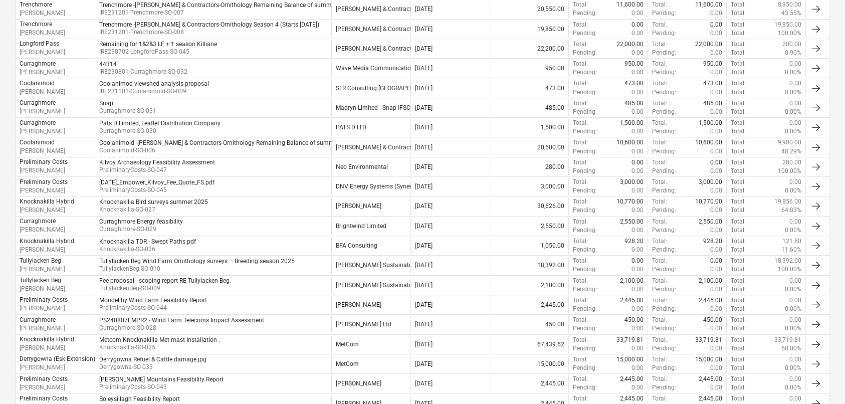
scroll to position [802, 0]
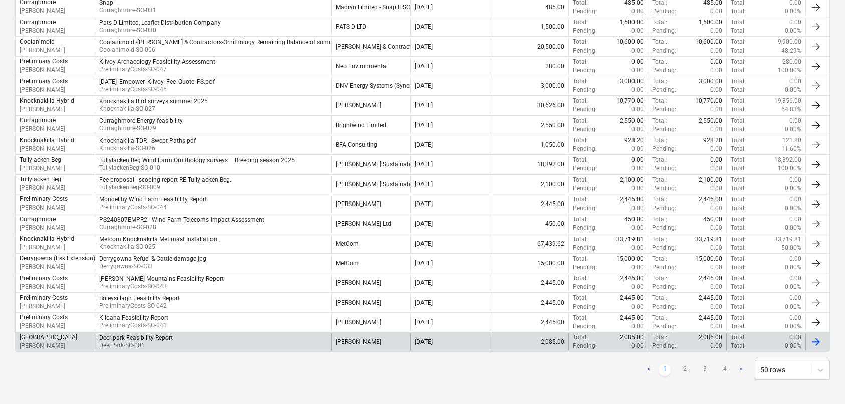
drag, startPoint x: 684, startPoint y: 364, endPoint x: 682, endPoint y: 343, distance: 20.6
click at [684, 365] on link "2" at bounding box center [684, 370] width 12 height 12
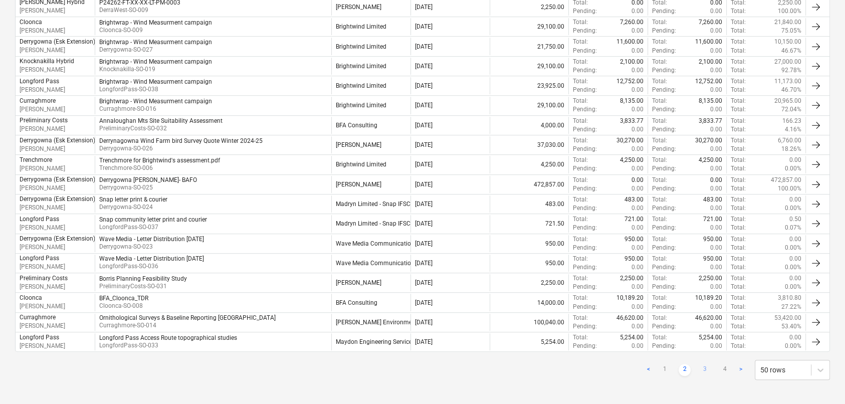
click at [703, 367] on link "3" at bounding box center [704, 370] width 12 height 12
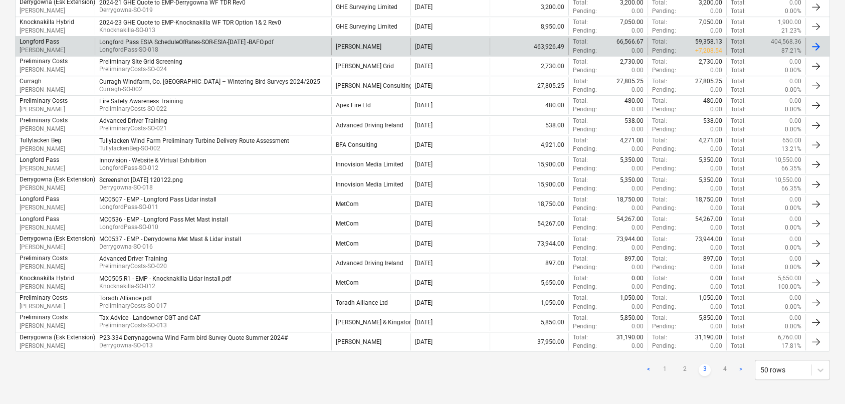
click at [133, 40] on div "Longford Pass ESIA ScheduleOfRates-SOR-ESIA-[DATE] -BAFO.pdf" at bounding box center [186, 42] width 174 height 7
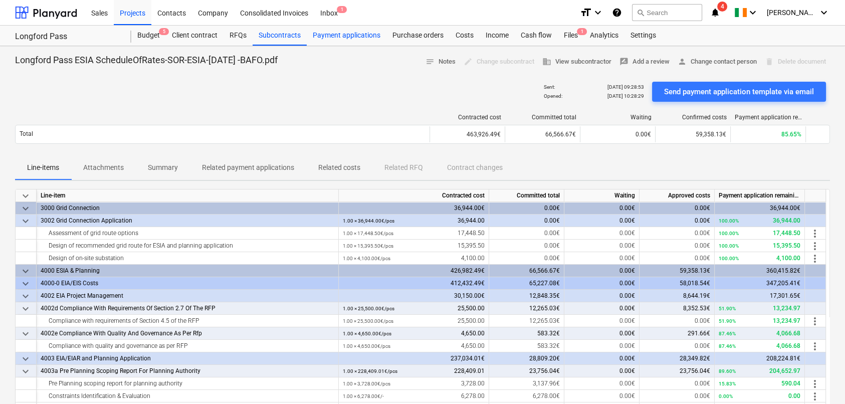
click at [345, 33] on div "Payment applications" at bounding box center [347, 36] width 80 height 20
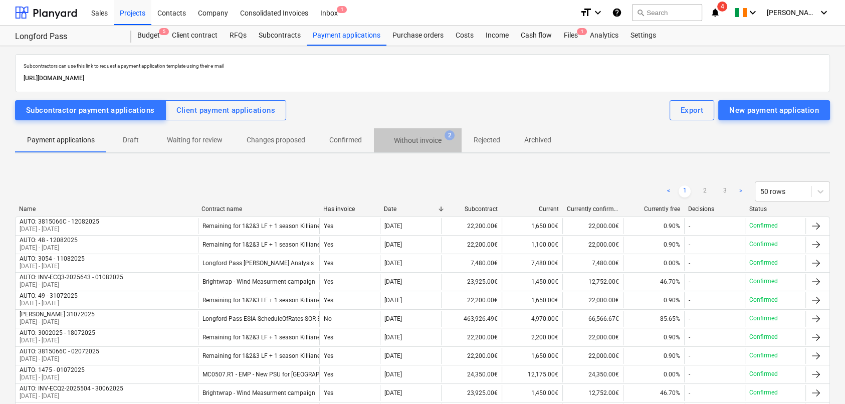
click at [408, 140] on p "Without invoice" at bounding box center [418, 140] width 48 height 11
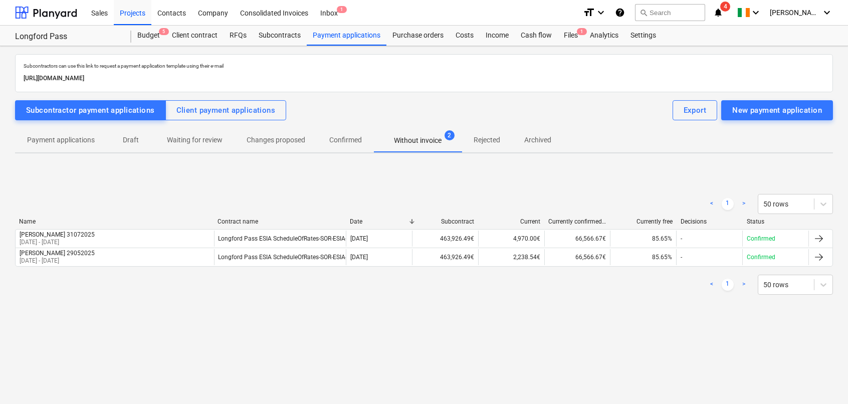
click at [336, 139] on p "Confirmed" at bounding box center [345, 140] width 33 height 11
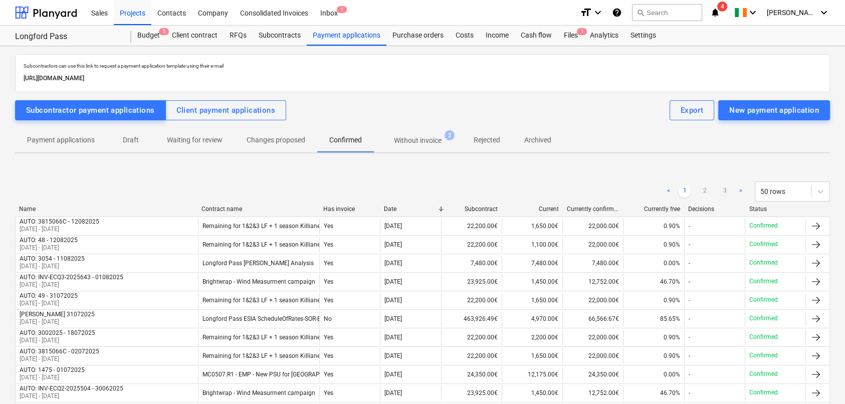
click at [421, 140] on p "Without invoice" at bounding box center [418, 140] width 48 height 11
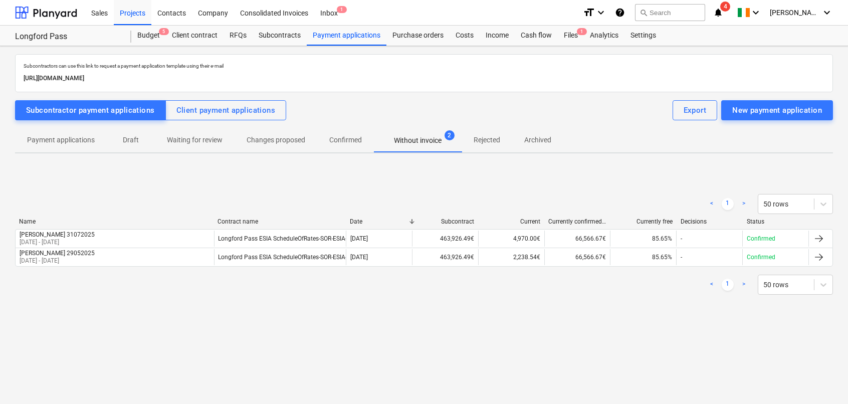
click at [345, 139] on p "Confirmed" at bounding box center [345, 140] width 33 height 11
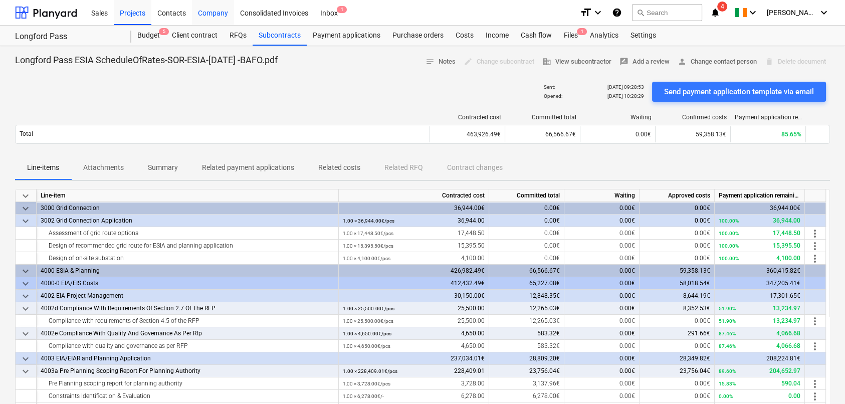
click at [214, 14] on div "Company" at bounding box center [213, 12] width 42 height 26
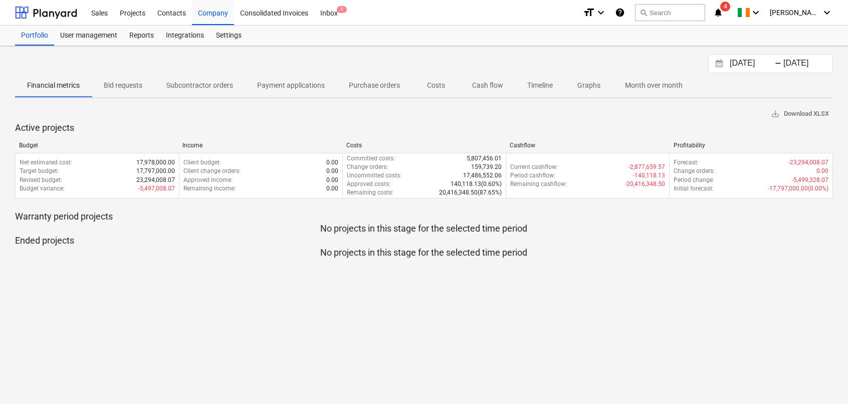
click at [185, 86] on p "Subcontractor orders" at bounding box center [199, 85] width 67 height 11
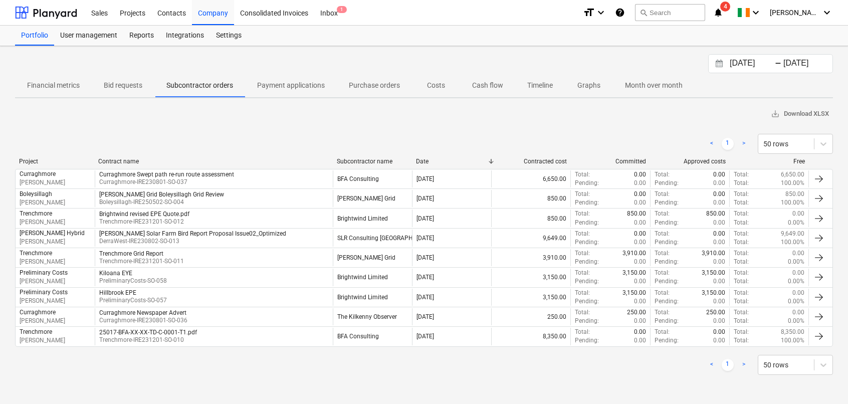
click at [777, 66] on div "-" at bounding box center [777, 64] width 7 height 6
click at [721, 62] on icon "Interact with the calendar and add the check-in date for your trip." at bounding box center [718, 64] width 7 height 8
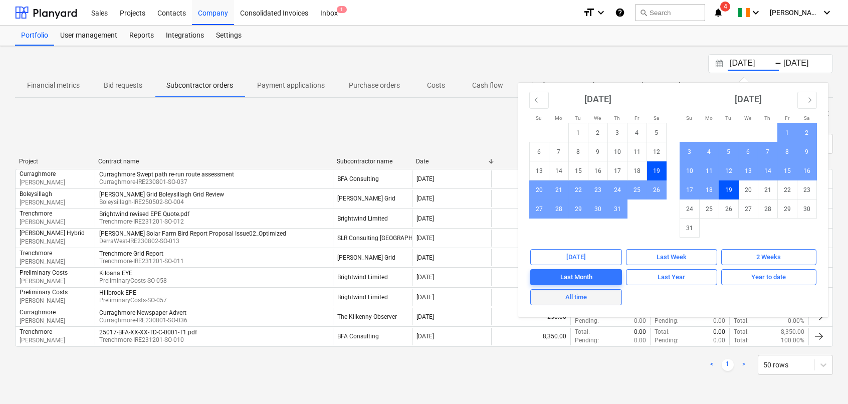
click at [571, 299] on div "All time" at bounding box center [576, 298] width 22 height 12
type input "[DATE]"
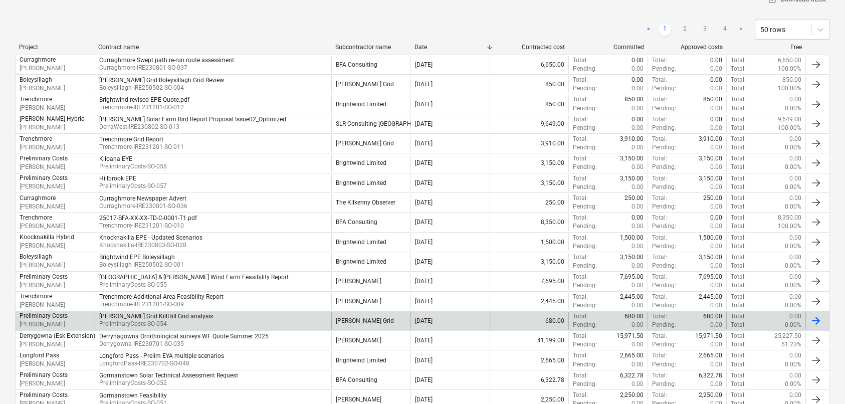
scroll to position [250, 0]
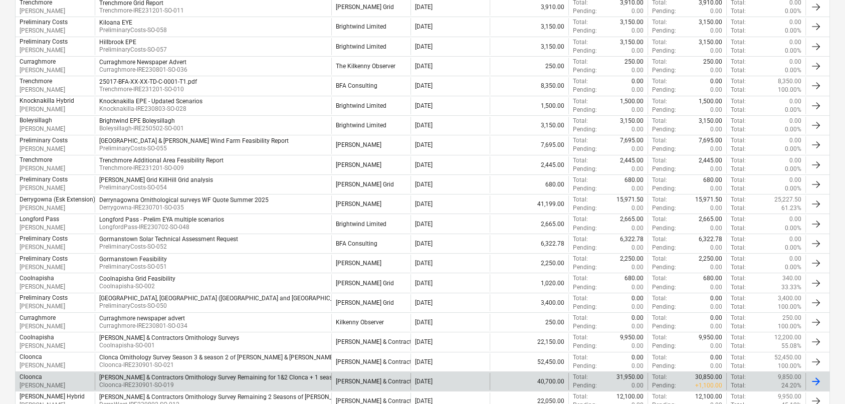
click at [709, 384] on p "+ 1,100.00" at bounding box center [708, 385] width 27 height 9
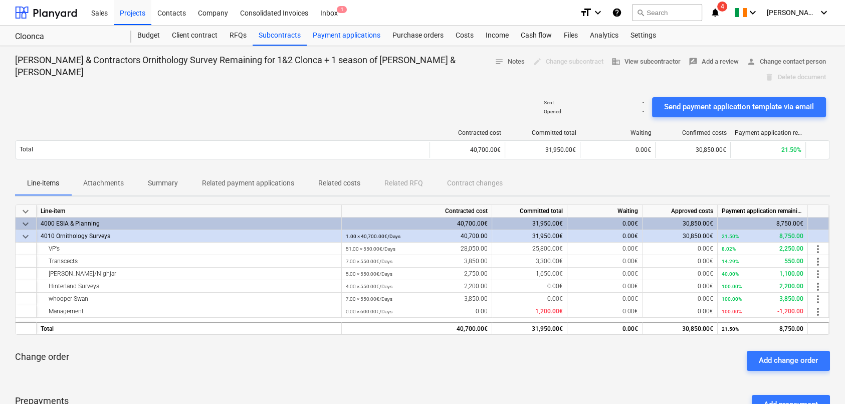
click at [335, 28] on div "Payment applications" at bounding box center [347, 36] width 80 height 20
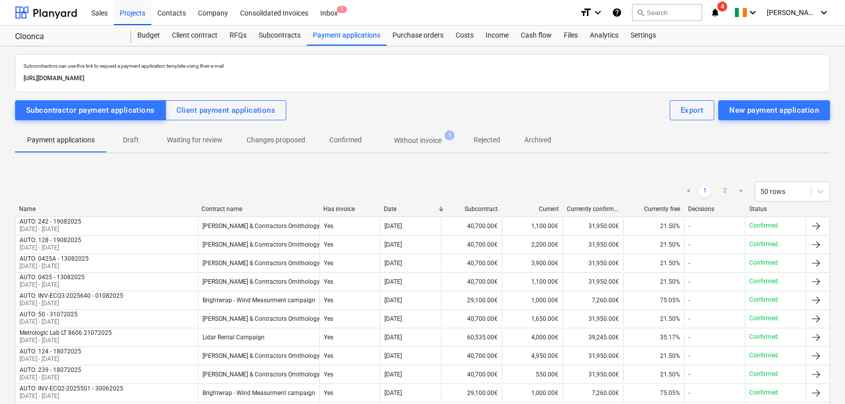
click at [422, 140] on p "Without invoice" at bounding box center [418, 140] width 48 height 11
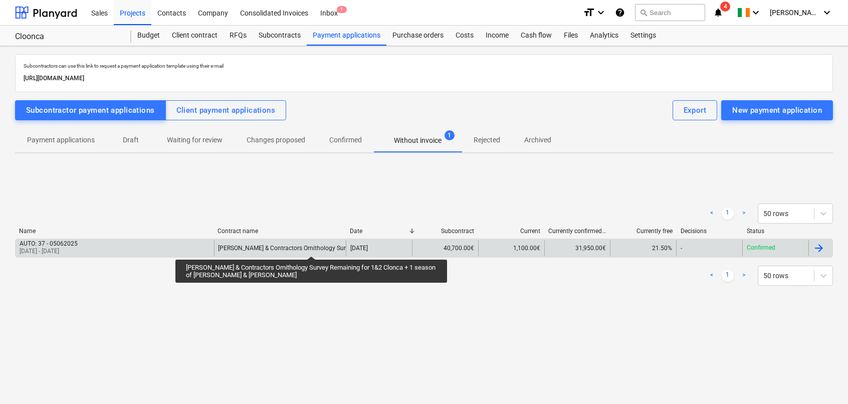
click at [311, 247] on div "[PERSON_NAME] & Contractors Ornithology Survey Remaining for 1&2 Clonca + 1 sea…" at bounding box center [391, 247] width 346 height 7
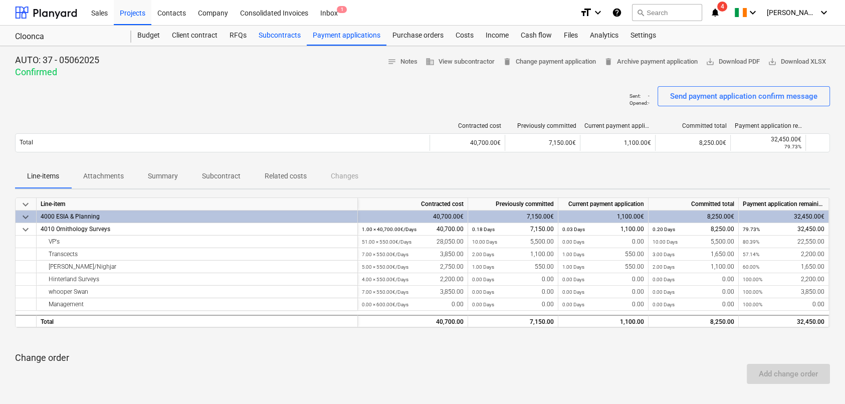
click at [288, 37] on div "Subcontracts" at bounding box center [279, 36] width 54 height 20
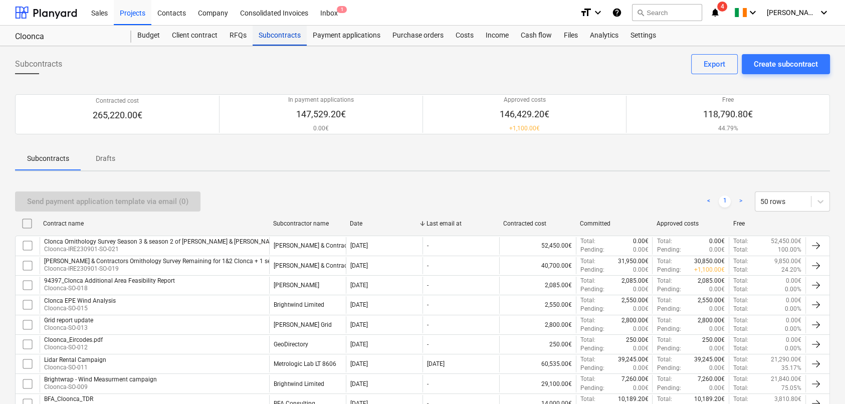
click at [276, 38] on div "Subcontracts" at bounding box center [279, 36] width 54 height 20
click at [128, 14] on div "Projects" at bounding box center [133, 12] width 38 height 26
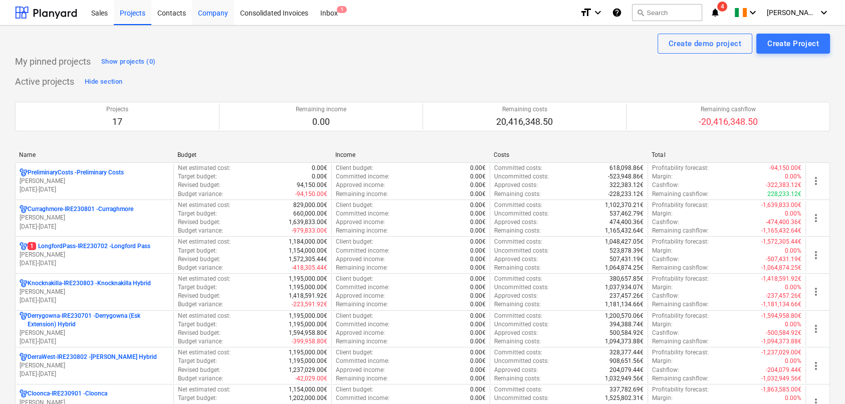
click at [208, 17] on div "Company" at bounding box center [213, 12] width 42 height 26
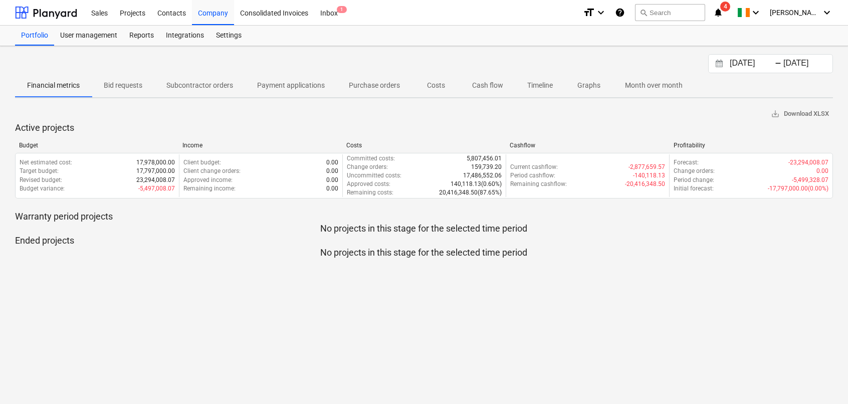
click at [203, 83] on p "Subcontractor orders" at bounding box center [199, 85] width 67 height 11
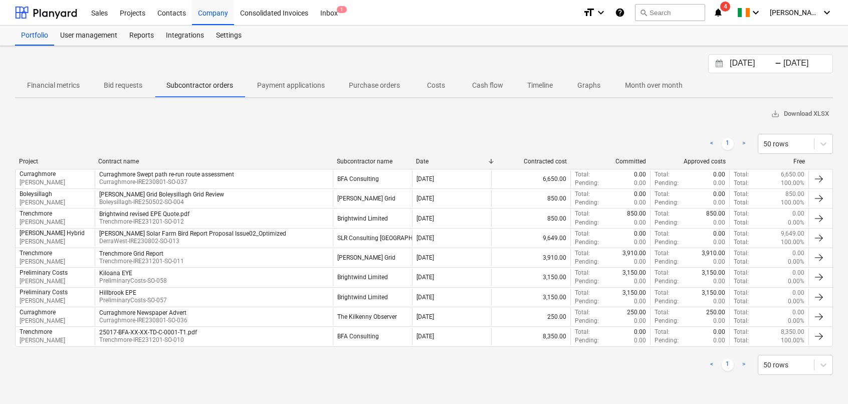
click at [758, 59] on input "[DATE]" at bounding box center [752, 64] width 51 height 14
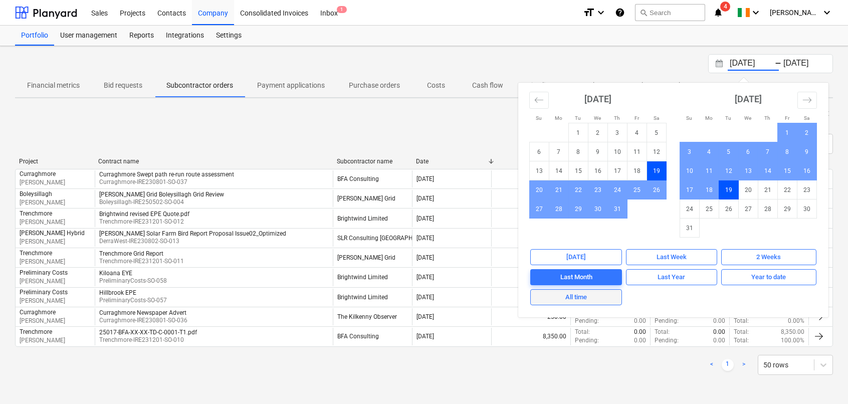
click at [595, 298] on span "All time" at bounding box center [575, 298] width 83 height 12
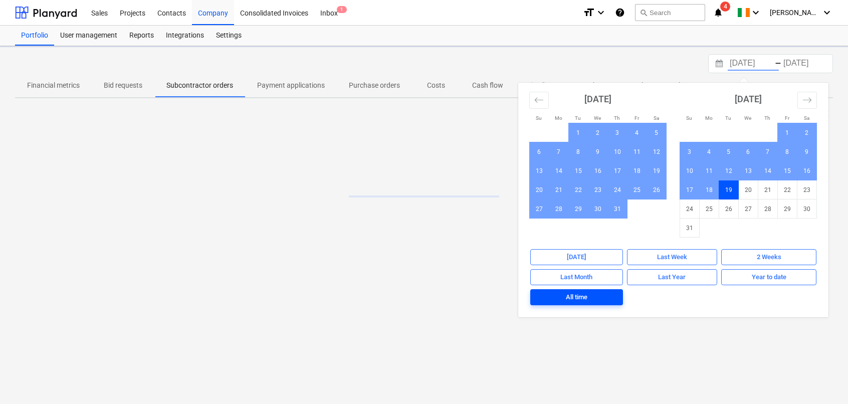
type input "[DATE]"
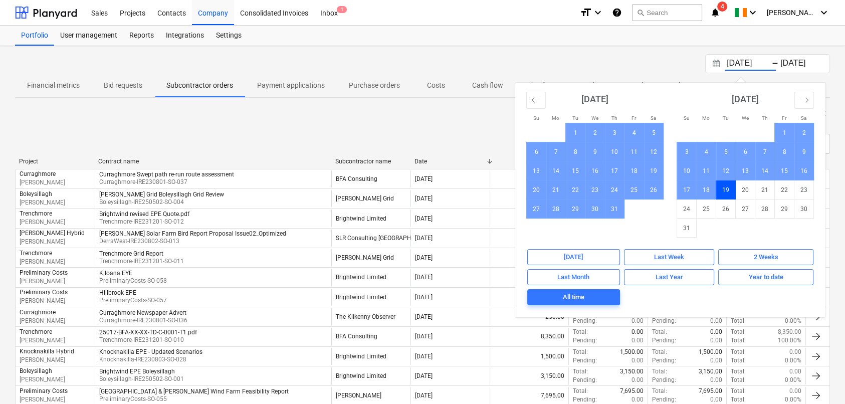
click at [362, 161] on div "Subcontractor name" at bounding box center [370, 161] width 71 height 7
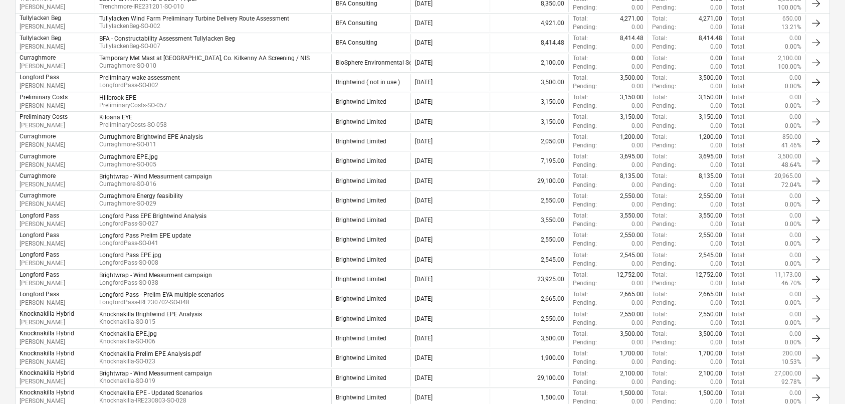
scroll to position [802, 0]
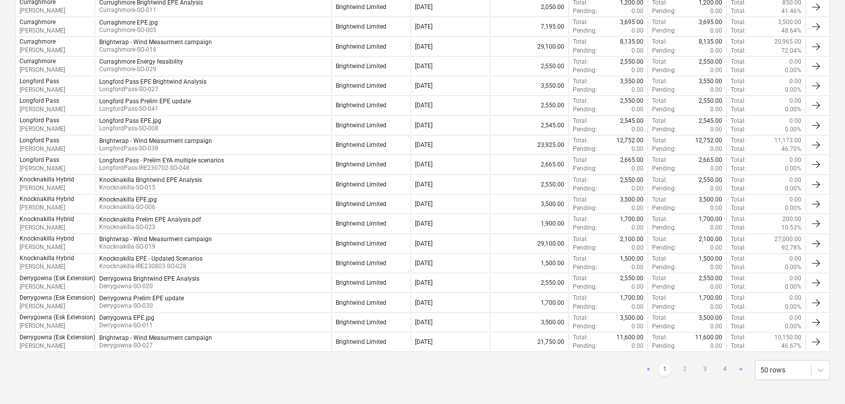
click at [684, 364] on link "2" at bounding box center [684, 370] width 12 height 12
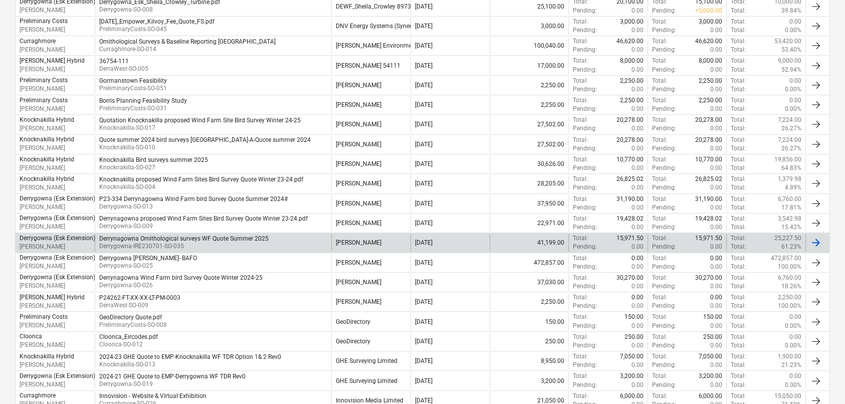
scroll to position [451, 0]
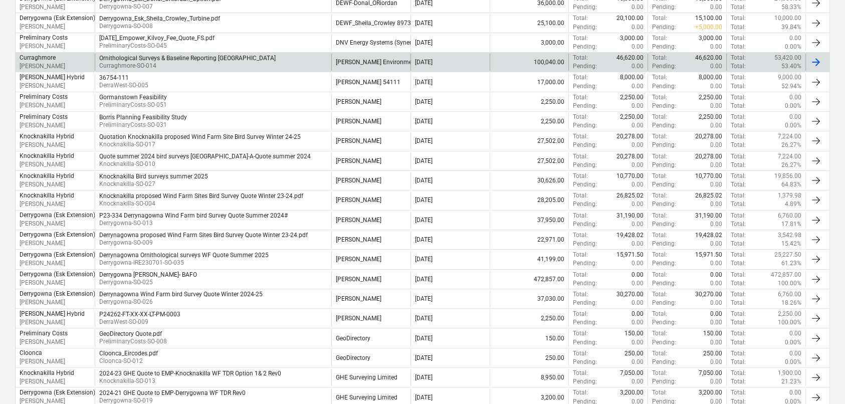
click at [233, 62] on p "Curraghmore-SO-014" at bounding box center [187, 66] width 176 height 9
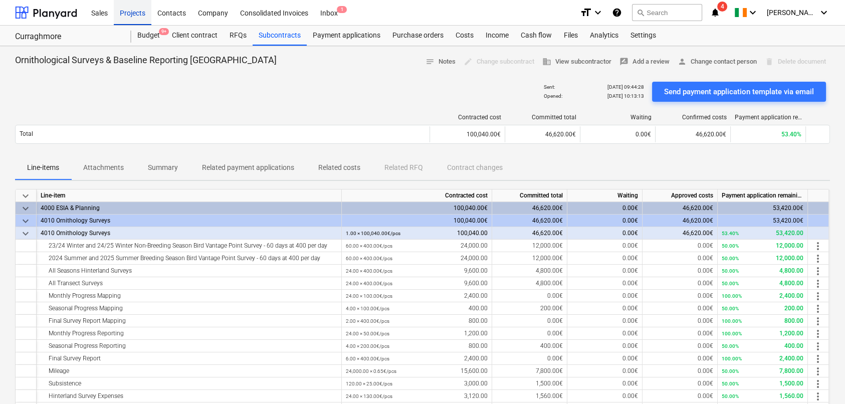
click at [129, 12] on div "Projects" at bounding box center [133, 12] width 38 height 26
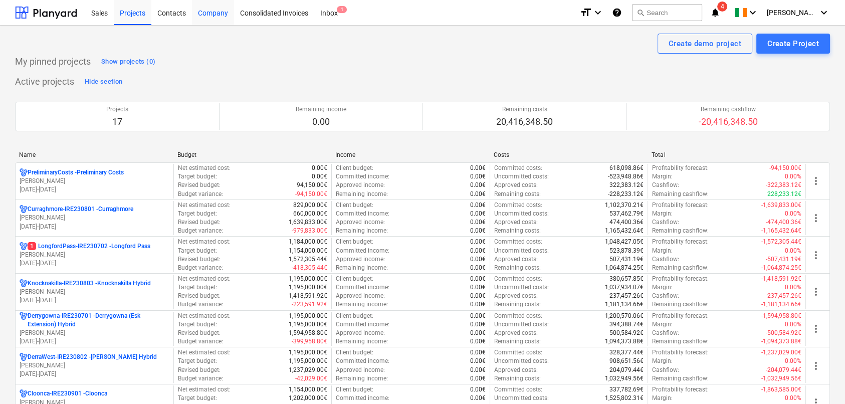
click at [213, 13] on div "Company" at bounding box center [213, 12] width 42 height 26
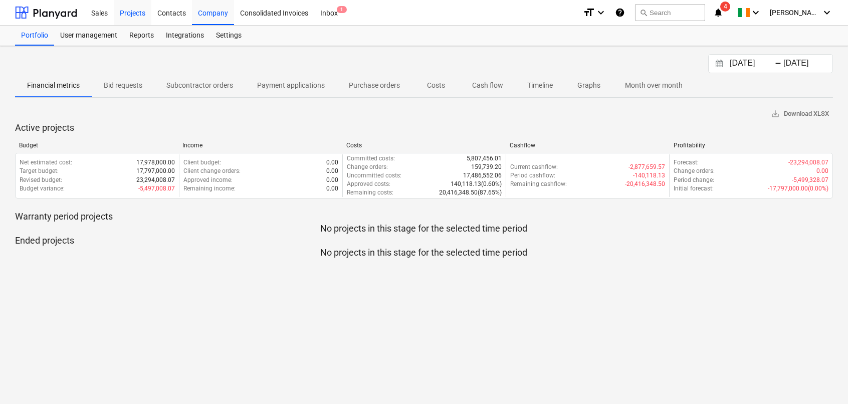
click at [130, 16] on div "Projects" at bounding box center [133, 12] width 38 height 26
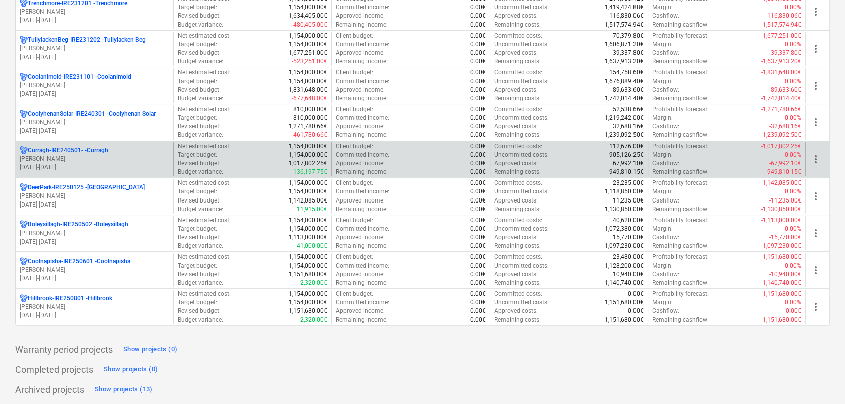
scroll to position [465, 0]
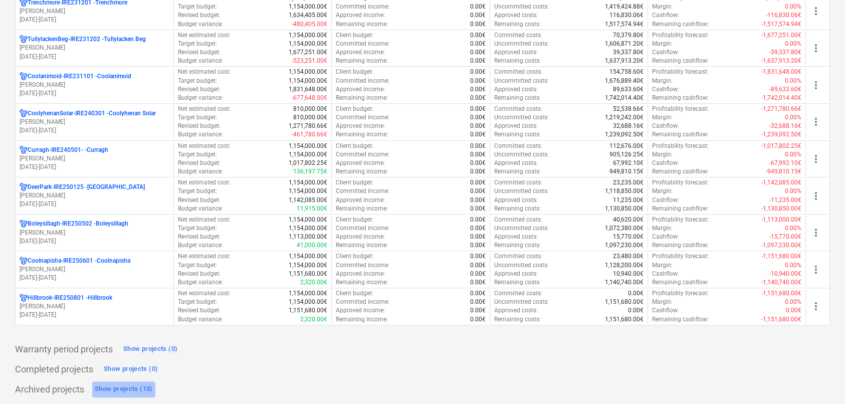
click at [120, 389] on div "Show projects (13)" at bounding box center [124, 389] width 58 height 12
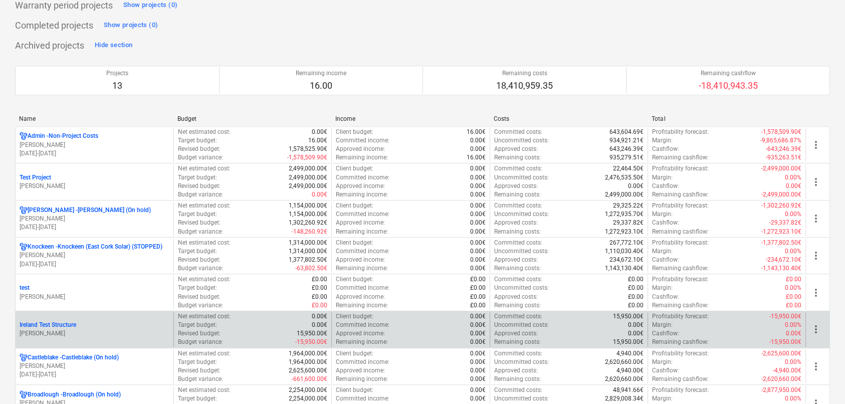
scroll to position [815, 0]
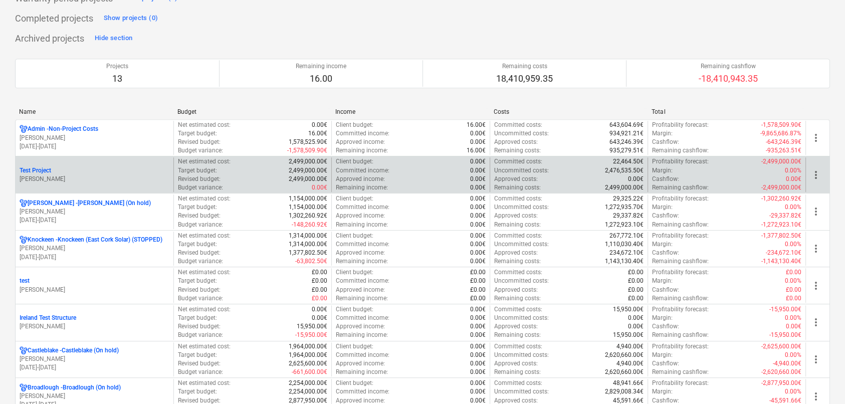
click at [36, 167] on p "Test Project" at bounding box center [36, 170] width 32 height 9
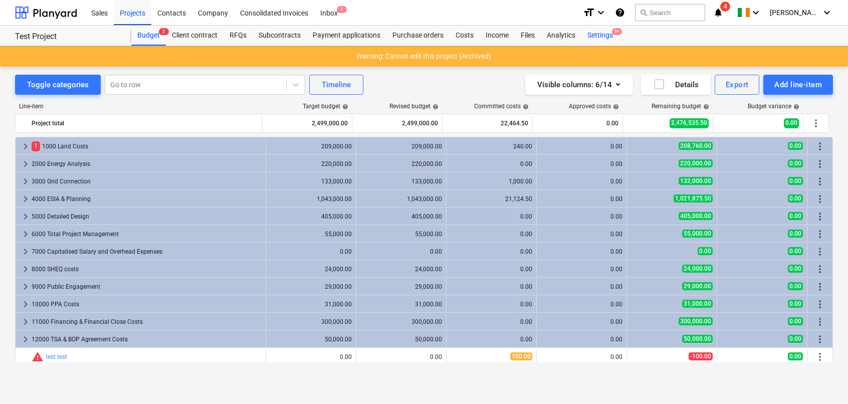
click at [596, 35] on div "Settings 9+" at bounding box center [600, 36] width 38 height 20
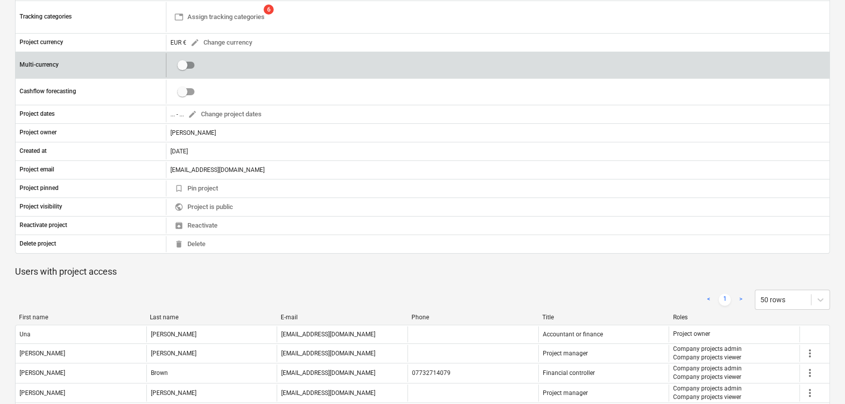
scroll to position [250, 0]
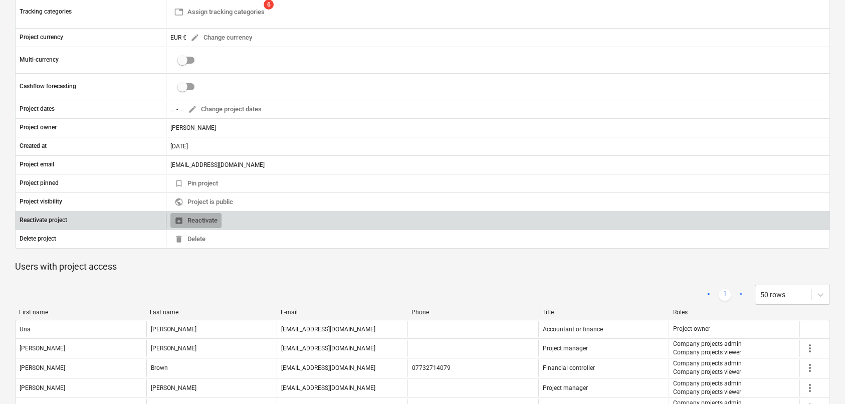
click at [196, 220] on span "unarchive Reactivate" at bounding box center [195, 221] width 43 height 12
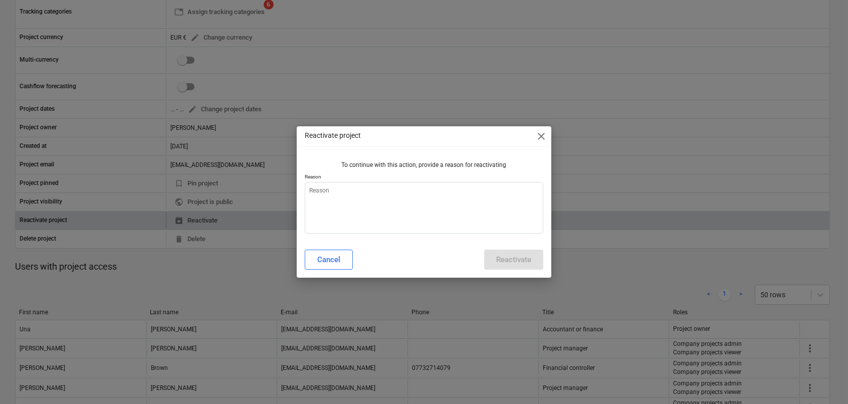
type textarea "x"
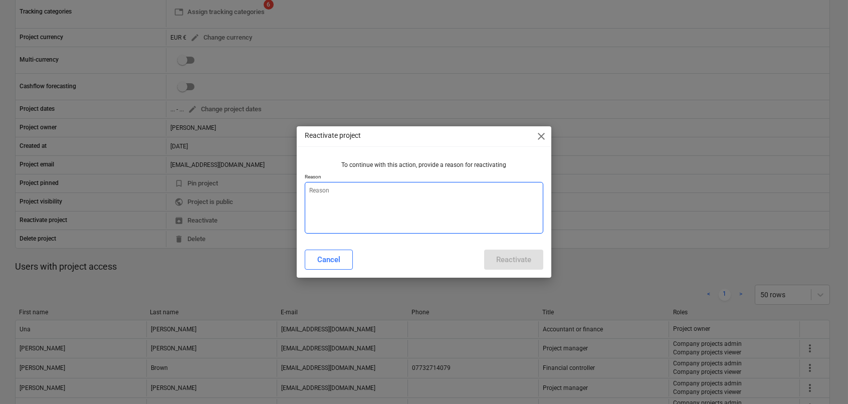
click at [360, 201] on textarea at bounding box center [424, 208] width 238 height 52
type textarea "T"
type textarea "x"
type textarea "Te"
type textarea "x"
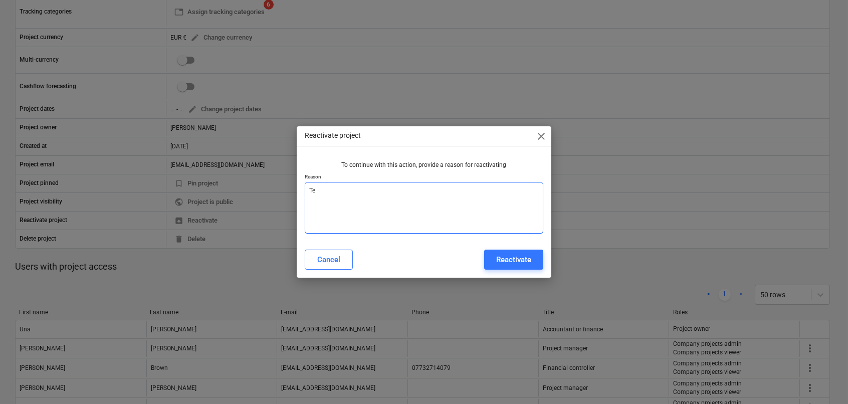
type textarea "Tes"
type textarea "x"
type textarea "Test"
type textarea "x"
drag, startPoint x: 334, startPoint y: 192, endPoint x: 286, endPoint y: 190, distance: 47.6
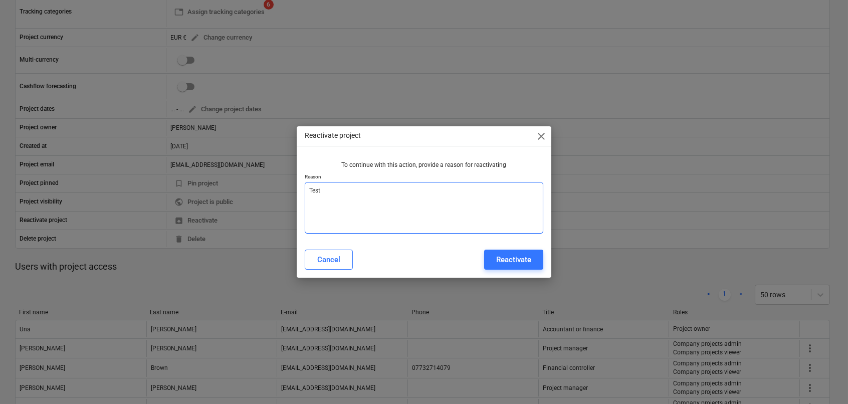
click at [286, 190] on div "Reactivate project close To continue with this action, provide a reason for rea…" at bounding box center [424, 202] width 848 height 404
type textarea "D"
type textarea "x"
type textarea "De"
type textarea "x"
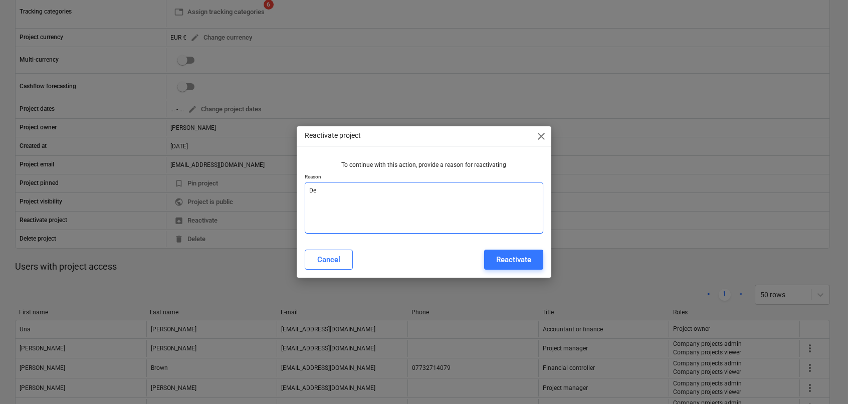
type textarea "Dem"
type textarea "x"
type textarea "Demo"
type textarea "x"
type textarea "Demo"
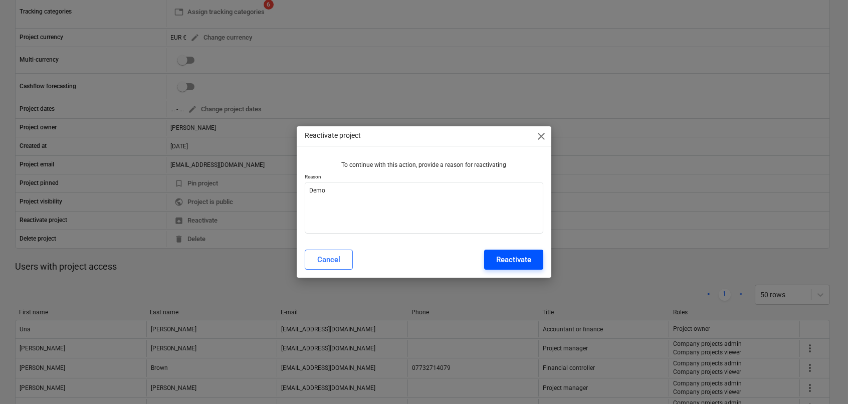
click at [496, 260] on div "Reactivate" at bounding box center [513, 259] width 35 height 13
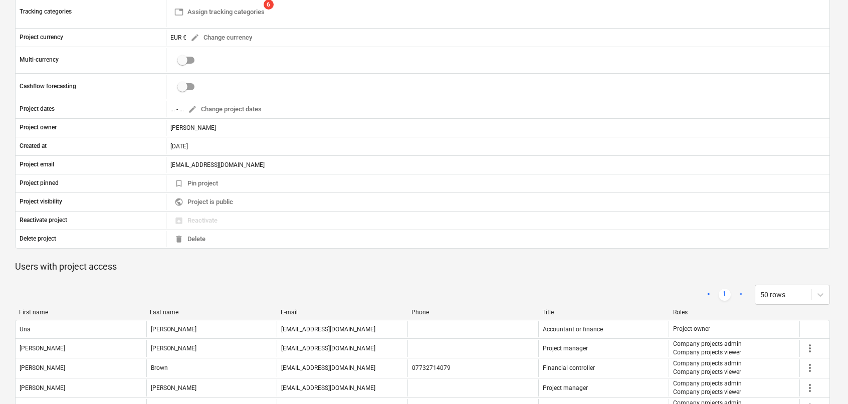
type textarea "x"
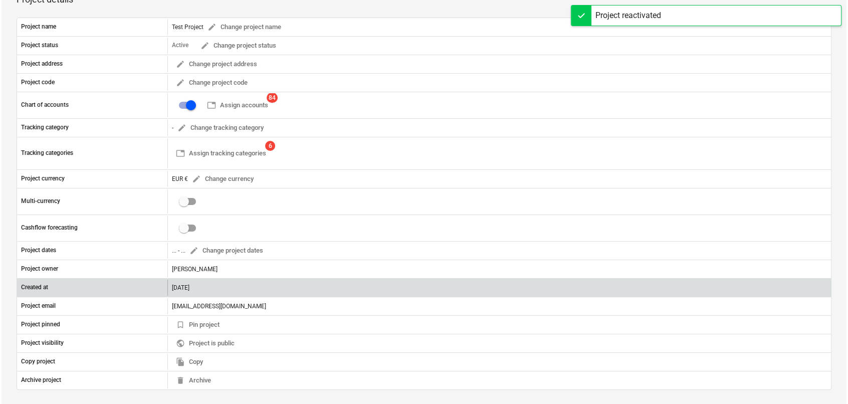
scroll to position [0, 0]
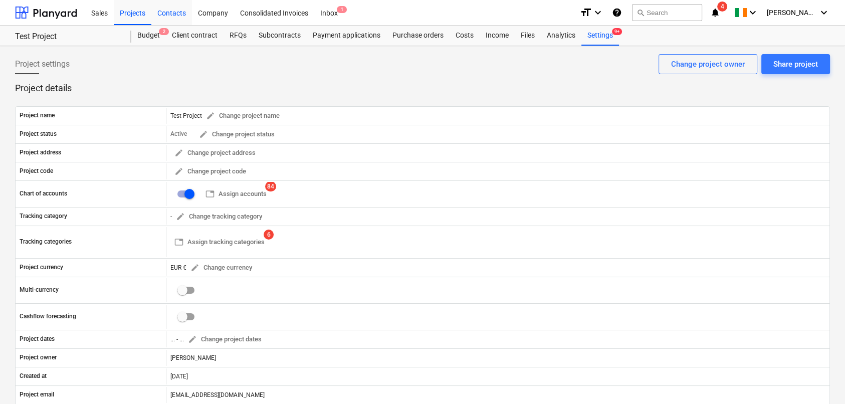
drag, startPoint x: 176, startPoint y: 16, endPoint x: 186, endPoint y: 15, distance: 9.6
click at [176, 16] on div "Contacts" at bounding box center [171, 12] width 41 height 26
